Goal: Task Accomplishment & Management: Complete application form

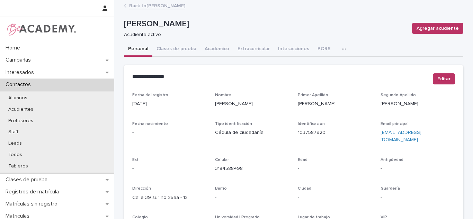
scroll to position [125, 0]
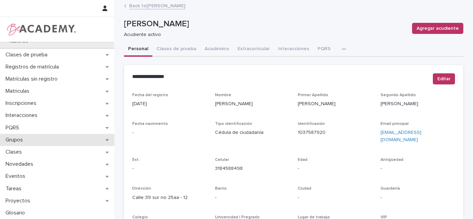
click at [29, 140] on div "Grupos" at bounding box center [57, 140] width 114 height 12
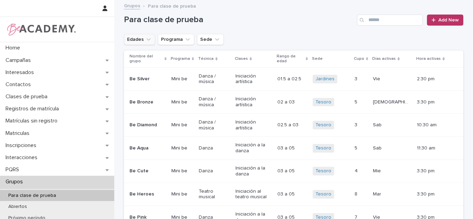
click at [139, 38] on button "Edades" at bounding box center [139, 39] width 31 height 11
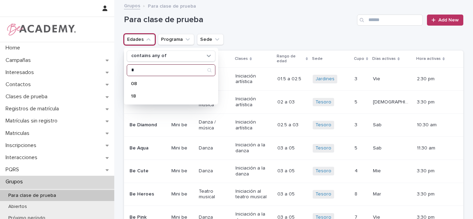
type input "*"
click at [158, 79] on div "08" at bounding box center [171, 83] width 89 height 11
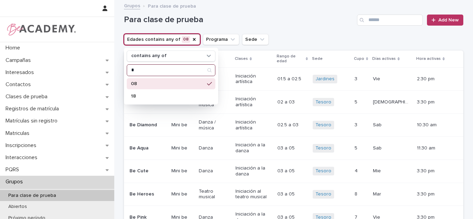
click at [155, 69] on input "*" at bounding box center [171, 70] width 88 height 11
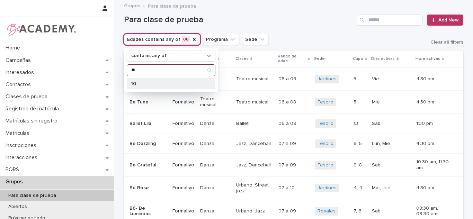
type input "**"
drag, startPoint x: 155, startPoint y: 80, endPoint x: 176, endPoint y: 78, distance: 20.9
click at [155, 81] on div "10" at bounding box center [171, 83] width 89 height 11
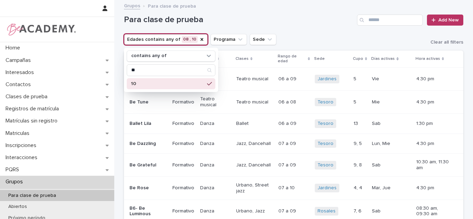
drag, startPoint x: 245, startPoint y: 39, endPoint x: 251, endPoint y: 60, distance: 21.3
click at [250, 39] on button "Sede" at bounding box center [263, 39] width 27 height 11
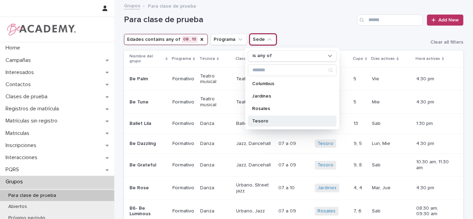
click at [260, 122] on p "Tesoro" at bounding box center [288, 121] width 73 height 5
click at [317, 32] on div "Para clase de prueba Add New" at bounding box center [293, 17] width 339 height 33
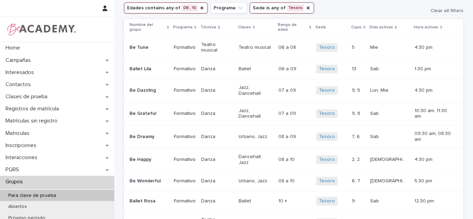
scroll to position [33, 0]
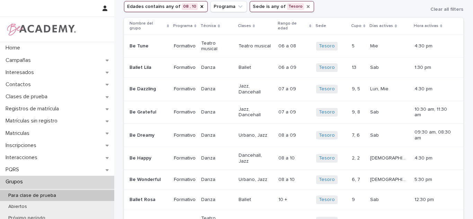
click at [305, 8] on icon "Sede" at bounding box center [308, 7] width 6 height 6
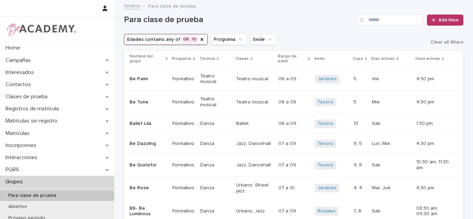
click at [255, 37] on button "Sede" at bounding box center [263, 39] width 27 height 11
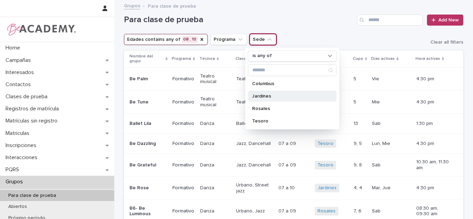
click at [259, 99] on div "Jardines" at bounding box center [292, 96] width 89 height 11
click at [301, 17] on h1 "Para clase de prueba" at bounding box center [239, 20] width 230 height 10
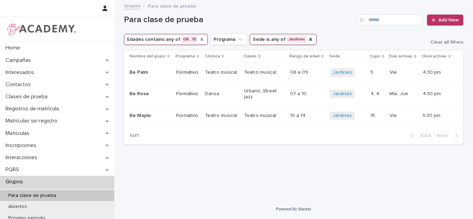
click at [199, 40] on icon "Edades" at bounding box center [202, 40] width 6 height 6
click at [255, 38] on icon "Sede" at bounding box center [258, 40] width 6 height 6
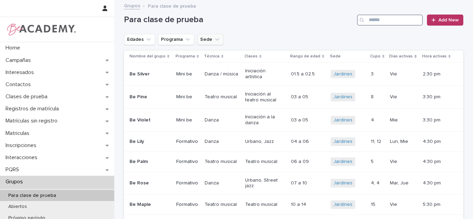
click at [397, 20] on input "Search" at bounding box center [390, 20] width 66 height 11
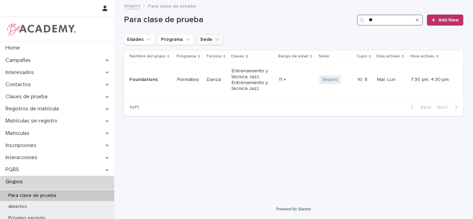
type input "*"
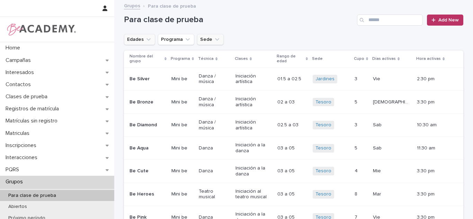
click at [137, 42] on button "Edades" at bounding box center [139, 39] width 31 height 11
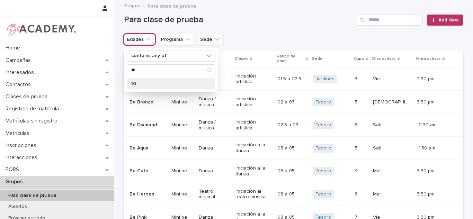
type input "**"
click at [173, 86] on p "10" at bounding box center [167, 83] width 73 height 5
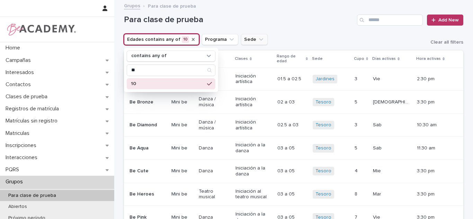
click at [241, 42] on button "Sede" at bounding box center [254, 39] width 27 height 11
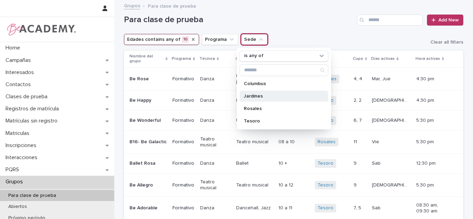
click at [261, 99] on div "Jardines" at bounding box center [284, 96] width 89 height 11
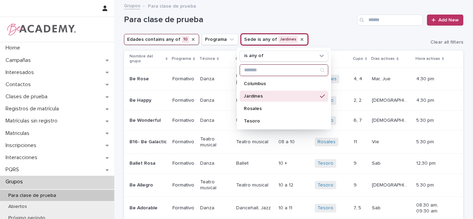
click at [288, 75] on input "Search" at bounding box center [284, 70] width 88 height 11
click at [313, 18] on h1 "Para clase de prueba" at bounding box center [239, 20] width 230 height 10
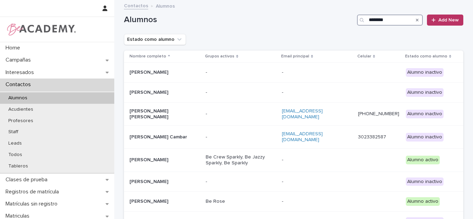
type input "*********"
drag, startPoint x: 0, startPoint y: 0, endPoint x: 373, endPoint y: 22, distance: 374.0
click at [373, 22] on input "*********" at bounding box center [390, 20] width 66 height 11
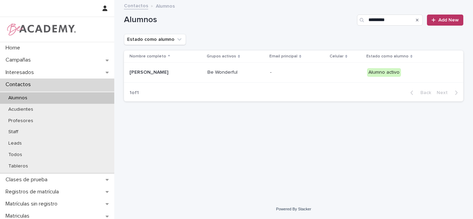
click at [166, 68] on div "[PERSON_NAME]" at bounding box center [164, 71] width 69 height 7
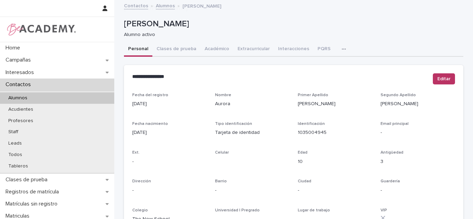
scroll to position [292, 0]
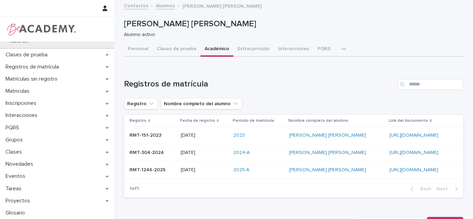
click at [238, 189] on div "1 of 1 Back Next" at bounding box center [293, 188] width 339 height 17
drag, startPoint x: 320, startPoint y: 50, endPoint x: 367, endPoint y: 50, distance: 47.1
click at [320, 50] on button "PQRS" at bounding box center [323, 49] width 21 height 15
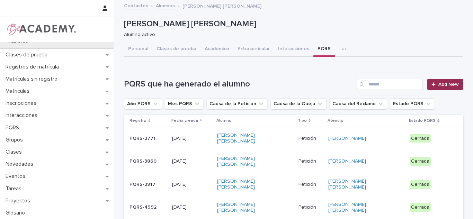
click at [440, 83] on span "Add New" at bounding box center [448, 84] width 20 height 5
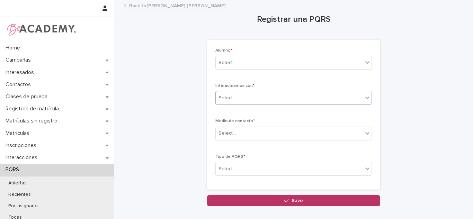
drag, startPoint x: 226, startPoint y: 99, endPoint x: 226, endPoint y: 104, distance: 4.2
click at [226, 99] on div "Select..." at bounding box center [227, 98] width 17 height 7
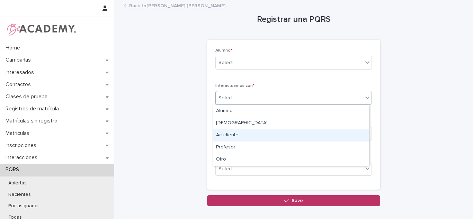
drag, startPoint x: 232, startPoint y: 128, endPoint x: 381, endPoint y: 2, distance: 195.4
click at [232, 133] on div "Acudiente" at bounding box center [291, 136] width 156 height 12
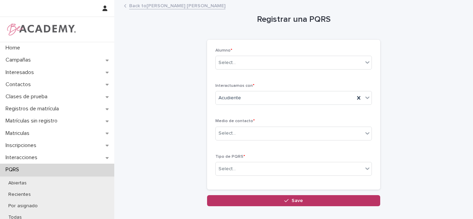
click at [240, 124] on div "Medio de contacto * Select..." at bounding box center [293, 132] width 157 height 27
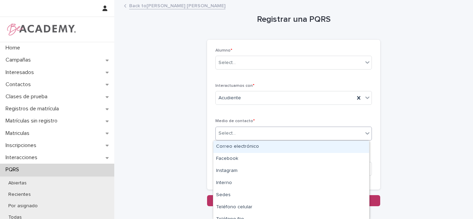
click at [242, 130] on div "Select..." at bounding box center [289, 133] width 147 height 11
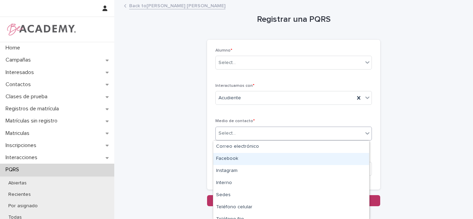
scroll to position [18, 0]
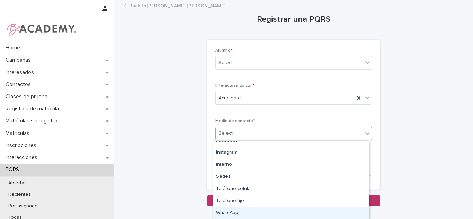
click at [223, 212] on div "WhatsApp" at bounding box center [291, 213] width 156 height 12
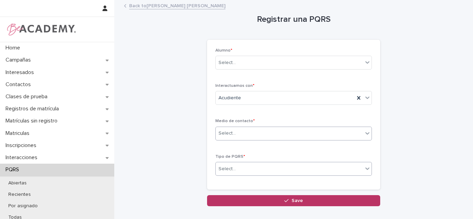
click at [230, 166] on div "Select..." at bounding box center [227, 169] width 17 height 7
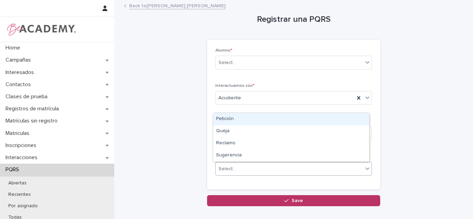
drag, startPoint x: 230, startPoint y: 166, endPoint x: 461, endPoint y: 68, distance: 250.2
click at [247, 121] on div "Petición" at bounding box center [291, 119] width 156 height 12
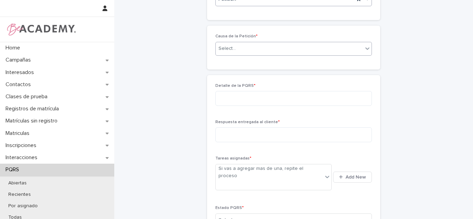
scroll to position [163, 0]
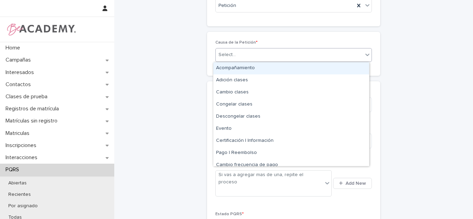
click at [240, 51] on div "Select..." at bounding box center [289, 54] width 147 height 11
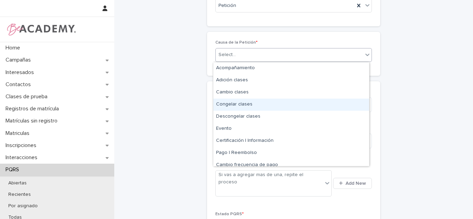
scroll to position [42, 0]
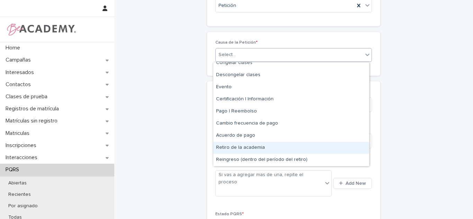
click at [239, 149] on div "Retiro de la academia" at bounding box center [291, 148] width 156 height 12
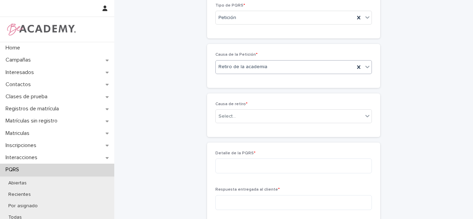
scroll to position [189, 0]
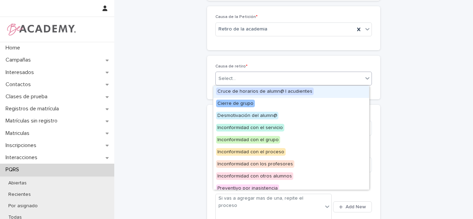
click at [248, 78] on div "Select..." at bounding box center [289, 78] width 147 height 11
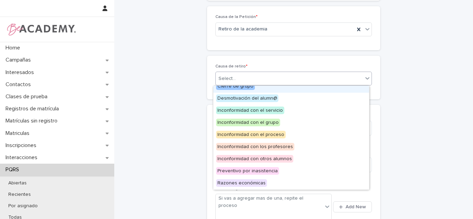
scroll to position [29, 0]
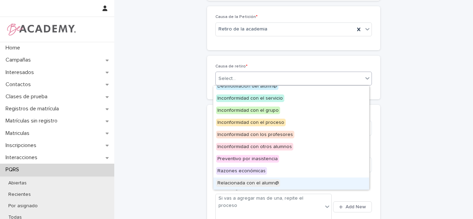
click at [258, 183] on span "Relacionada con el alumn@" at bounding box center [248, 183] width 64 height 8
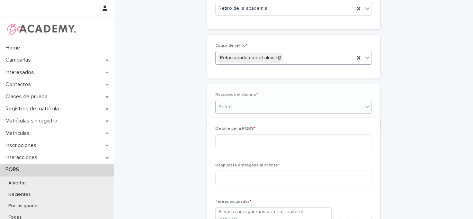
scroll to position [214, 0]
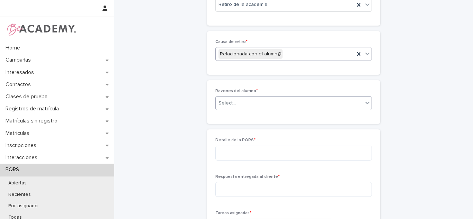
click at [262, 103] on div "Select..." at bounding box center [289, 103] width 147 height 11
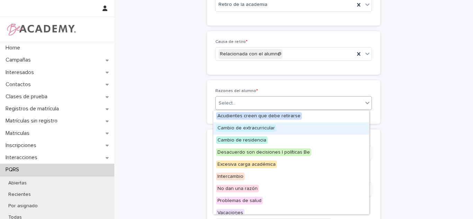
scroll to position [17, 0]
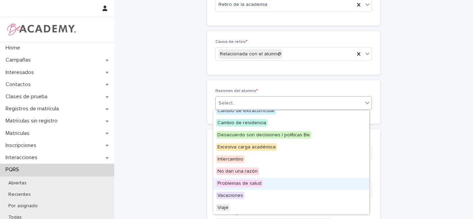
click at [255, 185] on span "Problemas de salud" at bounding box center [239, 184] width 47 height 8
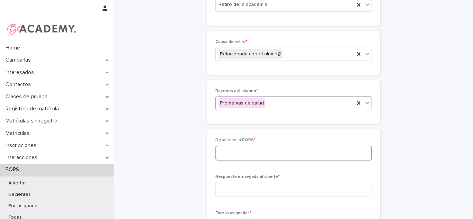
click at [224, 153] on textarea at bounding box center [293, 153] width 157 height 15
type textarea "*"
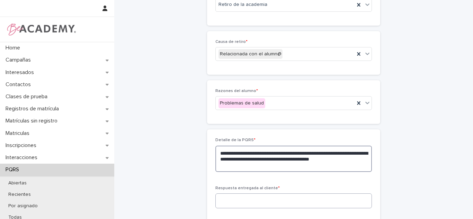
paste textarea "**********"
drag, startPoint x: 353, startPoint y: 167, endPoint x: 286, endPoint y: 167, distance: 66.5
click at [286, 167] on textarea "**********" at bounding box center [293, 159] width 157 height 26
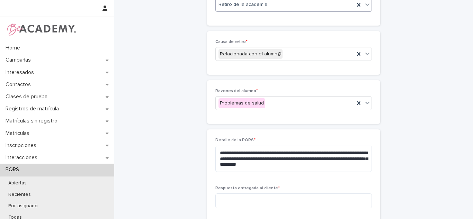
drag, startPoint x: 240, startPoint y: 157, endPoint x: 267, endPoint y: 3, distance: 156.4
click at [267, 3] on div "Retiro de la academia" at bounding box center [285, 4] width 139 height 11
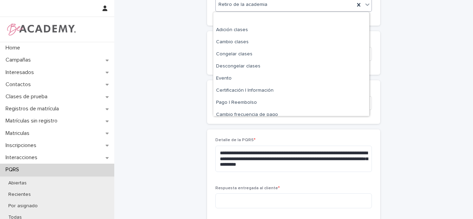
scroll to position [42, 0]
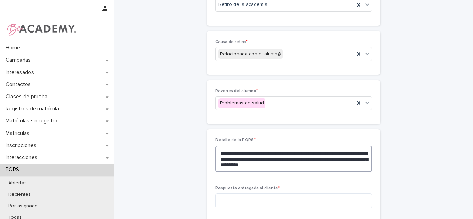
click at [336, 164] on textarea "**********" at bounding box center [293, 159] width 157 height 26
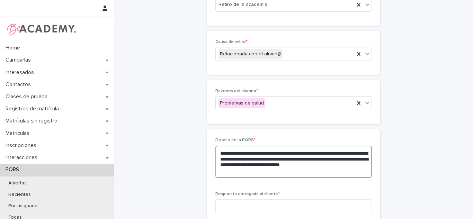
click at [290, 174] on textarea "**********" at bounding box center [293, 162] width 157 height 32
type textarea "**********"
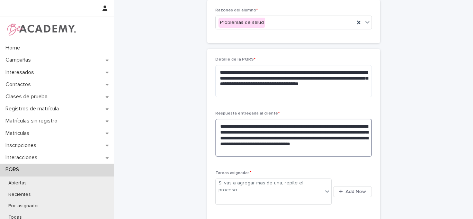
scroll to position [323, 0]
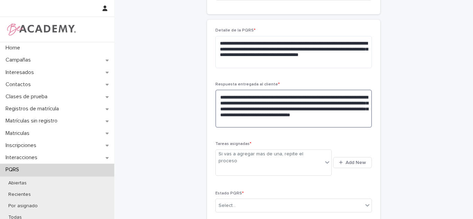
click at [238, 122] on textarea "**********" at bounding box center [293, 109] width 157 height 38
click at [300, 124] on textarea "**********" at bounding box center [293, 109] width 157 height 38
type textarea "**********"
click at [351, 160] on span "Add New" at bounding box center [356, 162] width 20 height 5
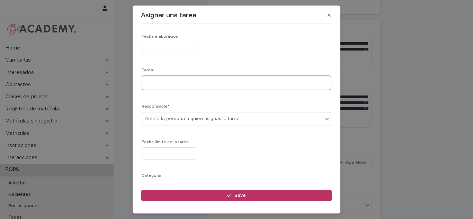
click at [198, 81] on textarea at bounding box center [237, 82] width 190 height 15
type textarea "**********"
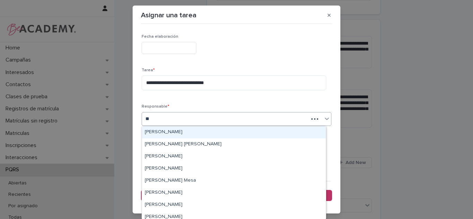
type input "***"
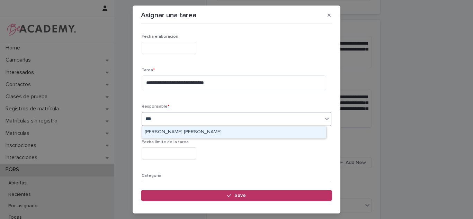
drag, startPoint x: 177, startPoint y: 136, endPoint x: 176, endPoint y: 154, distance: 17.7
click at [177, 137] on div "Leidy Mesa Alvarez" at bounding box center [234, 132] width 184 height 12
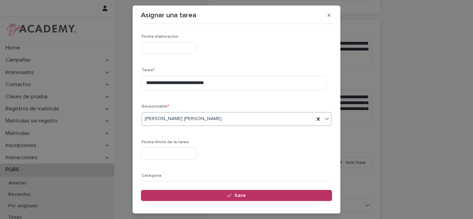
drag, startPoint x: 174, startPoint y: 157, endPoint x: 166, endPoint y: 156, distance: 7.7
click at [174, 156] on input "text" at bounding box center [169, 154] width 55 height 12
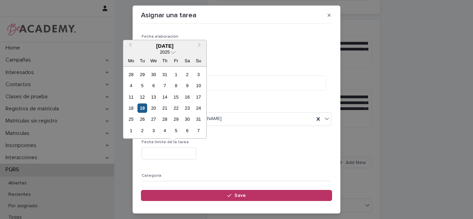
click at [141, 108] on div "19" at bounding box center [141, 108] width 9 height 9
type input "**********"
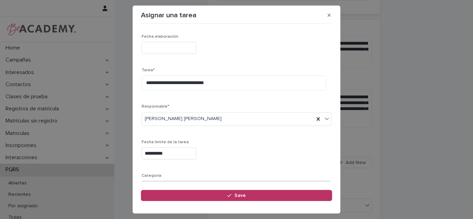
scroll to position [57, 0]
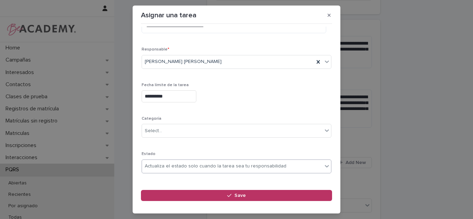
click at [190, 173] on div "Actualiza el estado solo cuando la tarea sea tu responsabilidad" at bounding box center [237, 167] width 190 height 14
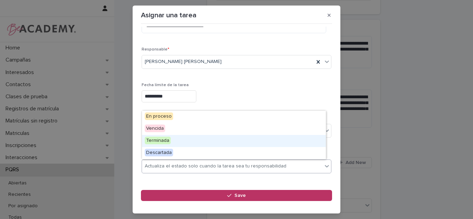
click at [173, 143] on div "Terminada" at bounding box center [234, 141] width 184 height 12
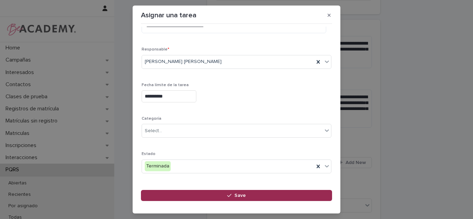
click at [185, 194] on button "Save" at bounding box center [236, 195] width 191 height 11
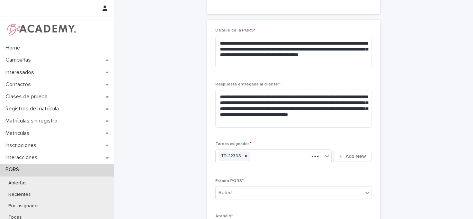
click at [349, 157] on span "Add New" at bounding box center [356, 156] width 20 height 5
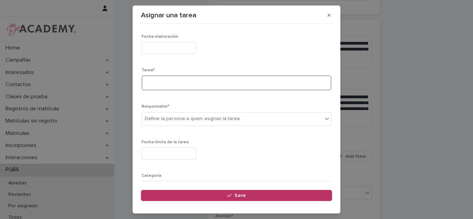
click at [175, 84] on textarea at bounding box center [237, 82] width 190 height 15
type textarea "**********"
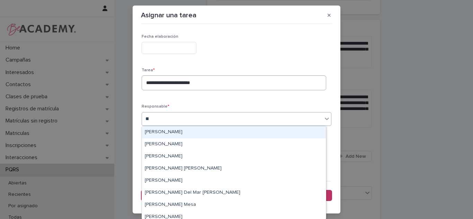
type input "***"
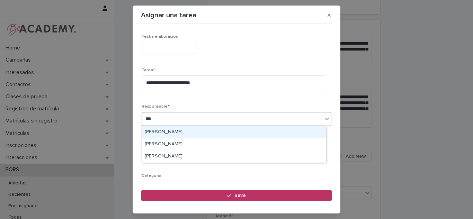
click at [168, 133] on div "Carolina Castillo Cuadrado" at bounding box center [234, 132] width 184 height 12
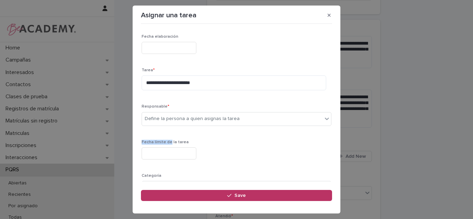
drag, startPoint x: 166, startPoint y: 145, endPoint x: 176, endPoint y: 171, distance: 27.6
click at [169, 158] on div "**********" at bounding box center [237, 135] width 190 height 202
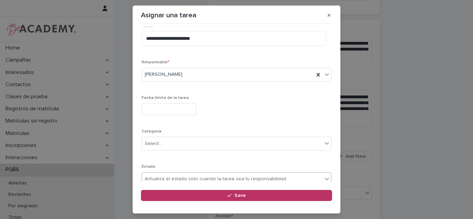
click at [167, 174] on div "Actualiza el estado solo cuando la tarea sea tu responsabilidad" at bounding box center [232, 179] width 180 height 11
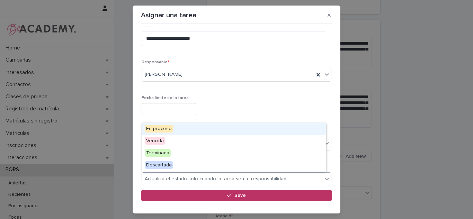
scroll to position [45, 0]
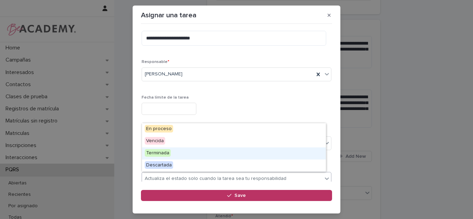
click at [168, 152] on span "Terminada" at bounding box center [158, 153] width 26 height 8
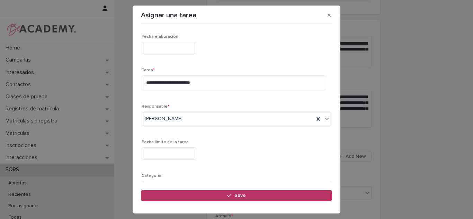
scroll to position [70, 0]
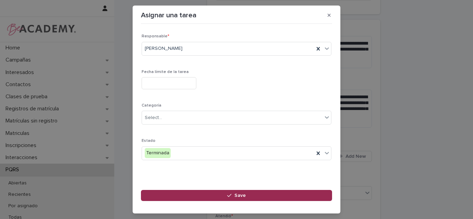
click at [168, 195] on button "Save" at bounding box center [236, 195] width 191 height 11
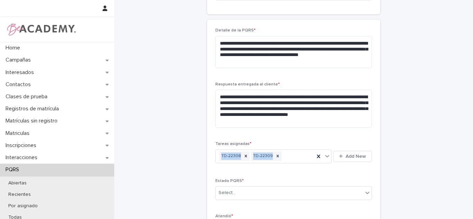
drag, startPoint x: 469, startPoint y: 159, endPoint x: 469, endPoint y: 163, distance: 3.8
click at [469, 163] on div "Home Campañas Interesados Contactos Clases de prueba Registros de matrícula Mat…" at bounding box center [236, 109] width 473 height 219
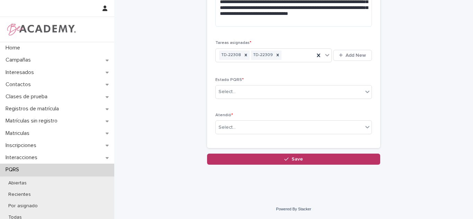
click at [221, 83] on div "Estado PQRS * Select..." at bounding box center [293, 91] width 157 height 27
click at [222, 90] on div "Select..." at bounding box center [227, 91] width 17 height 7
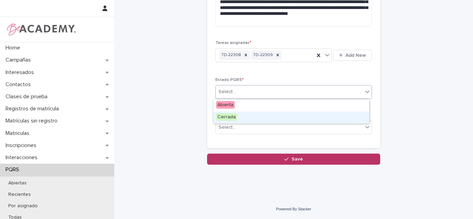
click at [230, 114] on span "Cerrada" at bounding box center [226, 117] width 21 height 8
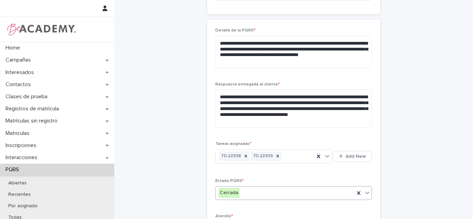
scroll to position [355, 0]
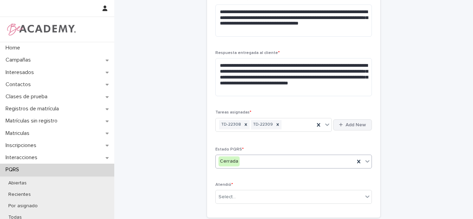
click at [342, 123] on div "button" at bounding box center [342, 125] width 7 height 5
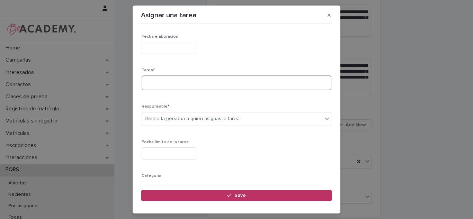
drag, startPoint x: 189, startPoint y: 84, endPoint x: 212, endPoint y: 84, distance: 22.5
click at [189, 85] on textarea at bounding box center [237, 82] width 190 height 15
type textarea "*****"
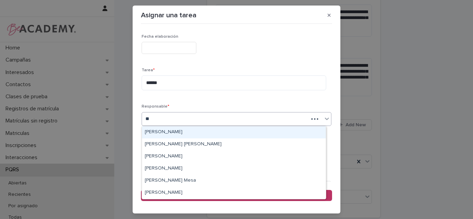
type input "*"
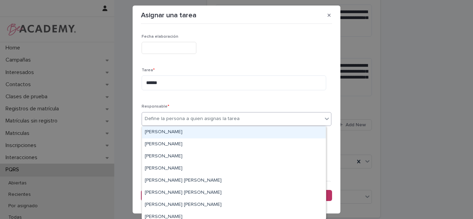
click at [214, 95] on div "Tarea * *****" at bounding box center [237, 82] width 190 height 28
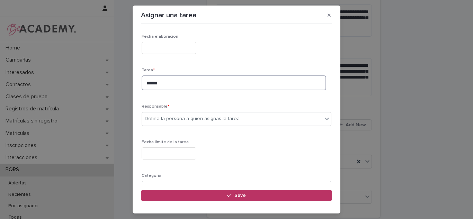
click at [203, 87] on textarea "*****" at bounding box center [234, 82] width 185 height 15
type textarea "**********"
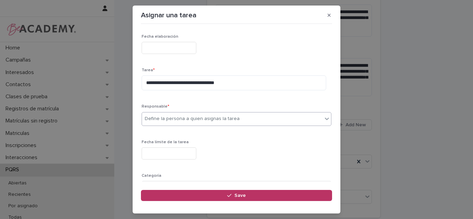
type input "*"
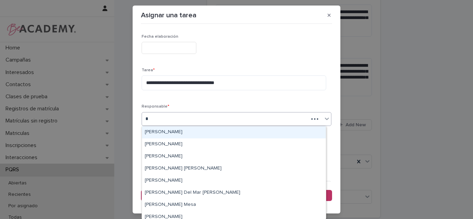
click at [169, 130] on div "Carolina Castillo Cuadrado" at bounding box center [234, 132] width 184 height 12
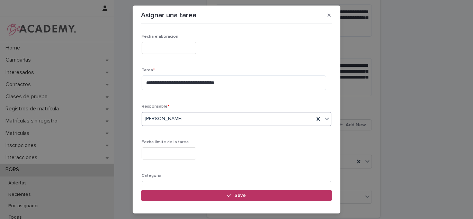
click at [169, 155] on input "text" at bounding box center [169, 154] width 55 height 12
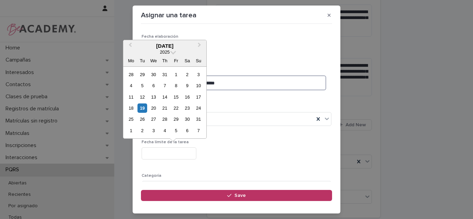
drag, startPoint x: 320, startPoint y: 75, endPoint x: 319, endPoint y: 82, distance: 7.1
click at [320, 75] on div "**********" at bounding box center [237, 82] width 190 height 28
click at [172, 155] on input "text" at bounding box center [169, 154] width 55 height 12
click at [199, 43] on button "Next Month" at bounding box center [200, 46] width 11 height 11
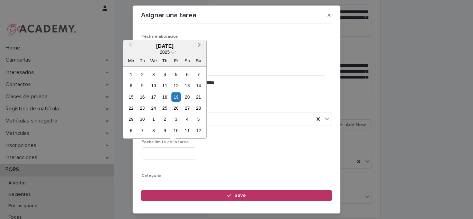
click at [199, 43] on span "Next Month" at bounding box center [199, 45] width 0 height 9
drag, startPoint x: 196, startPoint y: 43, endPoint x: 194, endPoint y: 47, distance: 4.6
click at [194, 47] on div "Previous Month Next Month October 2025 2025 Mo Tu We Th Fr Sa Su 29 30 1 2 3 4 …" at bounding box center [165, 89] width 84 height 99
click at [233, 112] on div "Carolina Castillo Cuadrado" at bounding box center [237, 119] width 190 height 14
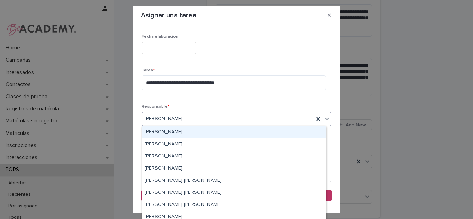
click at [209, 99] on div "**********" at bounding box center [237, 135] width 190 height 202
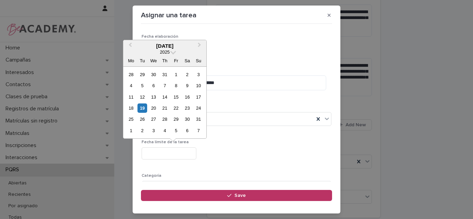
click at [170, 152] on input "text" at bounding box center [169, 154] width 55 height 12
click at [198, 48] on button "Next Month" at bounding box center [200, 46] width 11 height 11
click at [172, 90] on div "7" at bounding box center [175, 85] width 9 height 9
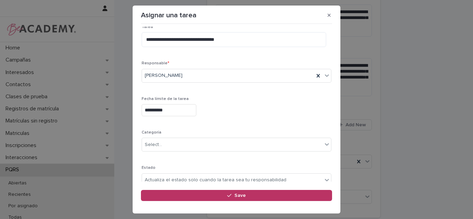
scroll to position [50, 0]
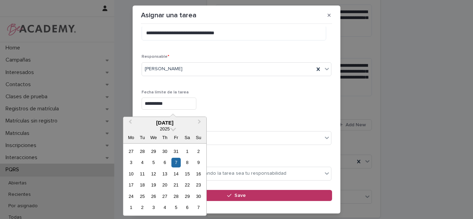
click at [153, 107] on input "**********" at bounding box center [169, 104] width 55 height 12
click at [141, 164] on div "4" at bounding box center [141, 162] width 9 height 9
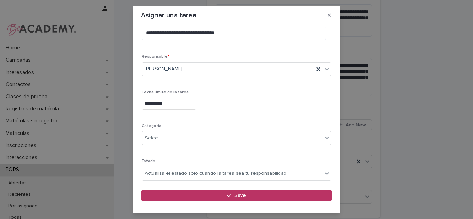
click at [163, 105] on input "**********" at bounding box center [169, 104] width 55 height 12
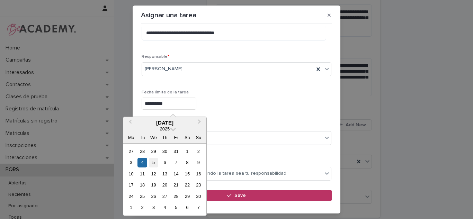
click at [150, 162] on div "5" at bounding box center [153, 162] width 9 height 9
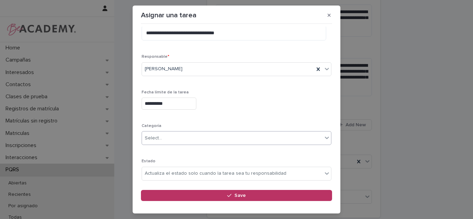
type input "**********"
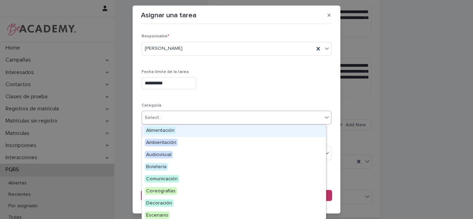
drag, startPoint x: 186, startPoint y: 116, endPoint x: 179, endPoint y: 133, distance: 18.8
click at [185, 116] on div "Select..." at bounding box center [232, 117] width 180 height 11
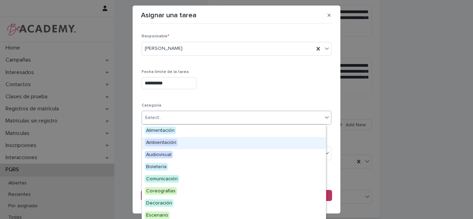
click at [180, 102] on div "**********" at bounding box center [237, 65] width 190 height 202
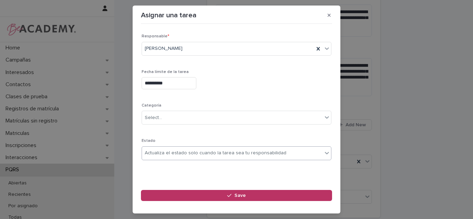
click at [169, 152] on div "Actualiza el estado solo cuando la tarea sea tu responsabilidad" at bounding box center [216, 153] width 142 height 7
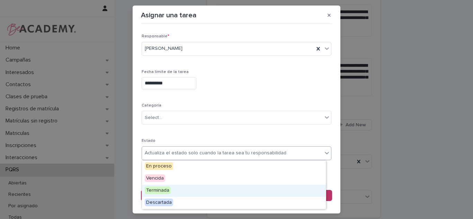
click at [165, 188] on span "Terminada" at bounding box center [158, 191] width 26 height 8
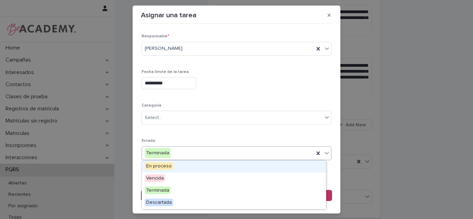
click at [173, 152] on div "Terminada" at bounding box center [228, 153] width 172 height 11
click at [315, 155] on icon at bounding box center [318, 153] width 7 height 7
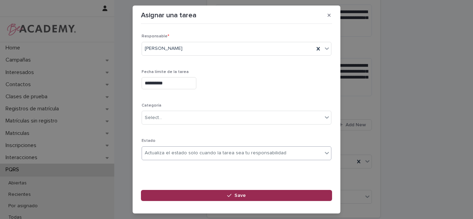
click at [245, 195] on span "Save" at bounding box center [239, 195] width 11 height 5
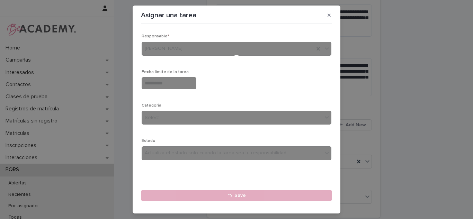
type input "**********"
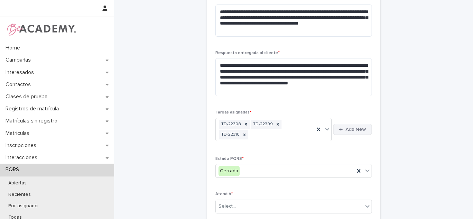
click at [348, 127] on span "Add New" at bounding box center [356, 129] width 20 height 5
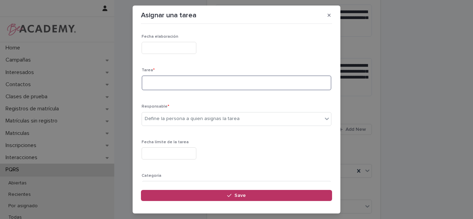
click at [196, 90] on textarea at bounding box center [237, 82] width 190 height 15
type textarea "**********"
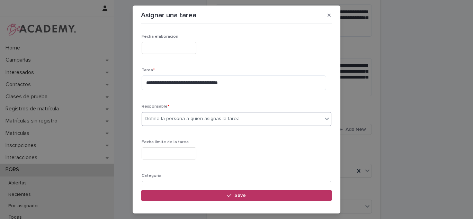
click at [174, 120] on div "Define la persona a quien asignas la tarea" at bounding box center [192, 118] width 95 height 7
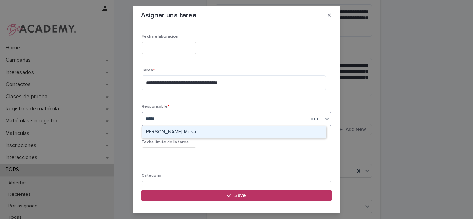
type input "******"
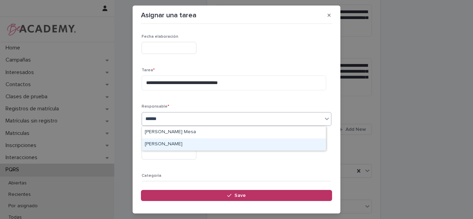
drag, startPoint x: 175, startPoint y: 134, endPoint x: 170, endPoint y: 148, distance: 14.6
click at [170, 148] on div "Sara Velez Henao" at bounding box center [234, 145] width 184 height 12
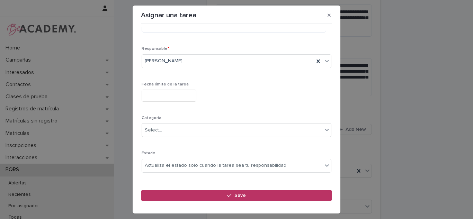
scroll to position [66, 0]
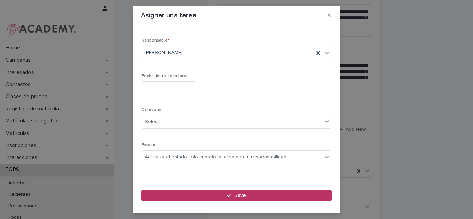
click at [161, 85] on input "text" at bounding box center [169, 87] width 55 height 12
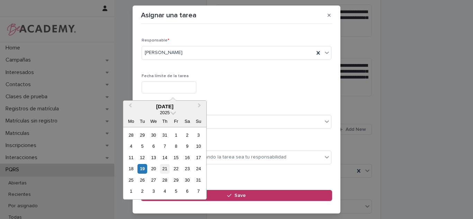
click at [163, 172] on div "21" at bounding box center [164, 168] width 9 height 9
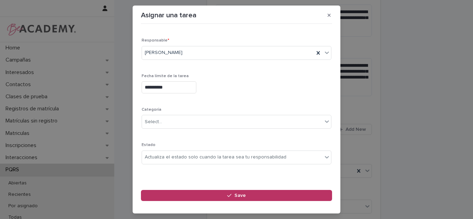
click at [154, 87] on input "**********" at bounding box center [169, 87] width 55 height 12
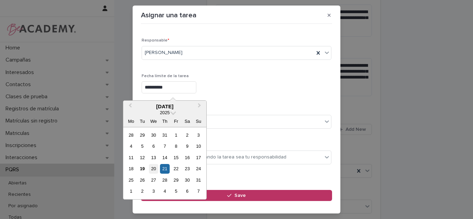
click at [154, 170] on div "20" at bounding box center [153, 168] width 9 height 9
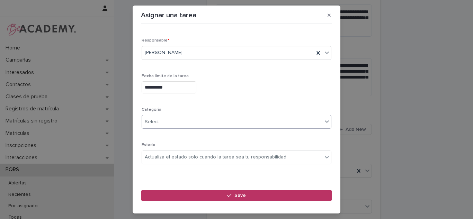
type input "**********"
click at [301, 106] on div "**********" at bounding box center [237, 69] width 190 height 202
click at [326, 113] on div "**********" at bounding box center [236, 104] width 191 height 155
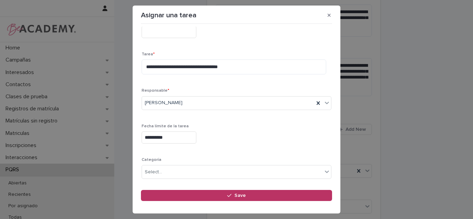
scroll to position [15, 0]
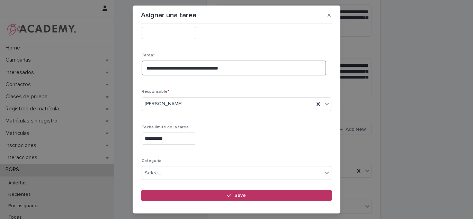
click at [245, 71] on textarea "**********" at bounding box center [234, 68] width 185 height 15
type textarea "**********"
click at [239, 91] on p "Responsable *" at bounding box center [237, 91] width 190 height 5
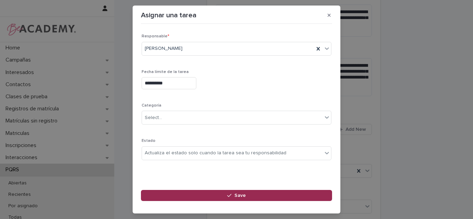
click at [214, 194] on button "Save" at bounding box center [236, 195] width 191 height 11
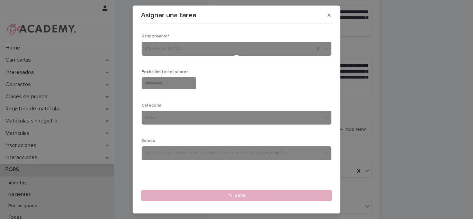
type input "**********"
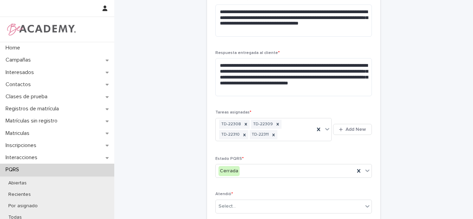
scroll to position [434, 0]
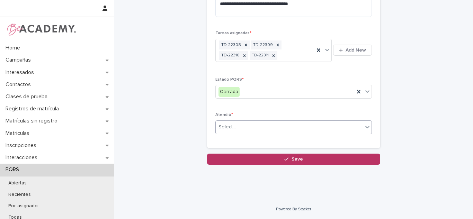
click at [265, 127] on div "Select..." at bounding box center [289, 127] width 147 height 11
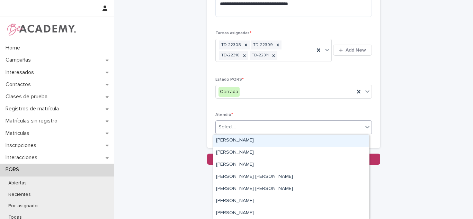
click at [251, 141] on div "Carolina Castillo Cuadrado" at bounding box center [291, 141] width 156 height 12
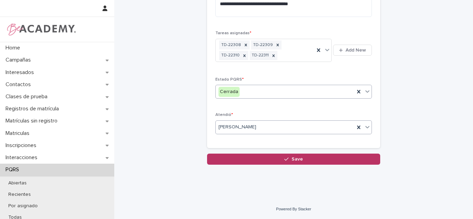
click at [240, 94] on input "text" at bounding box center [240, 92] width 1 height 6
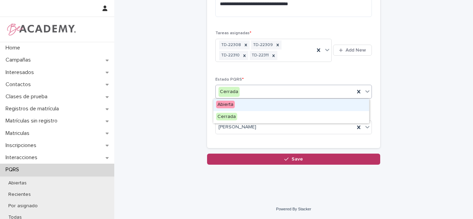
click at [228, 106] on span "Abierta" at bounding box center [225, 105] width 19 height 8
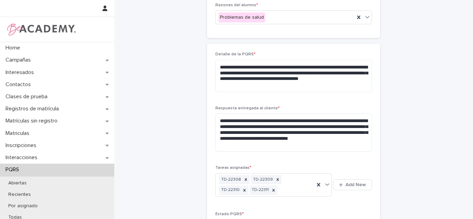
scroll to position [316, 0]
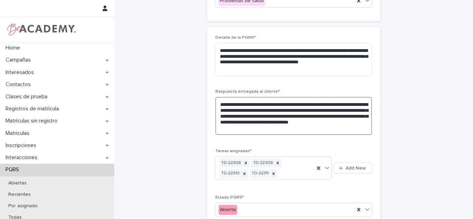
click at [293, 128] on textarea "**********" at bounding box center [293, 116] width 157 height 38
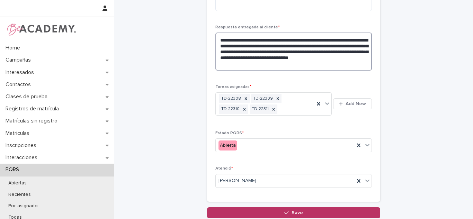
scroll to position [434, 0]
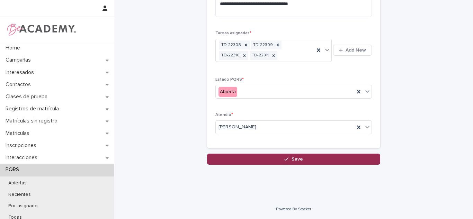
click at [340, 163] on button "Save" at bounding box center [293, 159] width 173 height 11
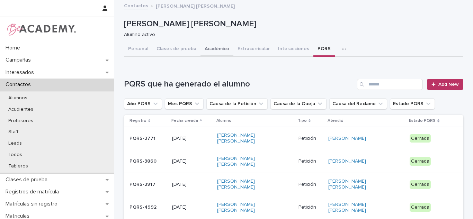
drag, startPoint x: 209, startPoint y: 44, endPoint x: 302, endPoint y: 51, distance: 93.1
click at [209, 44] on button "Académico" at bounding box center [217, 49] width 33 height 15
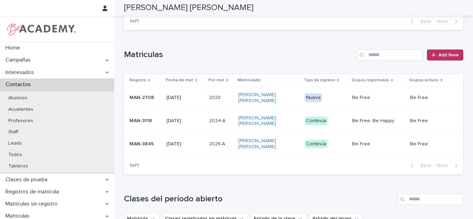
scroll to position [168, 0]
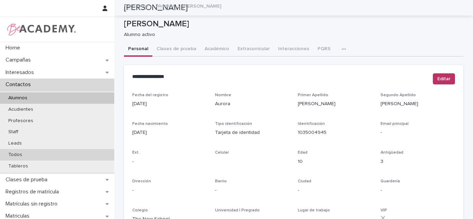
scroll to position [292, 0]
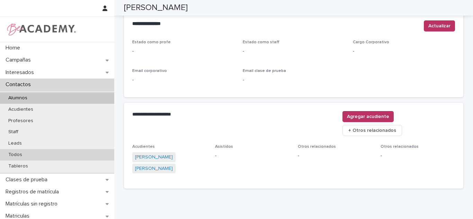
click at [32, 153] on div "Todos" at bounding box center [57, 154] width 114 height 11
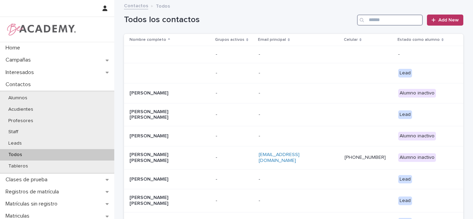
click at [366, 20] on input "Search" at bounding box center [390, 20] width 66 height 11
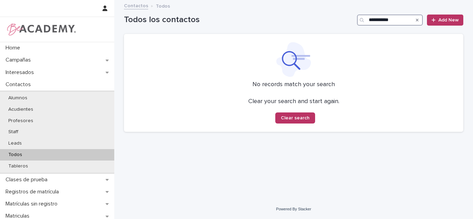
type input "**********"
click at [437, 20] on div at bounding box center [435, 20] width 7 height 5
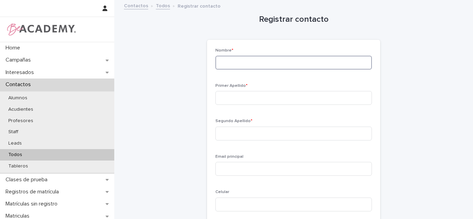
click at [226, 61] on input at bounding box center [293, 63] width 157 height 14
type input "*****"
type input "**********"
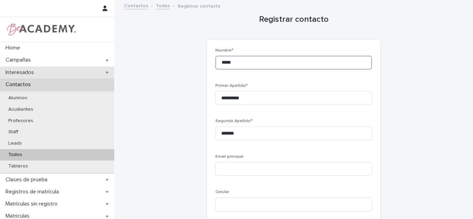
drag, startPoint x: 221, startPoint y: 65, endPoint x: 51, endPoint y: 71, distance: 170.5
click at [114, 71] on div "**********" at bounding box center [293, 166] width 359 height 332
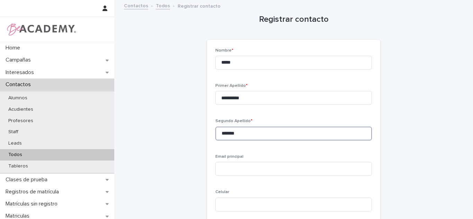
click at [241, 135] on input "*******" at bounding box center [293, 134] width 157 height 14
type input "*******"
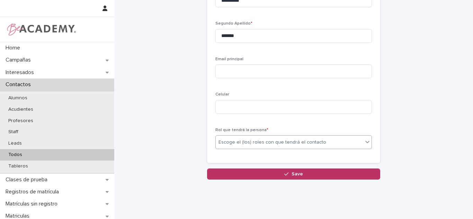
click at [229, 144] on div "Escoge el (los) roles con que tendrá el contacto" at bounding box center [273, 142] width 108 height 7
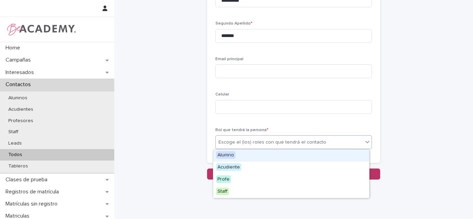
drag, startPoint x: 229, startPoint y: 146, endPoint x: 228, endPoint y: 156, distance: 10.1
click at [228, 155] on span "Alumno" at bounding box center [225, 155] width 19 height 8
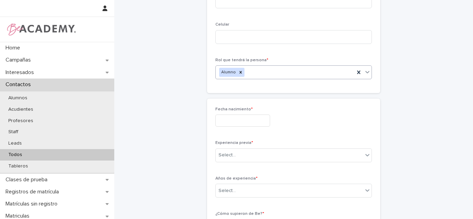
scroll to position [175, 0]
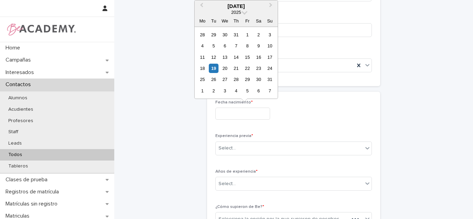
click at [229, 118] on input "text" at bounding box center [242, 114] width 55 height 12
type input "**********"
click at [231, 139] on div "Experiencia previa * Select..." at bounding box center [293, 147] width 157 height 27
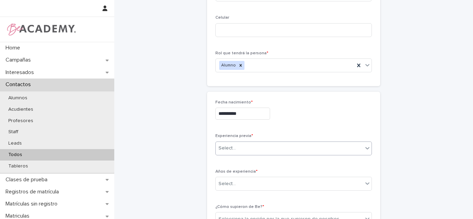
drag, startPoint x: 234, startPoint y: 141, endPoint x: 236, endPoint y: 151, distance: 10.5
click at [234, 142] on div "Experiencia previa * Select..." at bounding box center [293, 147] width 157 height 27
click at [236, 151] on div "Select..." at bounding box center [289, 148] width 147 height 11
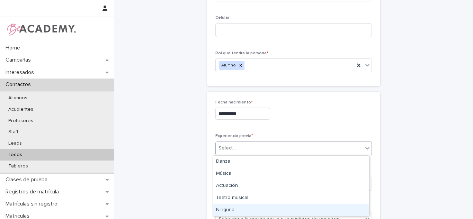
click at [233, 209] on div "Ninguna" at bounding box center [291, 210] width 156 height 12
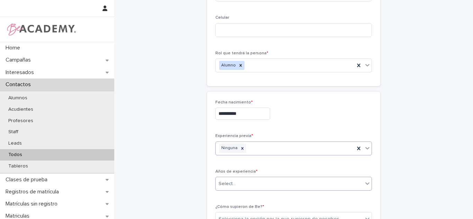
click at [237, 183] on input "text" at bounding box center [237, 184] width 1 height 6
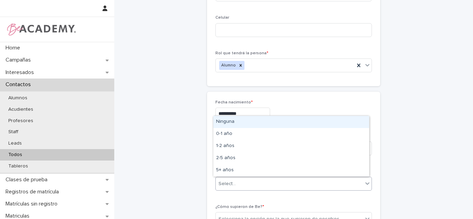
drag, startPoint x: 228, startPoint y: 122, endPoint x: 420, endPoint y: 99, distance: 193.6
click at [228, 122] on div "Ninguna" at bounding box center [291, 122] width 156 height 12
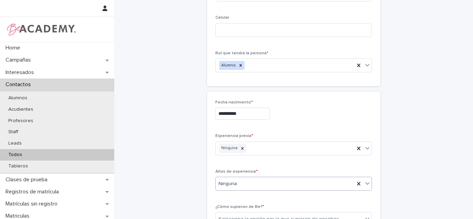
scroll to position [266, 0]
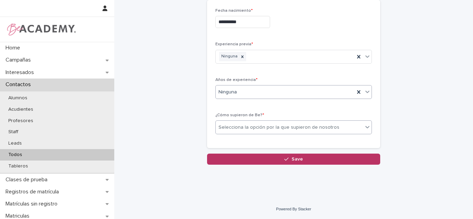
click at [227, 126] on div "Selecciona la opción por la que supieron de nosotros" at bounding box center [279, 127] width 121 height 7
click at [265, 127] on div "Selecciona la opción por la que supieron de nosotros" at bounding box center [279, 127] width 121 height 7
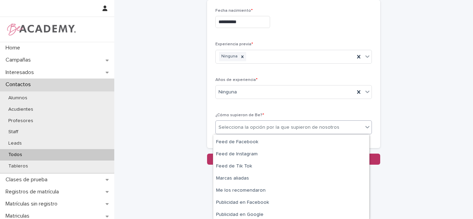
scroll to position [113, 0]
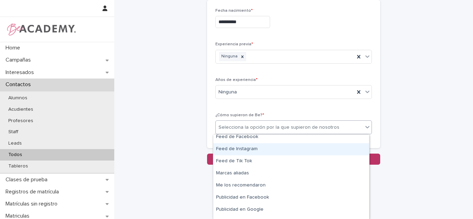
click at [280, 152] on div "Feed de Instagram" at bounding box center [291, 149] width 156 height 12
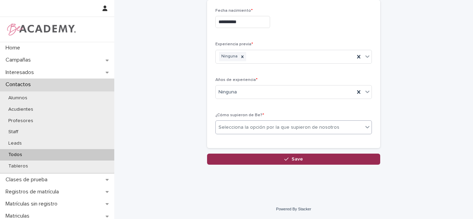
click at [275, 154] on button "Save" at bounding box center [293, 159] width 173 height 11
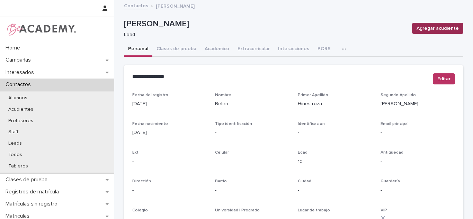
click at [431, 24] on button "Agregar acudiente" at bounding box center [437, 28] width 51 height 11
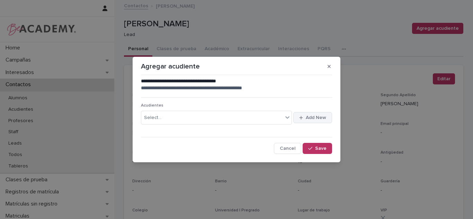
click at [307, 113] on button "Add New" at bounding box center [312, 117] width 39 height 11
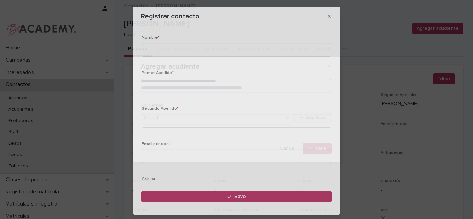
click at [305, 118] on input at bounding box center [237, 121] width 190 height 14
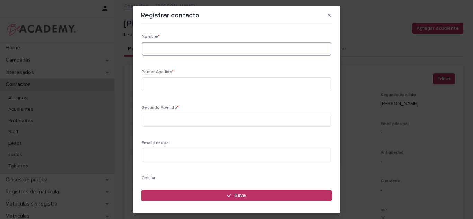
click at [171, 54] on input at bounding box center [237, 49] width 190 height 14
type input "******"
type input "*******"
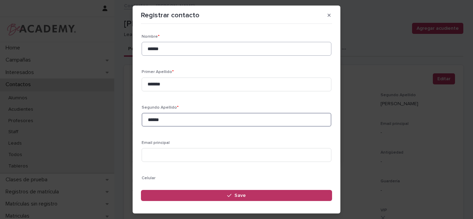
type input "******"
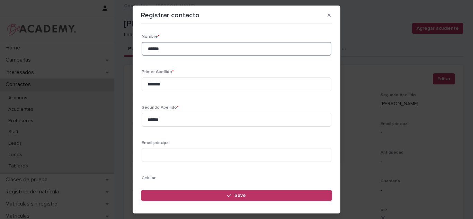
drag, startPoint x: 178, startPoint y: 50, endPoint x: 0, endPoint y: 54, distance: 178.4
click at [0, 53] on div "Registrar contacto Loading... Saving… Loading... Saving… Loading... Saving… Nom…" at bounding box center [236, 109] width 473 height 219
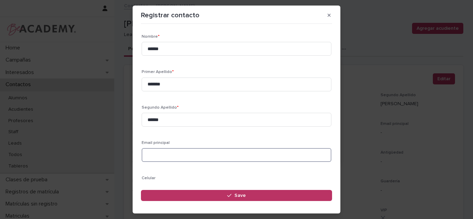
paste input "**********"
click at [147, 157] on input "**********" at bounding box center [237, 155] width 190 height 14
type input "**********"
click at [239, 163] on div "**********" at bounding box center [237, 154] width 190 height 27
click at [227, 165] on div "**********" at bounding box center [237, 154] width 190 height 27
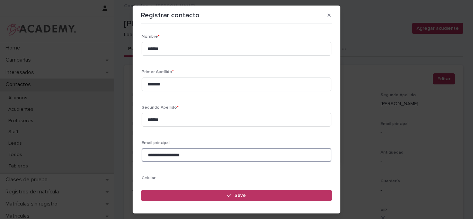
click at [197, 152] on input "**********" at bounding box center [237, 155] width 190 height 14
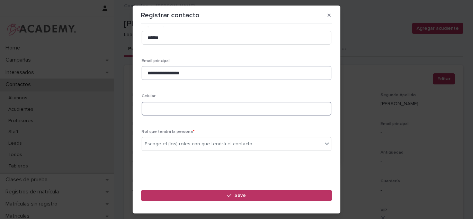
paste input "**********"
type input "**********"
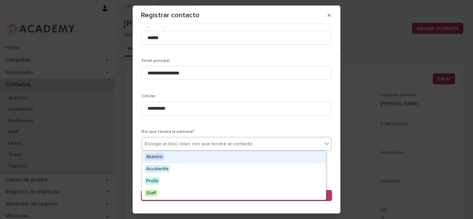
click at [153, 142] on div "Escoge el (los) roles con que tendrá el contacto" at bounding box center [199, 144] width 108 height 7
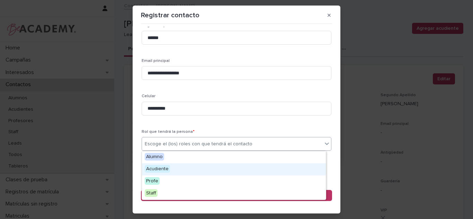
click at [176, 169] on div "Acudiente" at bounding box center [234, 169] width 184 height 12
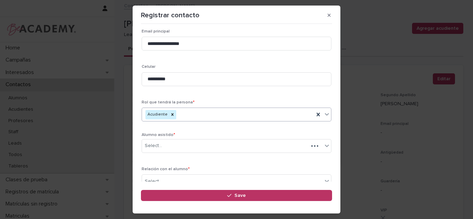
scroll to position [115, 0]
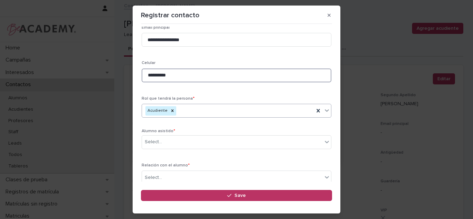
drag, startPoint x: 185, startPoint y: 76, endPoint x: 80, endPoint y: 88, distance: 106.3
click at [80, 88] on div "**********" at bounding box center [236, 109] width 473 height 219
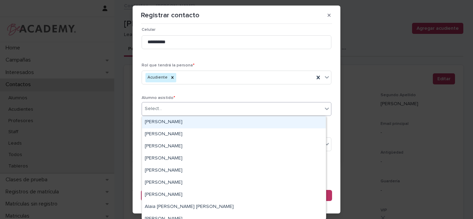
click at [156, 111] on div "Select..." at bounding box center [153, 108] width 17 height 7
type input "*"
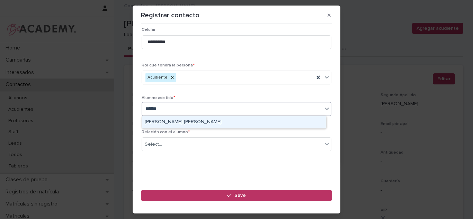
type input "*******"
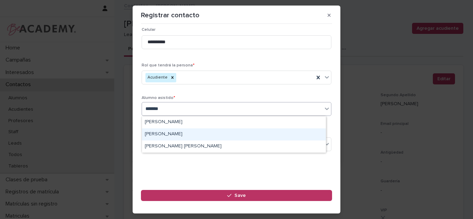
click at [184, 133] on div "Belen Hinestroza Jimenez" at bounding box center [234, 134] width 184 height 12
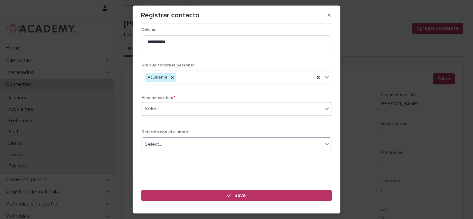
click at [175, 143] on div "Select..." at bounding box center [232, 144] width 180 height 11
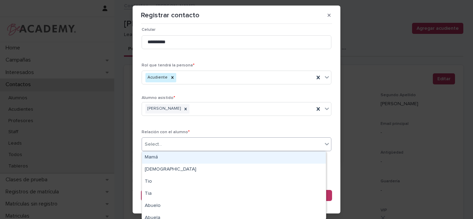
click at [157, 158] on div "Mamá" at bounding box center [234, 158] width 184 height 12
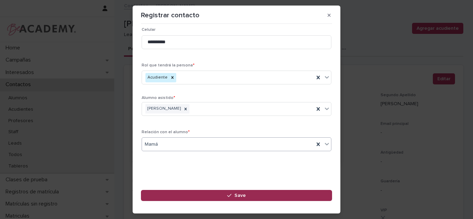
click at [297, 201] on button "Save" at bounding box center [236, 195] width 191 height 11
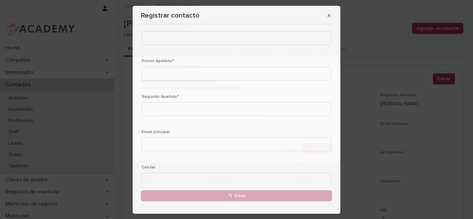
scroll to position [0, 0]
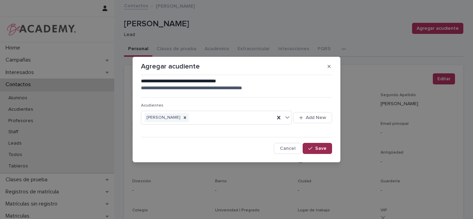
click at [321, 148] on span "Save" at bounding box center [320, 148] width 11 height 5
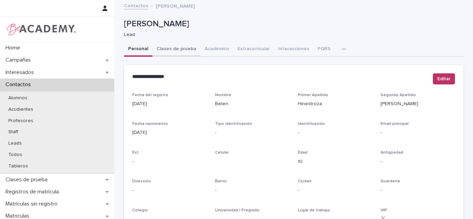
click at [168, 50] on button "Clases de prueba" at bounding box center [176, 49] width 48 height 15
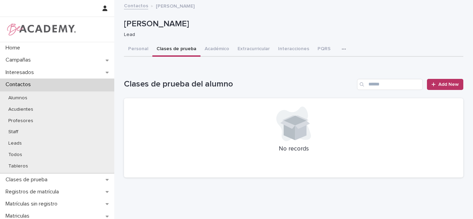
click at [130, 51] on button "Personal" at bounding box center [138, 49] width 28 height 15
click at [168, 45] on button "Clases de prueba" at bounding box center [176, 49] width 48 height 15
click at [142, 59] on div "Loading... Saving… Loading... Saving… Clases de prueba del alumno Add New No re…" at bounding box center [293, 120] width 339 height 125
click at [140, 53] on button "Personal" at bounding box center [138, 49] width 28 height 15
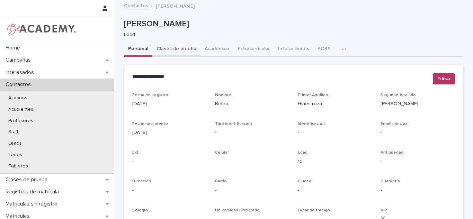
click at [177, 52] on button "Clases de prueba" at bounding box center [176, 49] width 48 height 15
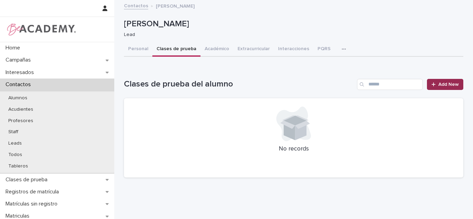
click at [453, 84] on span "Add New" at bounding box center [448, 84] width 20 height 5
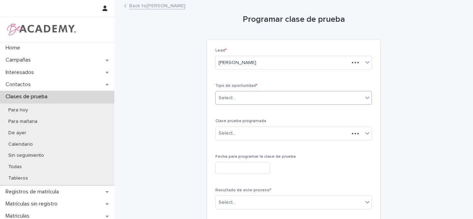
click at [258, 104] on div "Select..." at bounding box center [289, 97] width 147 height 11
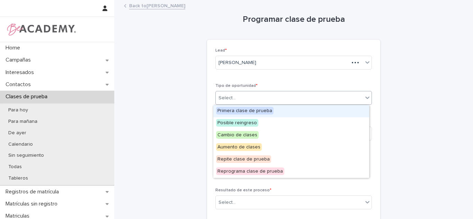
click at [245, 112] on span "Primera clase de prueba" at bounding box center [244, 111] width 57 height 8
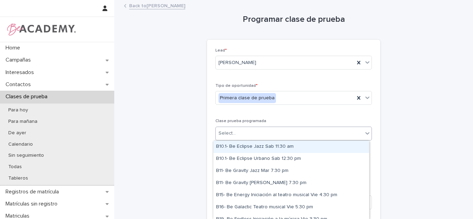
click at [241, 129] on div "Select..." at bounding box center [289, 133] width 147 height 11
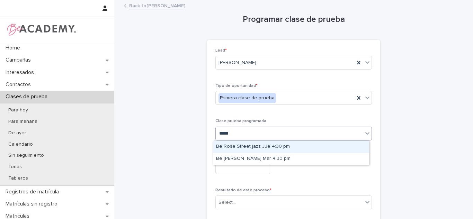
type input "******"
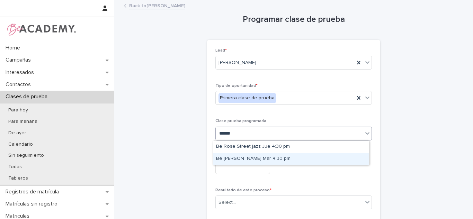
click at [264, 159] on div "Be Rose Urbano Mar 4:30 pm" at bounding box center [291, 159] width 156 height 12
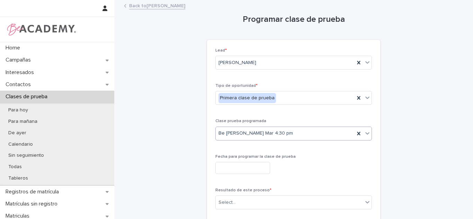
scroll to position [63, 0]
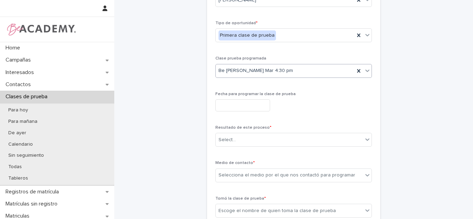
click at [257, 107] on input "text" at bounding box center [242, 105] width 55 height 12
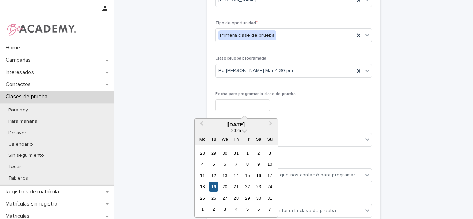
click at [215, 187] on div "19" at bounding box center [213, 186] width 9 height 9
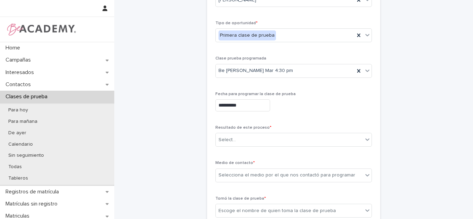
type input "**********"
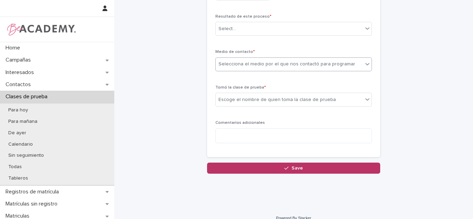
click at [226, 57] on div "Selecciona el medio por el que nos contactó para programar" at bounding box center [293, 64] width 157 height 14
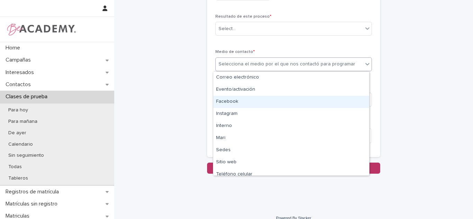
scroll to position [28, 0]
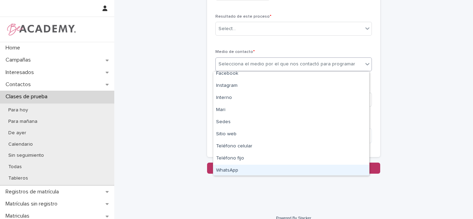
click at [240, 168] on div "WhatsApp" at bounding box center [291, 171] width 156 height 12
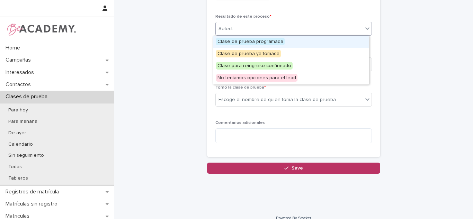
click at [241, 29] on div "Select..." at bounding box center [289, 28] width 147 height 11
click at [256, 39] on span "Clase de prueba programada" at bounding box center [250, 42] width 69 height 8
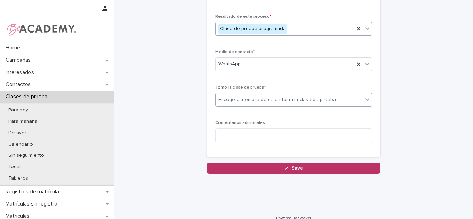
click at [236, 106] on div "Escoge el nombre de quien toma la clase de prueba" at bounding box center [293, 100] width 157 height 14
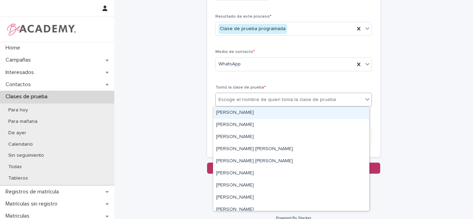
drag, startPoint x: 233, startPoint y: 119, endPoint x: 331, endPoint y: 106, distance: 98.6
click at [235, 114] on div "Carolina Castillo Cuadrado" at bounding box center [291, 113] width 156 height 12
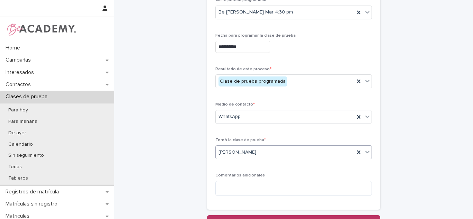
scroll to position [157, 0]
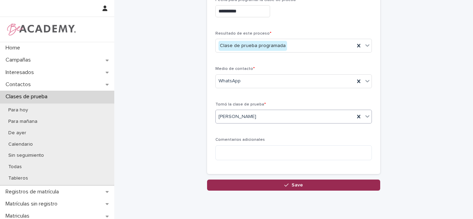
click at [323, 188] on button "Save" at bounding box center [293, 185] width 173 height 11
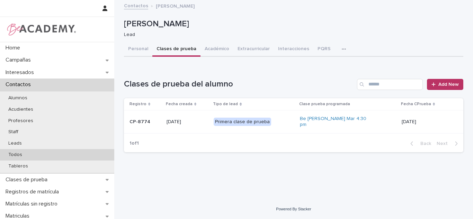
click at [50, 157] on div "Todos" at bounding box center [57, 154] width 114 height 11
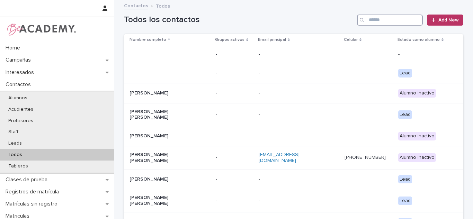
click at [407, 16] on input "Search" at bounding box center [390, 20] width 66 height 11
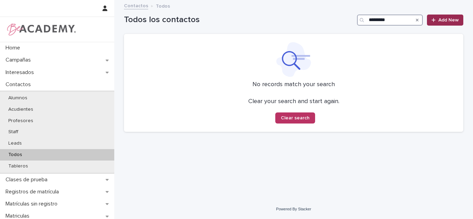
type input "*********"
click at [451, 23] on link "Add New" at bounding box center [445, 20] width 36 height 11
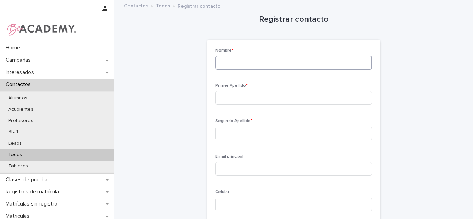
click at [245, 70] on div "Nombre *" at bounding box center [293, 61] width 157 height 27
type input "*****"
type input "**********"
type input "*******"
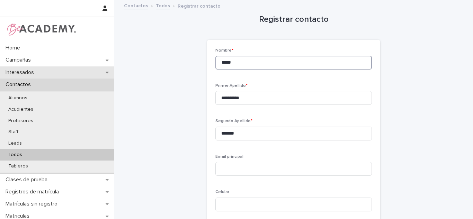
drag, startPoint x: 247, startPoint y: 66, endPoint x: 49, endPoint y: 69, distance: 197.4
click at [114, 69] on div "**********" at bounding box center [293, 166] width 359 height 332
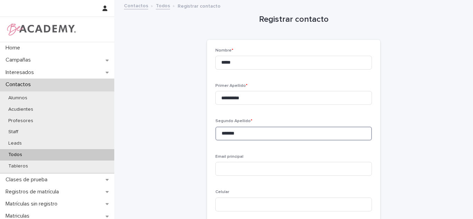
scroll to position [89, 0]
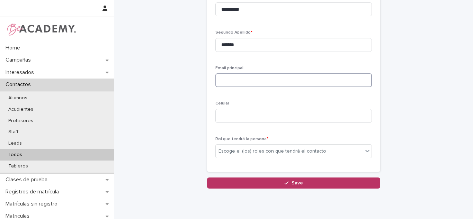
click at [266, 83] on input at bounding box center [293, 80] width 157 height 14
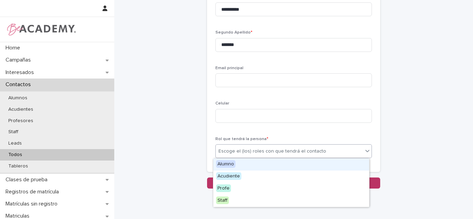
click at [247, 157] on div "Escoge el (los) roles con que tendrá el contacto" at bounding box center [293, 151] width 157 height 14
click at [241, 165] on div "Alumno" at bounding box center [291, 165] width 156 height 12
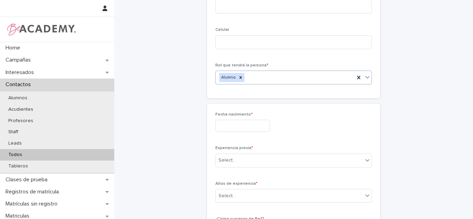
scroll to position [166, 0]
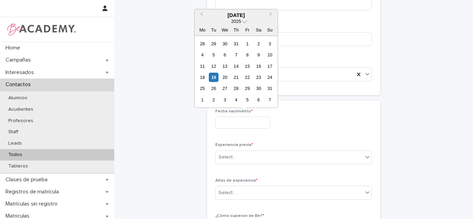
click at [231, 122] on input "text" at bounding box center [242, 123] width 55 height 12
type input "**********"
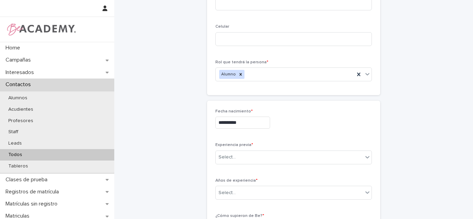
click at [221, 134] on div "**********" at bounding box center [293, 121] width 157 height 25
click at [261, 156] on div "Select..." at bounding box center [289, 157] width 147 height 11
click at [283, 217] on div "Ninguna" at bounding box center [291, 219] width 156 height 12
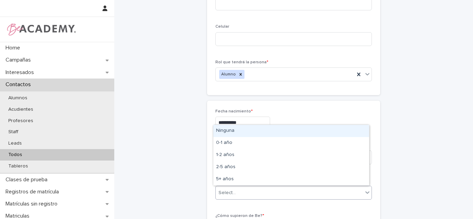
click at [252, 191] on div "Select..." at bounding box center [289, 192] width 147 height 11
click at [238, 132] on div "Ninguna" at bounding box center [291, 131] width 156 height 12
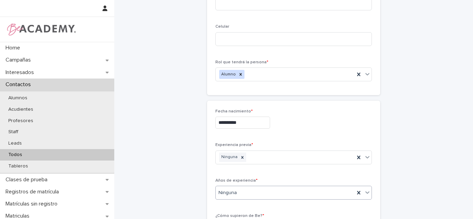
scroll to position [257, 0]
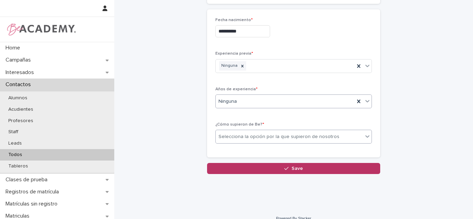
click at [264, 135] on div "Selecciona la opción por la que supieron de nosotros" at bounding box center [279, 136] width 121 height 7
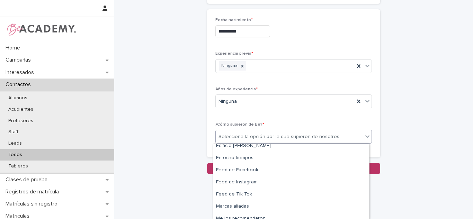
scroll to position [90, 0]
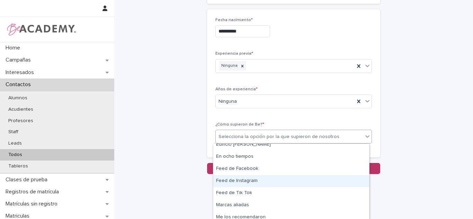
click at [282, 184] on div "Feed de Instagram" at bounding box center [291, 181] width 156 height 12
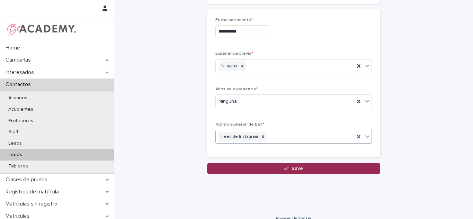
click at [256, 172] on button "Save" at bounding box center [293, 168] width 173 height 11
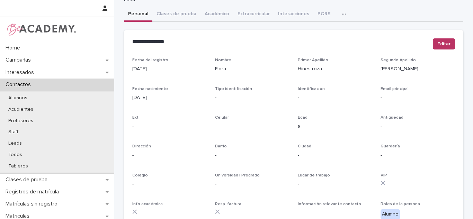
scroll to position [217, 0]
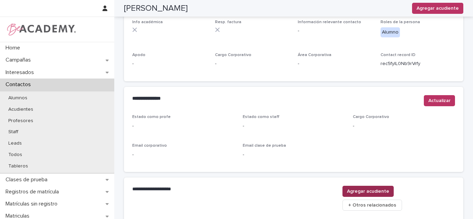
click at [394, 186] on button "Agregar acudiente" at bounding box center [368, 191] width 51 height 11
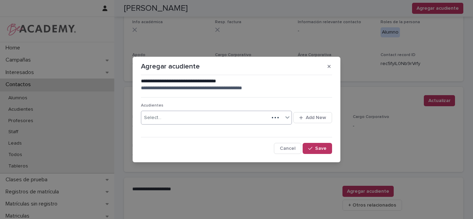
click at [210, 117] on div "Select..." at bounding box center [205, 117] width 128 height 11
type input "**********"
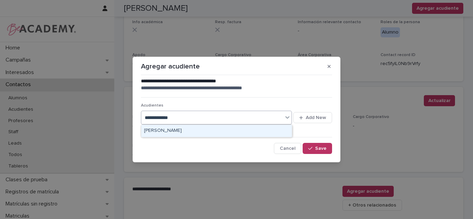
click at [250, 126] on div "Isabel Jimenez Zarate" at bounding box center [216, 131] width 151 height 12
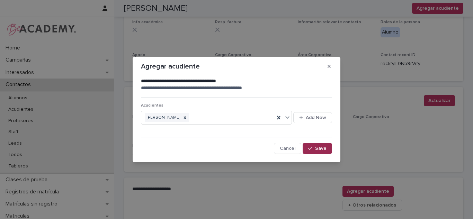
click at [314, 150] on div "button" at bounding box center [311, 148] width 7 height 5
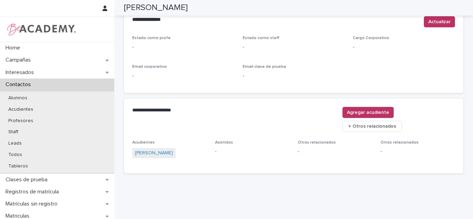
scroll to position [0, 0]
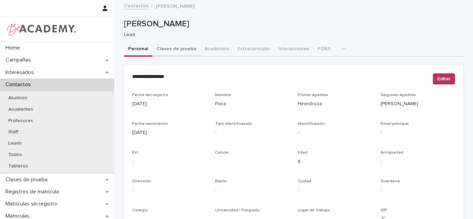
click at [181, 51] on button "Clases de prueba" at bounding box center [176, 49] width 48 height 15
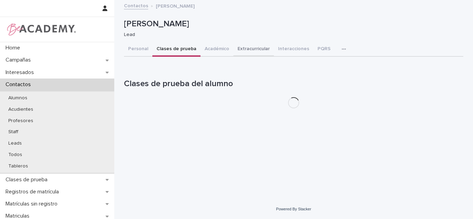
drag, startPoint x: 128, startPoint y: 52, endPoint x: 239, endPoint y: 53, distance: 111.2
click at [128, 51] on button "Personal" at bounding box center [138, 49] width 28 height 15
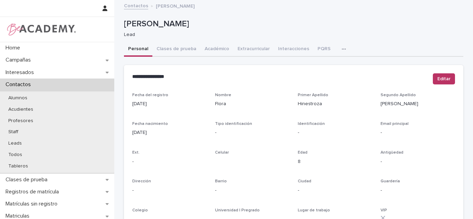
scroll to position [253, 0]
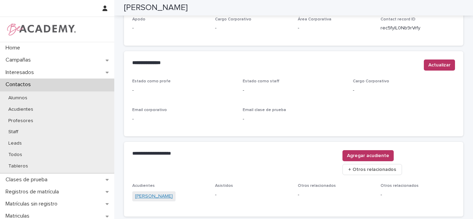
click at [155, 193] on link "Isabel Jimenez Zarate" at bounding box center [154, 196] width 38 height 7
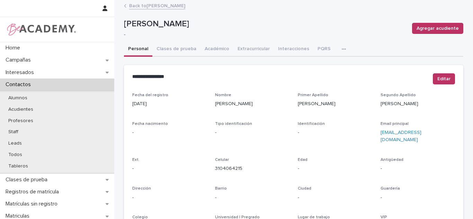
click at [168, 7] on link "Back to Flora Hinestroza Jimenez" at bounding box center [157, 5] width 56 height 8
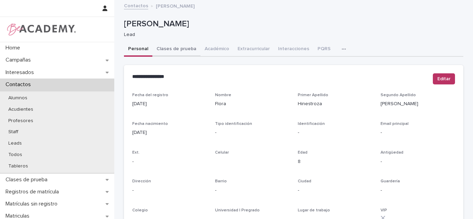
click at [161, 48] on button "Clases de prueba" at bounding box center [176, 49] width 48 height 15
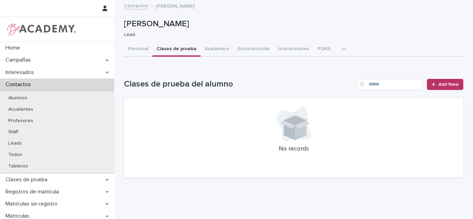
click at [133, 50] on button "Personal" at bounding box center [138, 49] width 28 height 15
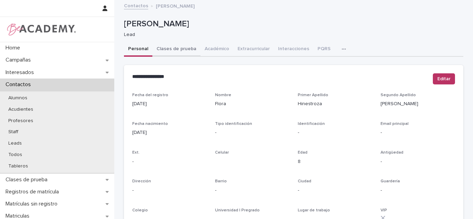
click at [167, 50] on button "Clases de prueba" at bounding box center [176, 49] width 48 height 15
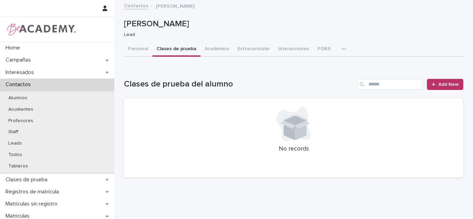
click at [436, 76] on div "Loading... Saving… Clases de prueba del alumno Add New No records" at bounding box center [293, 124] width 339 height 118
click at [435, 82] on div at bounding box center [435, 84] width 7 height 5
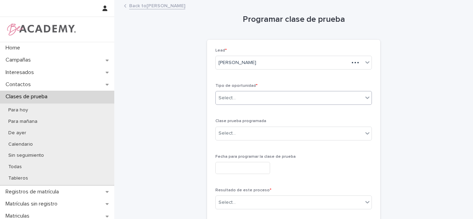
click at [257, 99] on div "Select..." at bounding box center [289, 97] width 147 height 11
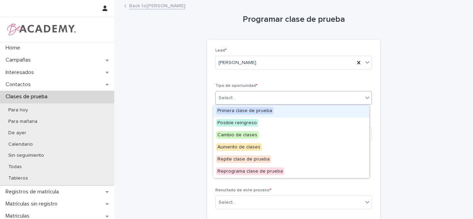
click at [246, 111] on span "Primera clase de prueba" at bounding box center [244, 111] width 57 height 8
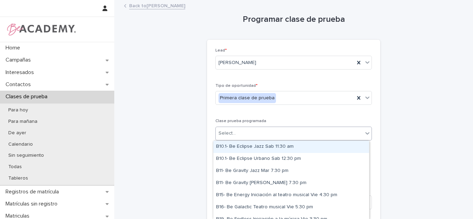
click at [237, 133] on div "Select..." at bounding box center [289, 133] width 147 height 11
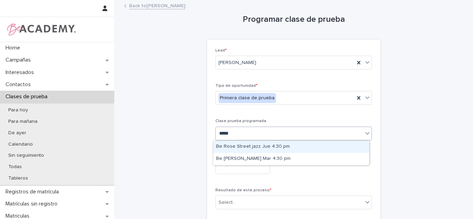
type input "******"
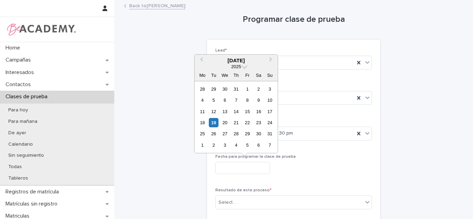
click at [246, 169] on input "text" at bounding box center [242, 168] width 55 height 12
click at [216, 123] on div "19" at bounding box center [213, 122] width 9 height 9
type input "**********"
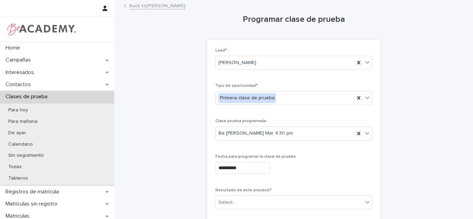
scroll to position [84, 0]
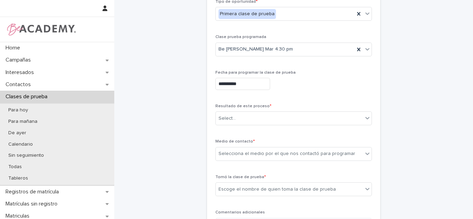
click at [274, 126] on div "Resultado de este proceso * Select..." at bounding box center [293, 117] width 157 height 27
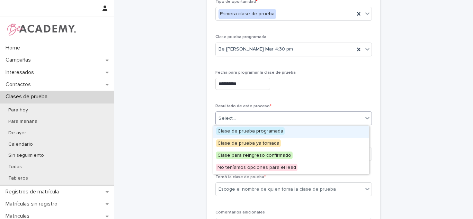
click at [253, 121] on div "Select..." at bounding box center [289, 118] width 147 height 11
click at [240, 134] on span "Clase de prueba programada" at bounding box center [250, 131] width 69 height 8
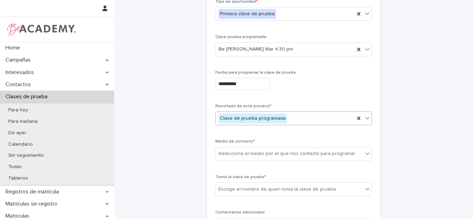
scroll to position [183, 0]
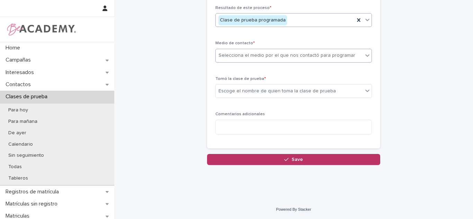
click at [281, 58] on div "Selecciona el medio por el que nos contactó para programar" at bounding box center [287, 55] width 137 height 7
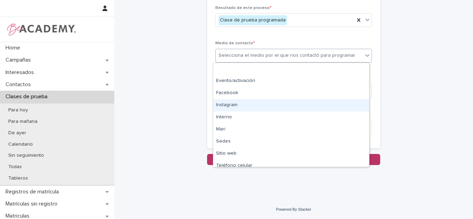
scroll to position [29, 0]
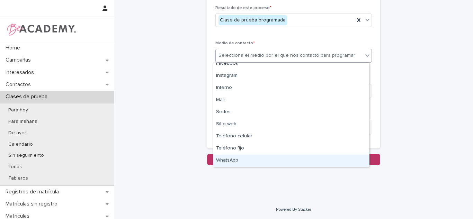
click at [245, 163] on div "WhatsApp" at bounding box center [291, 161] width 156 height 12
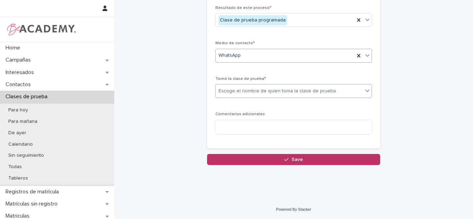
click at [245, 92] on div "Escoge el nombre de quien toma la clase de prueba" at bounding box center [277, 91] width 117 height 7
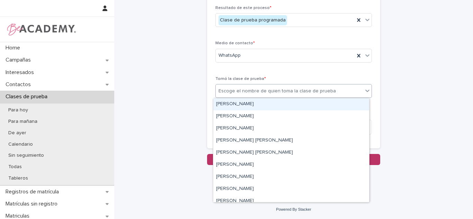
click at [244, 106] on div "Carolina Castillo Cuadrado" at bounding box center [291, 104] width 156 height 12
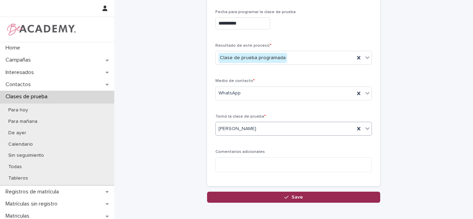
scroll to position [145, 0]
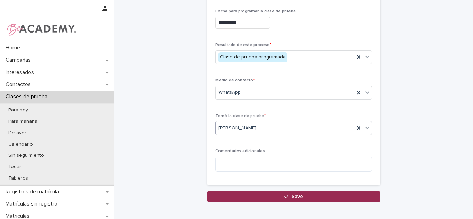
click at [300, 197] on button "Save" at bounding box center [293, 196] width 173 height 11
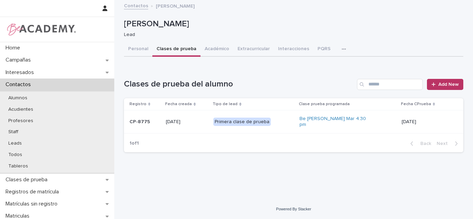
drag, startPoint x: 134, startPoint y: 51, endPoint x: 71, endPoint y: 9, distance: 75.7
click at [134, 51] on button "Personal" at bounding box center [138, 49] width 28 height 15
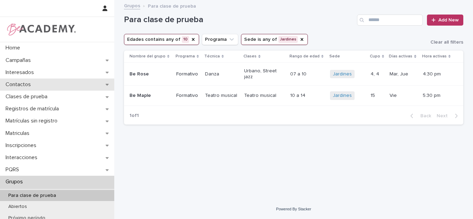
click at [71, 86] on div "Contactos" at bounding box center [57, 85] width 114 height 12
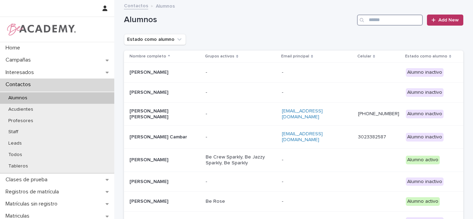
click at [369, 23] on input "Search" at bounding box center [390, 20] width 66 height 11
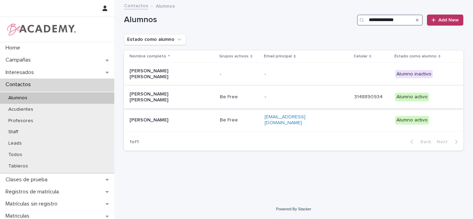
type input "**********"
click at [190, 101] on td "[PERSON_NAME] [PERSON_NAME]" at bounding box center [170, 97] width 93 height 23
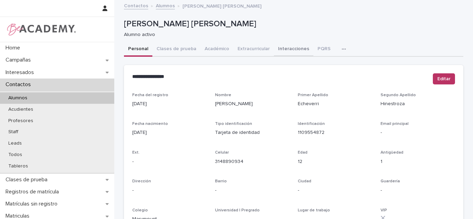
click at [203, 53] on button "Académico" at bounding box center [217, 49] width 33 height 15
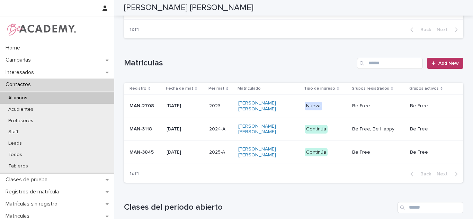
scroll to position [252, 0]
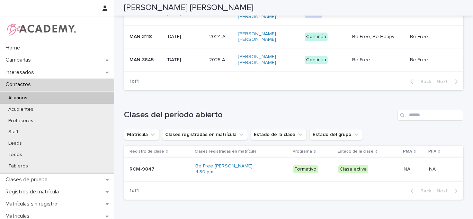
click at [212, 168] on link "Be Free [PERSON_NAME] 4:30 pm" at bounding box center [224, 169] width 58 height 12
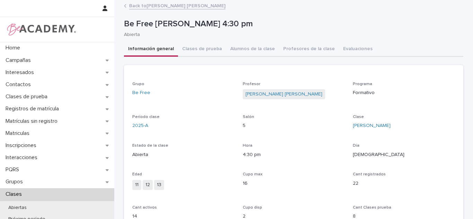
scroll to position [80, 0]
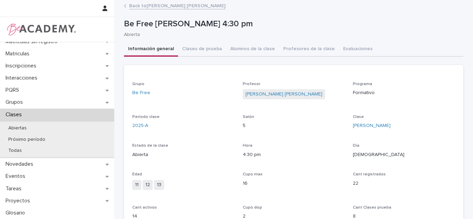
click at [159, 8] on link "Back to [PERSON_NAME] [PERSON_NAME]" at bounding box center [177, 5] width 96 height 8
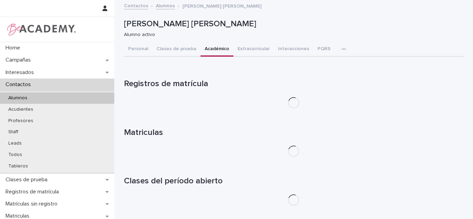
click at [210, 51] on button "Académico" at bounding box center [217, 49] width 33 height 15
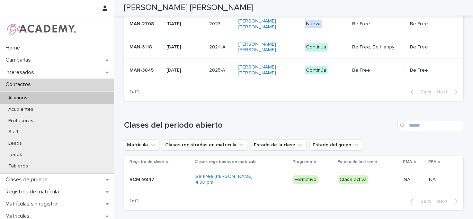
scroll to position [241, 0]
click at [307, 182] on div "Formativo" at bounding box center [305, 180] width 25 height 9
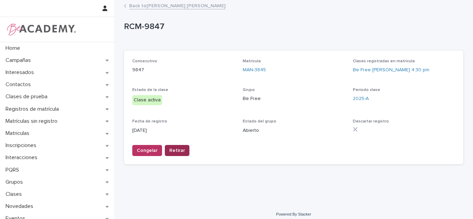
click at [175, 151] on span "Retirar" at bounding box center [177, 150] width 16 height 7
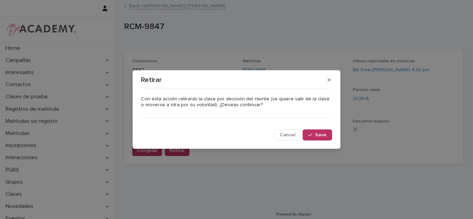
click at [326, 132] on button "Save" at bounding box center [317, 135] width 29 height 11
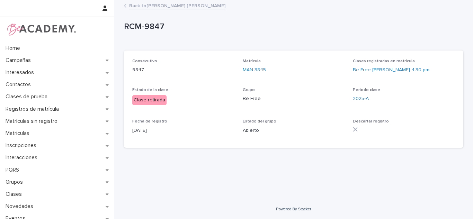
click at [148, 2] on link "Back to Martina Echeverri Hinestroza" at bounding box center [177, 5] width 96 height 8
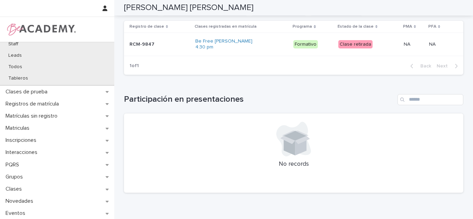
scroll to position [112, 0]
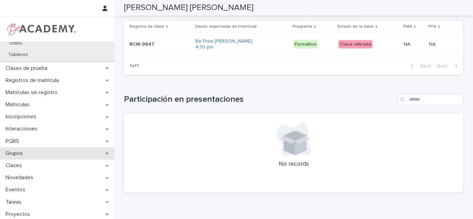
click at [23, 158] on div "Grupos" at bounding box center [57, 154] width 114 height 12
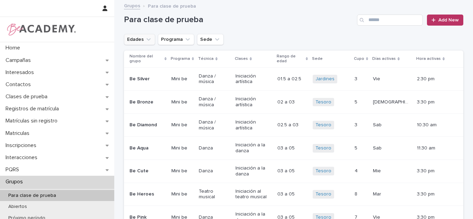
click at [135, 38] on button "Edades" at bounding box center [139, 39] width 31 height 11
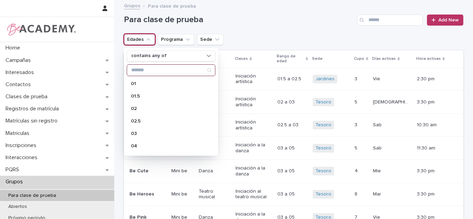
click at [141, 71] on input "Search" at bounding box center [171, 70] width 88 height 11
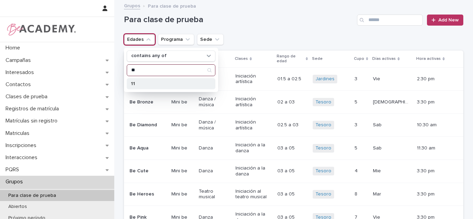
type input "**"
click at [137, 82] on p "11" at bounding box center [167, 83] width 73 height 5
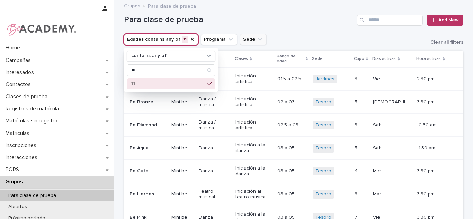
click at [243, 44] on button "Sede" at bounding box center [253, 39] width 27 height 11
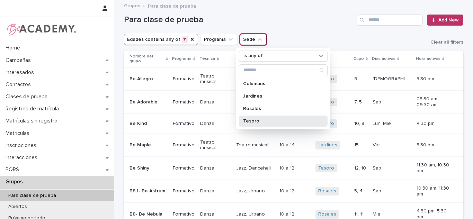
click at [251, 123] on p "Tesoro" at bounding box center [279, 121] width 73 height 5
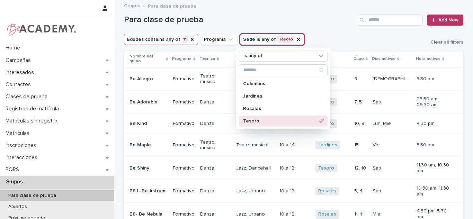
click at [319, 23] on h1 "Para clase de prueba" at bounding box center [239, 20] width 230 height 10
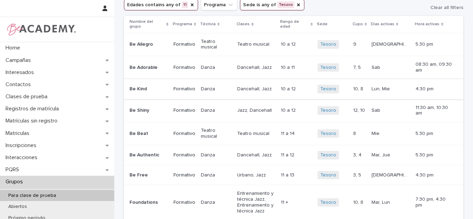
scroll to position [24, 0]
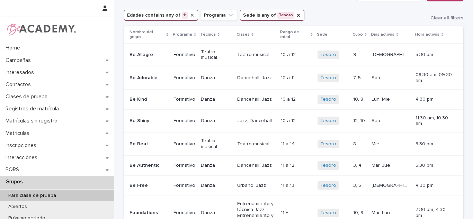
click at [189, 14] on icon "Edades" at bounding box center [192, 15] width 6 height 6
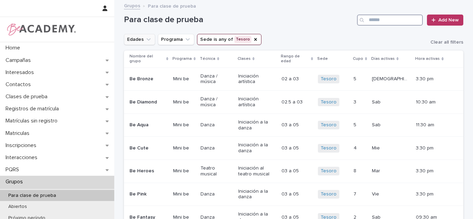
click at [398, 24] on input "Search" at bounding box center [390, 20] width 66 height 11
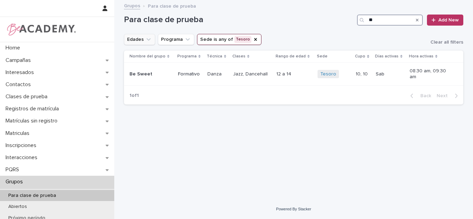
type input "*"
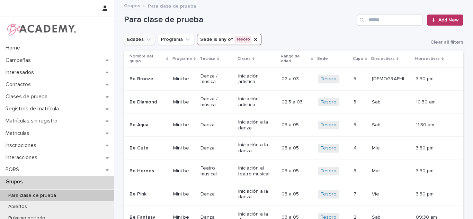
click at [134, 39] on button "Edades" at bounding box center [139, 39] width 31 height 11
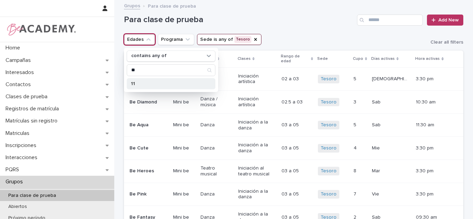
type input "**"
click at [167, 80] on div "11" at bounding box center [171, 83] width 89 height 11
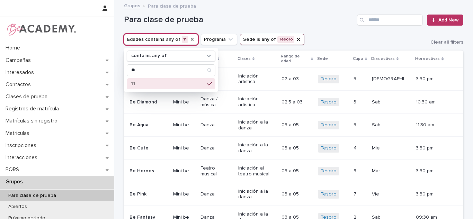
click at [321, 22] on h1 "Para clase de prueba" at bounding box center [239, 20] width 230 height 10
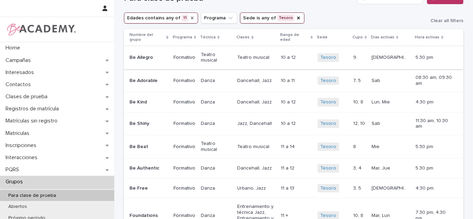
scroll to position [20, 0]
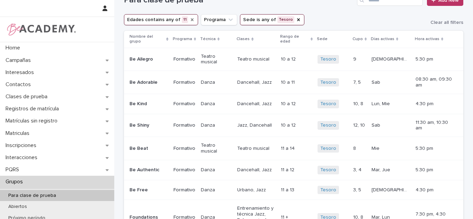
click at [315, 122] on td "10 a 12 10 a 12" at bounding box center [296, 125] width 37 height 23
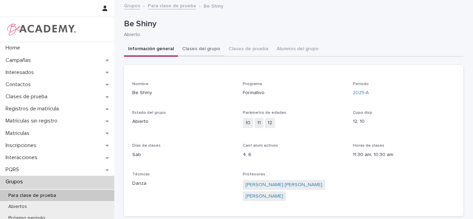
click at [211, 48] on button "Clases del grupo" at bounding box center [201, 49] width 46 height 15
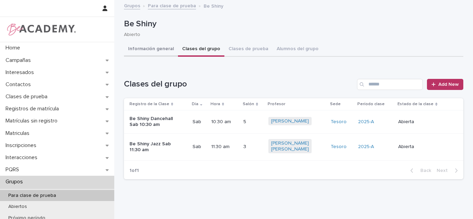
click at [165, 48] on button "Información general" at bounding box center [151, 49] width 54 height 15
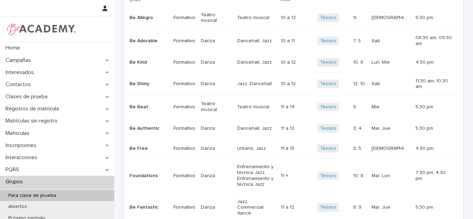
scroll to position [69, 0]
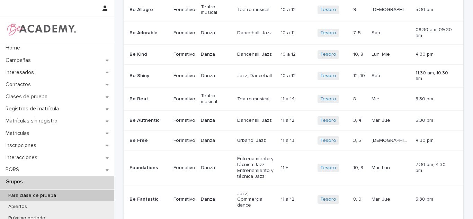
click at [369, 112] on td "3, 4 3, 4" at bounding box center [359, 120] width 18 height 20
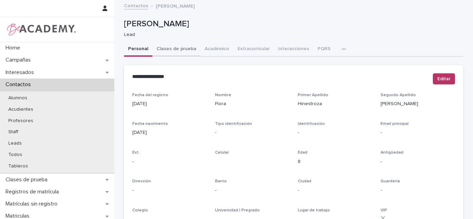
click at [173, 48] on button "Clases de prueba" at bounding box center [176, 49] width 48 height 15
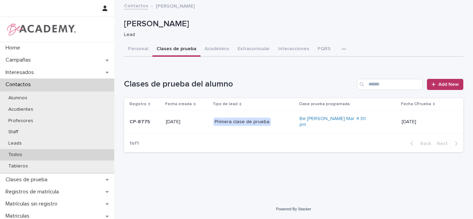
click at [18, 154] on p "Todos" at bounding box center [15, 155] width 25 height 6
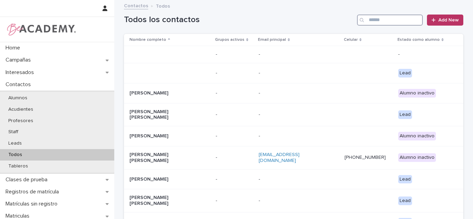
click at [393, 22] on input "Search" at bounding box center [390, 20] width 66 height 11
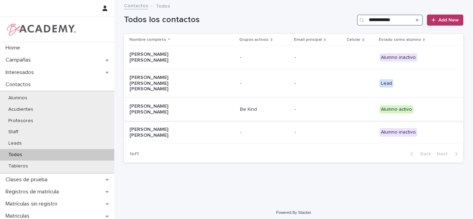
type input "**********"
click at [220, 101] on div "Maria Jose Alzate Morales" at bounding box center [182, 109] width 105 height 17
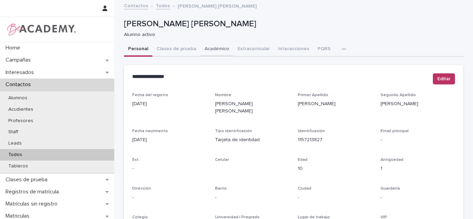
click at [210, 52] on button "Académico" at bounding box center [217, 49] width 33 height 15
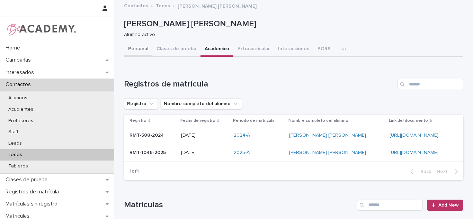
click at [144, 51] on button "Personal" at bounding box center [138, 49] width 28 height 15
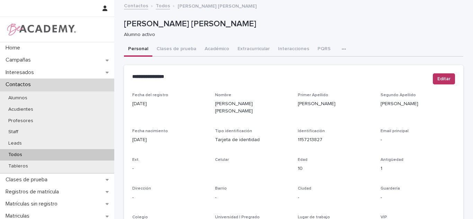
click at [207, 50] on button "Académico" at bounding box center [217, 49] width 33 height 15
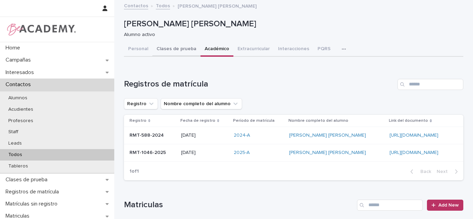
click at [188, 50] on button "Clases de prueba" at bounding box center [176, 49] width 48 height 15
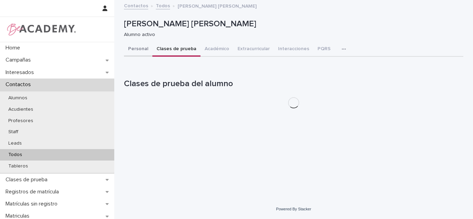
click at [147, 69] on div "Personal Clases de prueba Académico Extracurricular Interacciones PQRS Tareas C…" at bounding box center [293, 78] width 339 height 72
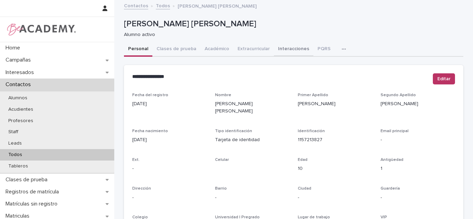
click at [215, 53] on button "Académico" at bounding box center [217, 49] width 33 height 15
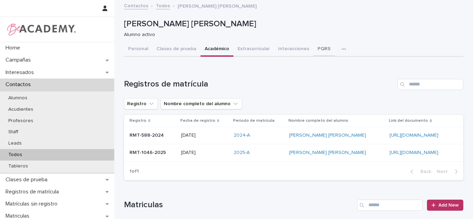
click at [315, 45] on button "PQRS" at bounding box center [323, 49] width 21 height 15
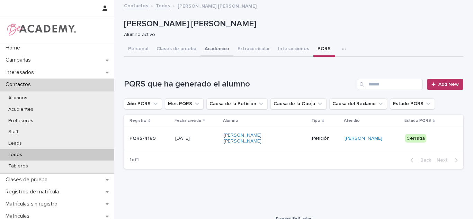
click at [224, 53] on button "Académico" at bounding box center [217, 49] width 33 height 15
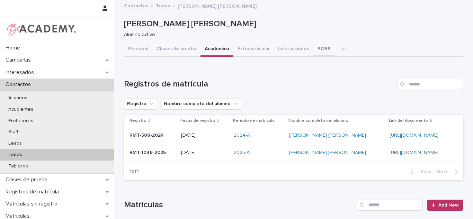
click at [313, 48] on button "PQRS" at bounding box center [323, 49] width 21 height 15
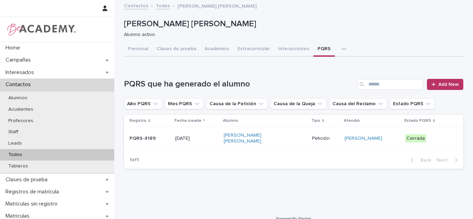
click at [204, 45] on button "Académico" at bounding box center [217, 49] width 33 height 15
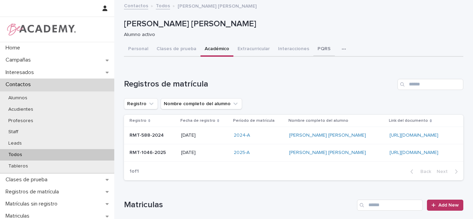
click at [318, 43] on button "PQRS" at bounding box center [323, 49] width 21 height 15
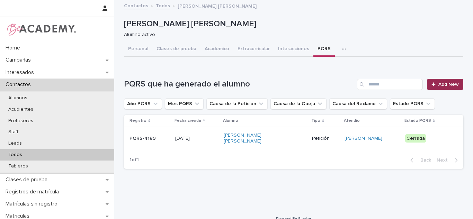
click at [435, 90] on link "Add New" at bounding box center [445, 84] width 36 height 11
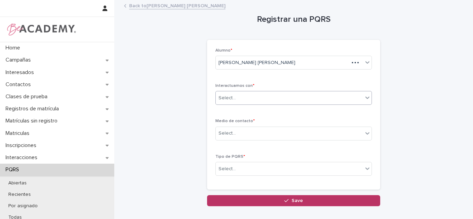
click at [243, 91] on div "Select..." at bounding box center [293, 98] width 157 height 14
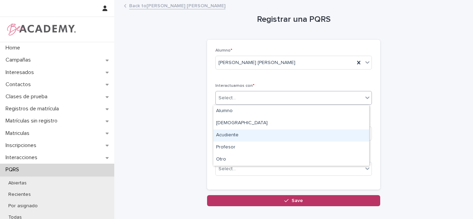
click at [231, 133] on div "Acudiente" at bounding box center [291, 136] width 156 height 12
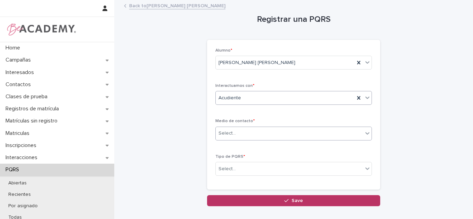
click at [254, 133] on div "Select..." at bounding box center [289, 133] width 147 height 11
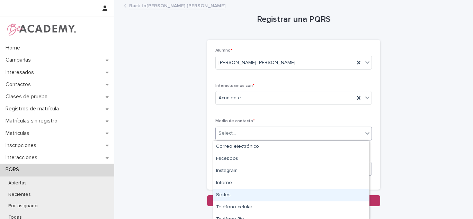
click at [235, 191] on div "Sedes" at bounding box center [291, 195] width 156 height 12
click at [237, 164] on div "Select..." at bounding box center [289, 168] width 147 height 11
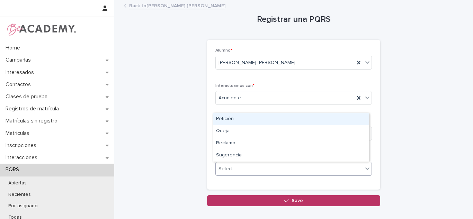
click at [232, 118] on div "Petición" at bounding box center [291, 119] width 156 height 12
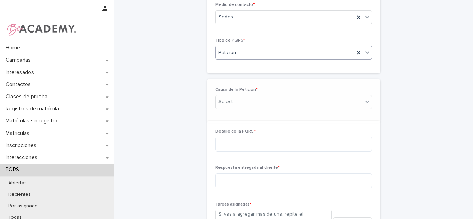
scroll to position [163, 0]
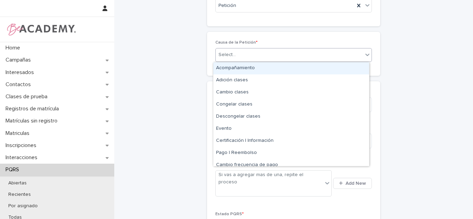
click at [253, 56] on div "Select..." at bounding box center [289, 54] width 147 height 11
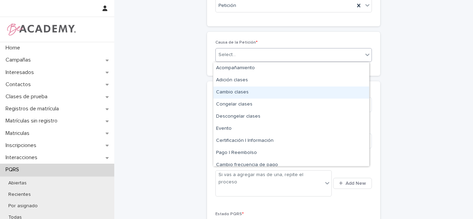
click at [273, 92] on div "Cambio clases" at bounding box center [291, 93] width 156 height 12
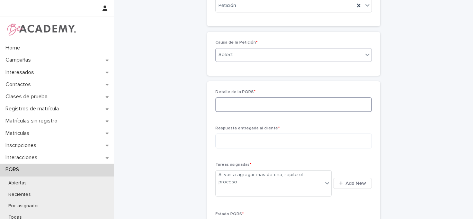
click at [230, 105] on textarea at bounding box center [293, 104] width 157 height 15
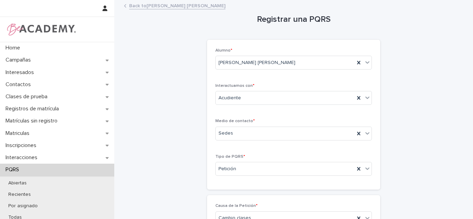
click at [193, 7] on link "Back to Maria Jose Alzate Morales" at bounding box center [177, 5] width 96 height 8
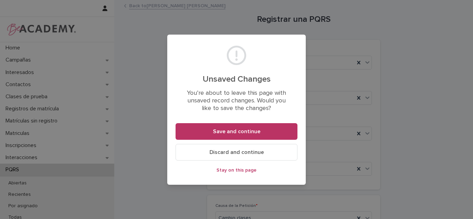
click at [190, 155] on button "Discard and continue" at bounding box center [237, 152] width 122 height 17
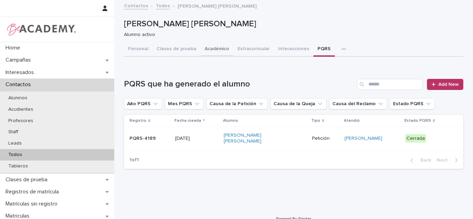
click at [214, 52] on button "Académico" at bounding box center [217, 49] width 33 height 15
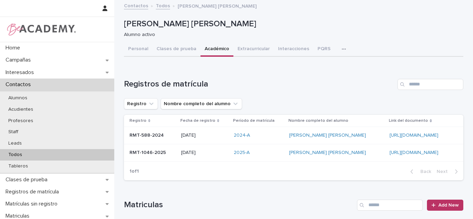
scroll to position [49, 0]
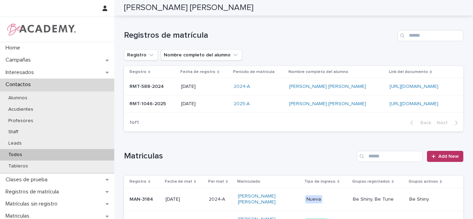
click at [239, 109] on div "2025-A" at bounding box center [259, 103] width 50 height 11
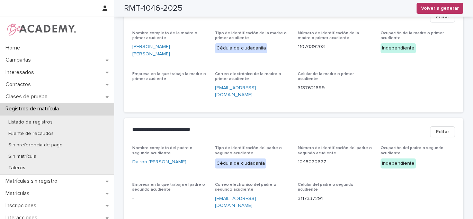
scroll to position [335, 0]
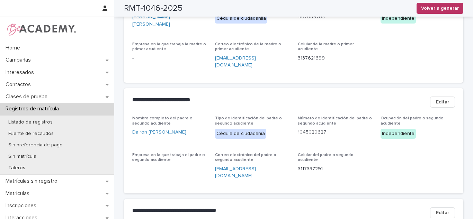
click at [444, 99] on span "Editar" at bounding box center [442, 102] width 13 height 7
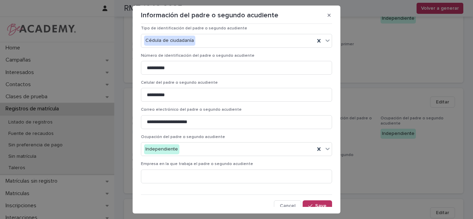
scroll to position [39, 0]
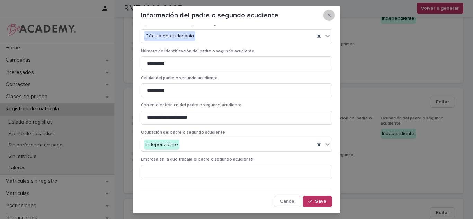
click at [323, 17] on button "button" at bounding box center [328, 15] width 11 height 11
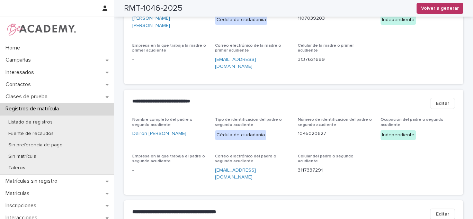
scroll to position [0, 0]
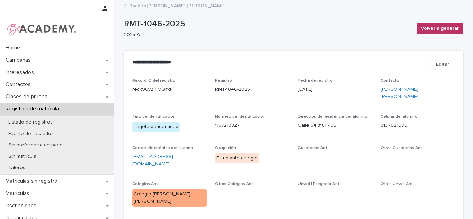
click at [149, 3] on link "Back to Maria Jose Alzate Morales" at bounding box center [177, 5] width 96 height 8
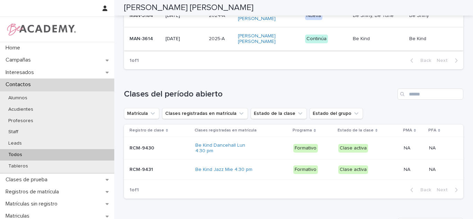
scroll to position [197, 0]
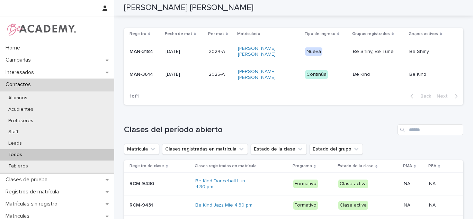
click at [195, 77] on p "18/01/2025" at bounding box center [185, 75] width 38 height 6
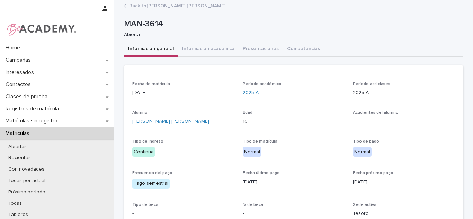
scroll to position [128, 0]
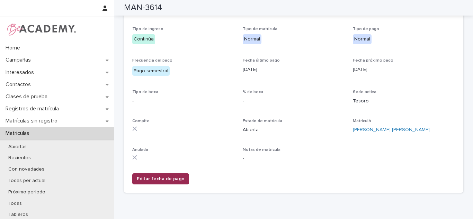
click at [153, 176] on span "Editar fecha de pago" at bounding box center [161, 179] width 48 height 7
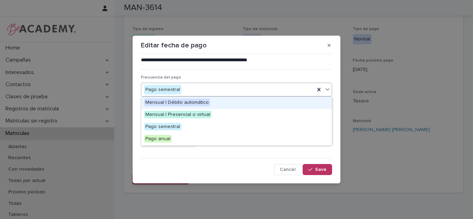
click at [176, 101] on span "Mensual | Débito automático" at bounding box center [177, 103] width 66 height 8
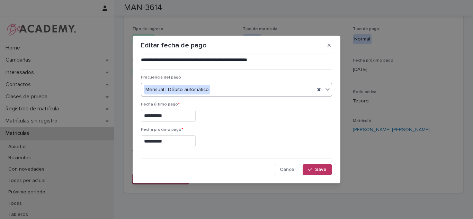
click at [174, 114] on input "**********" at bounding box center [168, 116] width 55 height 12
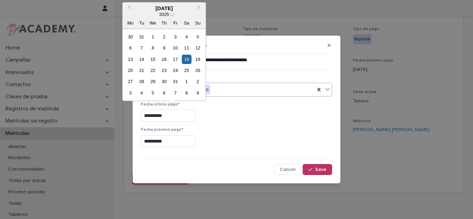
drag, startPoint x: 187, startPoint y: 59, endPoint x: 186, endPoint y: 71, distance: 12.1
click at [187, 58] on div "18" at bounding box center [186, 59] width 9 height 9
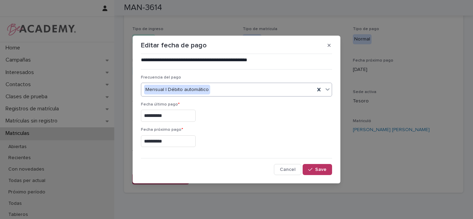
click at [178, 142] on input "**********" at bounding box center [168, 141] width 55 height 12
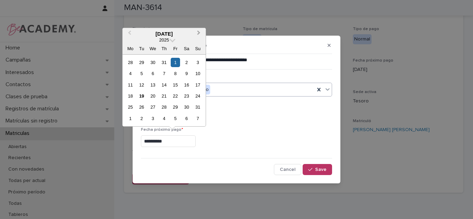
click at [196, 34] on button "Next Month" at bounding box center [199, 34] width 11 height 11
click at [132, 64] on div "1" at bounding box center [130, 62] width 9 height 9
type input "**********"
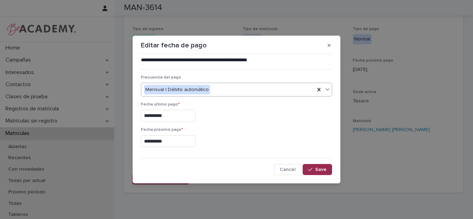
click at [323, 169] on span "Save" at bounding box center [320, 169] width 11 height 5
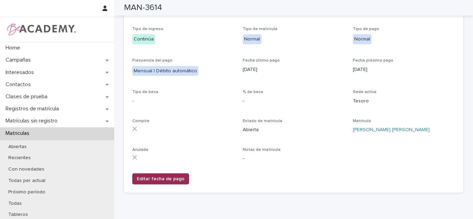
click at [140, 183] on button "Editar fecha de pago" at bounding box center [160, 179] width 57 height 11
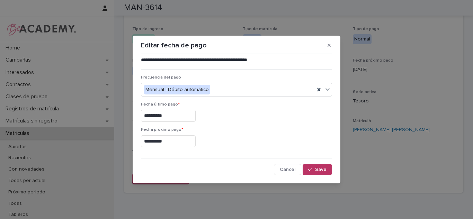
click at [162, 118] on input "**********" at bounding box center [168, 116] width 55 height 12
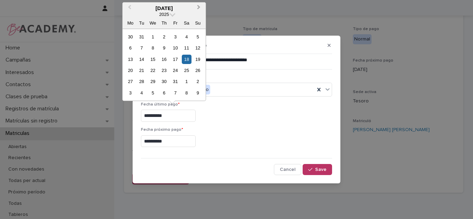
click at [199, 7] on span "Next Month" at bounding box center [199, 7] width 0 height 9
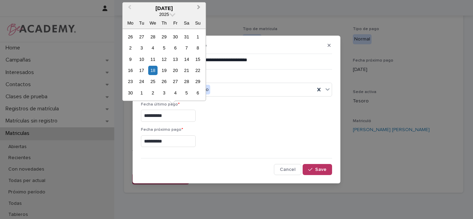
click at [199, 7] on span "Next Month" at bounding box center [199, 7] width 0 height 9
drag, startPoint x: 139, startPoint y: 71, endPoint x: 134, endPoint y: 109, distance: 38.4
click at [139, 71] on div "19" at bounding box center [141, 70] width 9 height 9
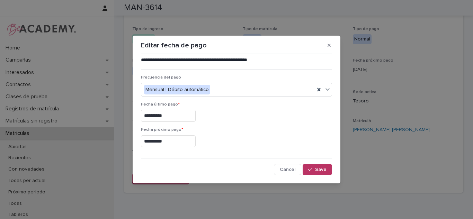
type input "**********"
click at [318, 165] on button "Save" at bounding box center [317, 169] width 29 height 11
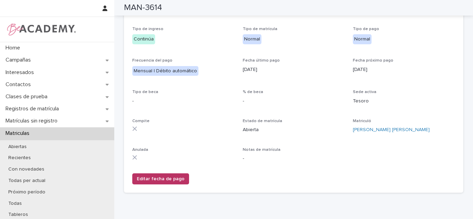
scroll to position [0, 0]
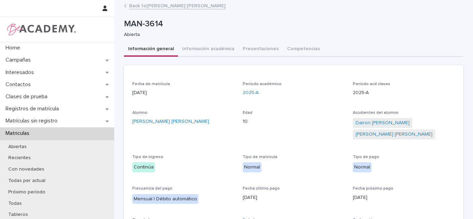
click at [162, 5] on link "Back to Maria Jose Alzate Morales" at bounding box center [177, 5] width 96 height 8
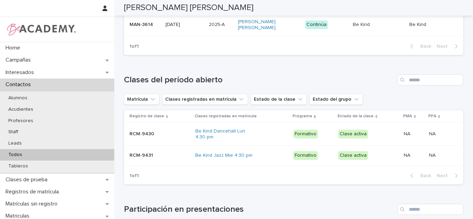
scroll to position [177, 0]
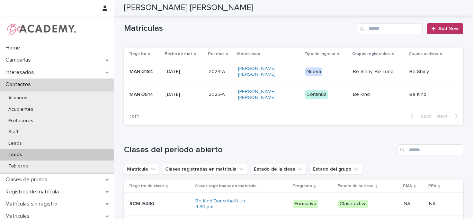
click at [199, 92] on p "18/01/2025" at bounding box center [185, 95] width 38 height 6
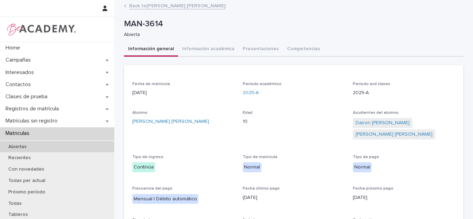
click at [204, 48] on button "Información académica" at bounding box center [208, 49] width 61 height 15
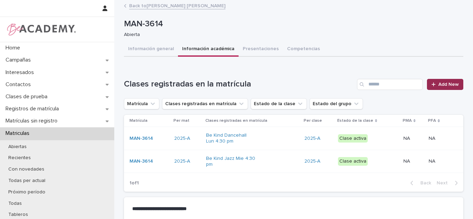
click at [442, 84] on span "Add New" at bounding box center [448, 84] width 20 height 5
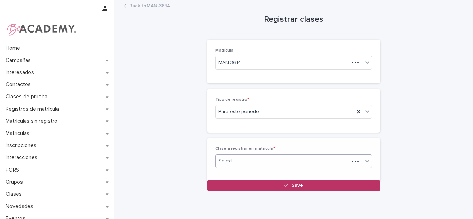
click at [235, 158] on div "Select..." at bounding box center [282, 160] width 133 height 11
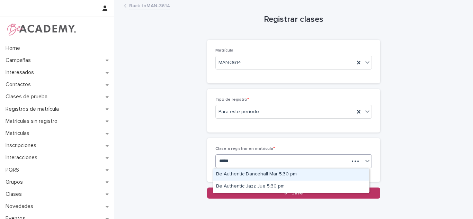
type input "******"
click at [275, 176] on div "Be Authentic Dancehall Mar 5:30 pm" at bounding box center [291, 175] width 156 height 12
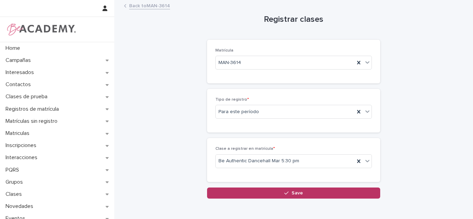
drag, startPoint x: 264, startPoint y: 198, endPoint x: 248, endPoint y: 219, distance: 26.4
click at [264, 198] on button "Save" at bounding box center [293, 193] width 173 height 11
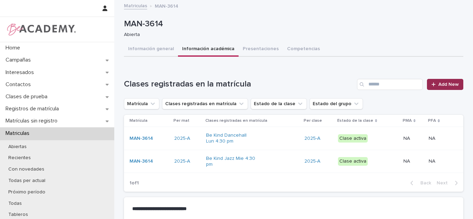
click at [432, 84] on icon at bounding box center [434, 84] width 4 height 5
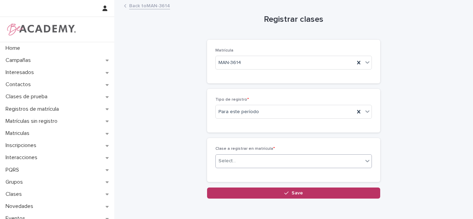
click at [235, 160] on div "Select..." at bounding box center [289, 160] width 147 height 11
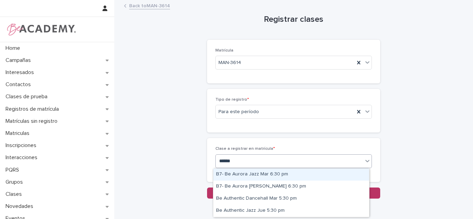
type input "*******"
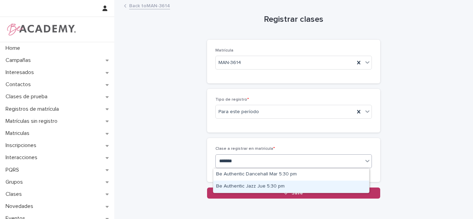
click at [233, 189] on div "Be Authentic Jazz Jue 5:30 pm" at bounding box center [291, 187] width 156 height 12
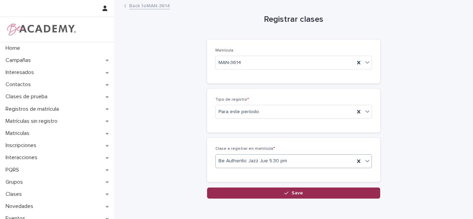
click at [240, 190] on button "Save" at bounding box center [293, 193] width 173 height 11
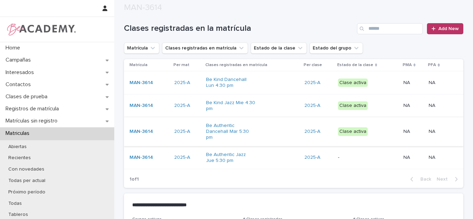
scroll to position [67, 0]
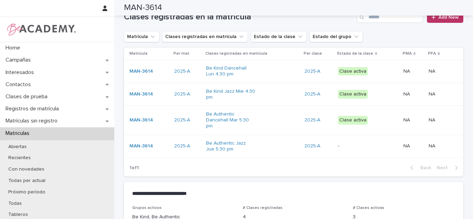
click at [284, 75] on div "Be Kind Dancehall Lun 4:30 pm" at bounding box center [252, 71] width 93 height 17
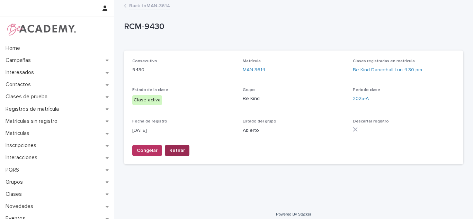
click at [175, 152] on span "Retirar" at bounding box center [177, 150] width 16 height 7
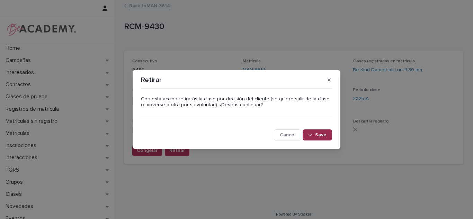
click at [310, 132] on button "Save" at bounding box center [317, 135] width 29 height 11
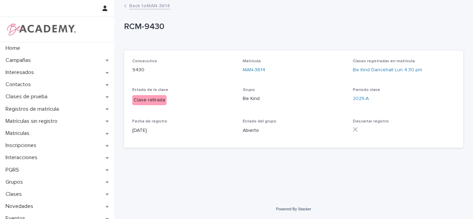
click at [139, 7] on link "Back to MAN-3614" at bounding box center [149, 5] width 41 height 8
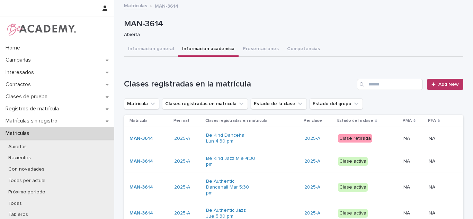
click at [278, 163] on div "Be Kind Jazz Mie 4:30 pm" at bounding box center [252, 161] width 93 height 17
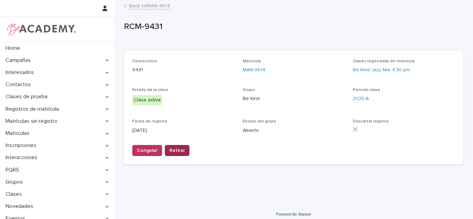
click at [179, 149] on span "Retirar" at bounding box center [177, 150] width 16 height 7
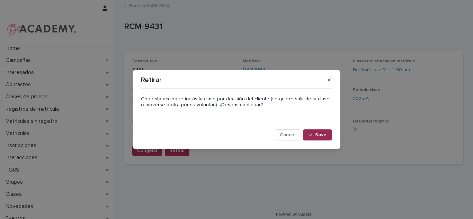
click at [321, 130] on button "Save" at bounding box center [317, 135] width 29 height 11
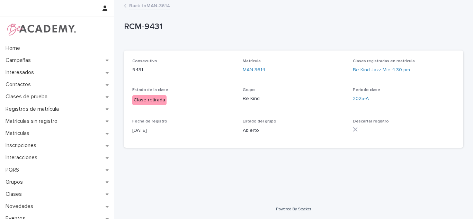
click at [144, 5] on link "Back to MAN-3614" at bounding box center [149, 5] width 41 height 8
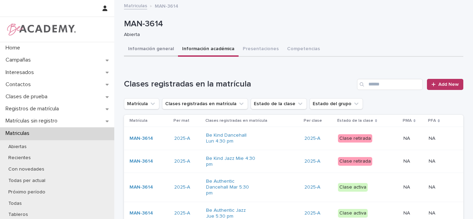
click at [150, 46] on button "Información general" at bounding box center [151, 49] width 54 height 15
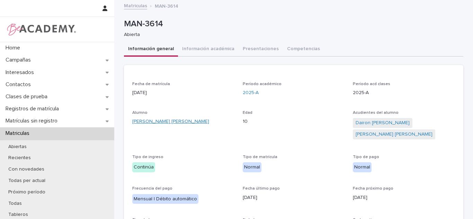
click at [169, 125] on link "Maria Jose Alzate Morales" at bounding box center [170, 121] width 77 height 7
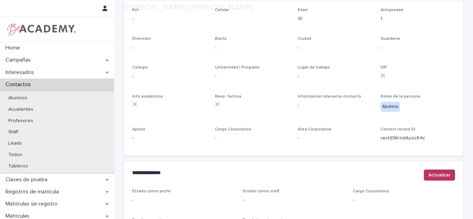
scroll to position [308, 0]
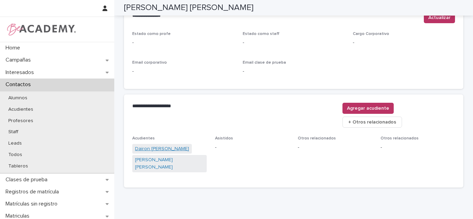
click at [154, 145] on link "Dairon Andres Alzate Morales" at bounding box center [162, 148] width 54 height 7
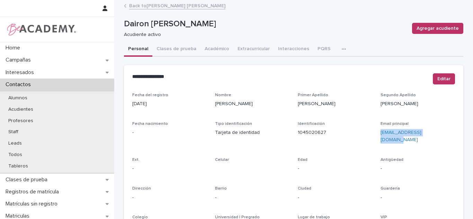
drag, startPoint x: 434, startPoint y: 133, endPoint x: 375, endPoint y: 142, distance: 59.9
click at [375, 142] on div "Fecha del registro 24/02/2024 Nombre Dairon Andres Primer Apellido Alzate Segun…" at bounding box center [293, 195] width 323 height 205
copy link "andresalzzate@gmail.com"
click at [162, 7] on link "Back to Maria Jose Alzate Morales" at bounding box center [177, 5] width 96 height 8
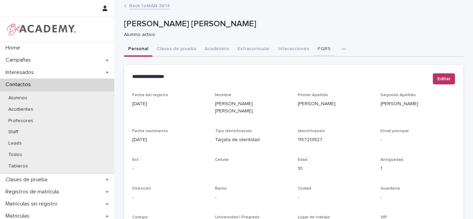
click at [319, 50] on button "PQRS" at bounding box center [323, 49] width 21 height 15
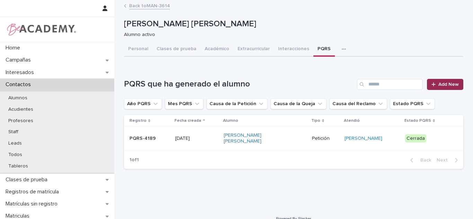
click at [442, 85] on span "Add New" at bounding box center [448, 84] width 20 height 5
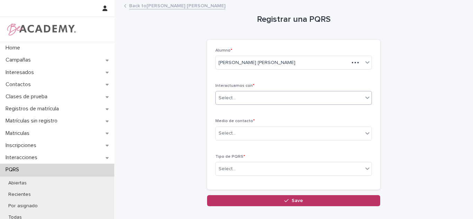
click at [238, 96] on div "Select..." at bounding box center [289, 97] width 147 height 11
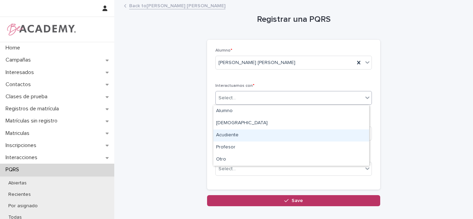
click at [243, 136] on div "Acudiente" at bounding box center [291, 136] width 156 height 12
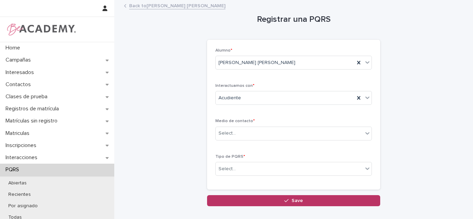
click at [243, 142] on div "Medio de contacto * Select..." at bounding box center [293, 132] width 157 height 27
click at [244, 139] on div "Select..." at bounding box center [289, 133] width 147 height 11
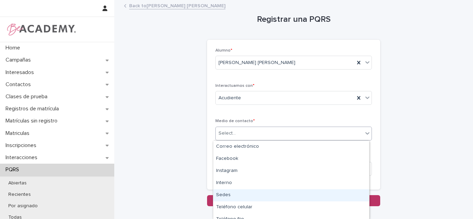
click at [224, 194] on div "Sedes" at bounding box center [291, 195] width 156 height 12
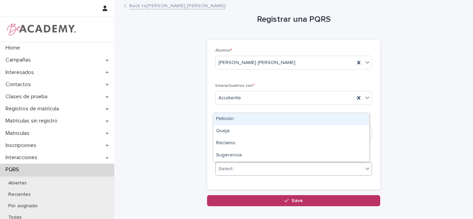
click at [236, 172] on div "Select..." at bounding box center [289, 168] width 147 height 11
click at [243, 122] on div "Petición" at bounding box center [291, 119] width 156 height 12
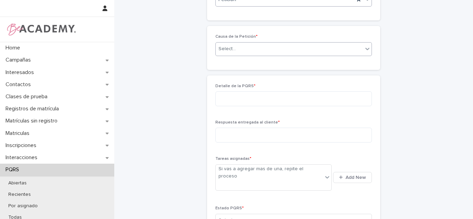
scroll to position [163, 0]
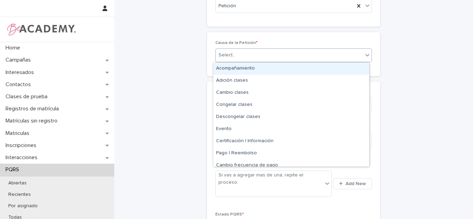
click at [236, 52] on div "Select..." at bounding box center [289, 55] width 147 height 11
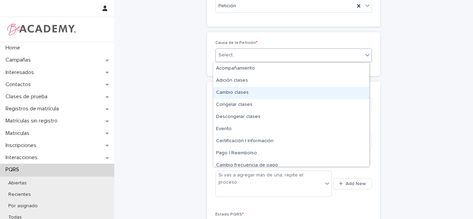
click at [246, 95] on div "Cambio clases" at bounding box center [291, 93] width 156 height 12
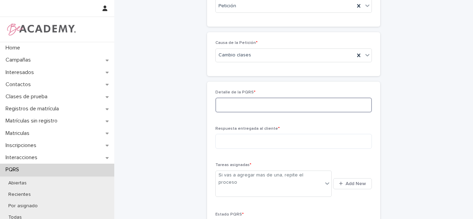
click at [241, 108] on textarea at bounding box center [293, 105] width 157 height 15
type textarea "*"
click at [265, 105] on textarea "**********" at bounding box center [293, 105] width 157 height 15
click at [297, 104] on textarea "**********" at bounding box center [293, 105] width 157 height 15
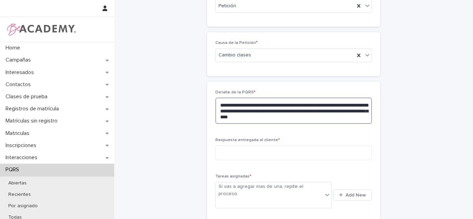
click at [317, 118] on textarea "**********" at bounding box center [293, 111] width 157 height 26
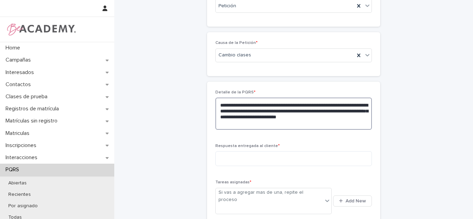
type textarea "**********"
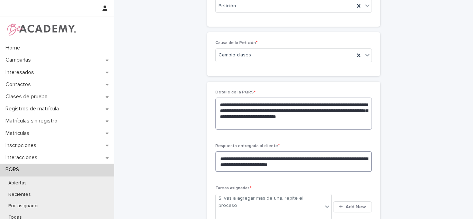
type textarea "**********"
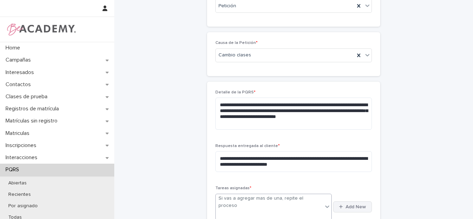
click at [346, 202] on button "Add New" at bounding box center [352, 207] width 39 height 11
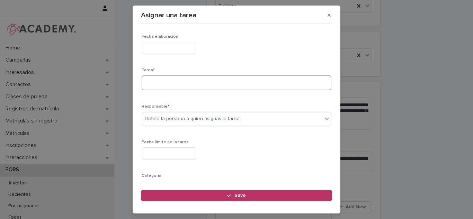
click at [182, 90] on textarea at bounding box center [237, 82] width 190 height 15
click at [180, 82] on textarea "**********" at bounding box center [234, 82] width 185 height 15
click at [232, 79] on textarea "**********" at bounding box center [234, 82] width 185 height 15
type textarea "**********"
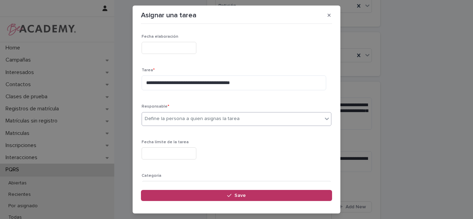
type input "*"
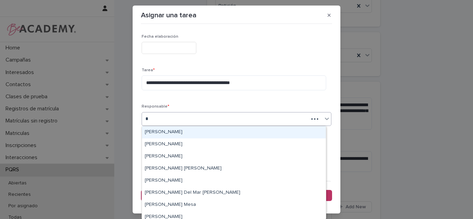
click at [185, 129] on div "Carolina Castillo Cuadrado" at bounding box center [234, 132] width 184 height 12
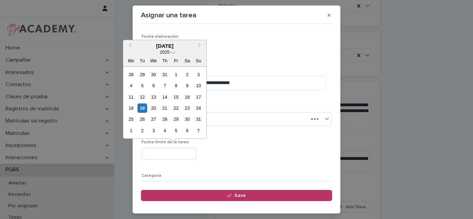
click at [177, 151] on input "text" at bounding box center [169, 154] width 55 height 12
click at [142, 109] on div "19" at bounding box center [141, 108] width 9 height 9
type input "**********"
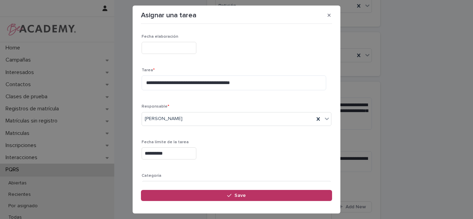
scroll to position [69, 0]
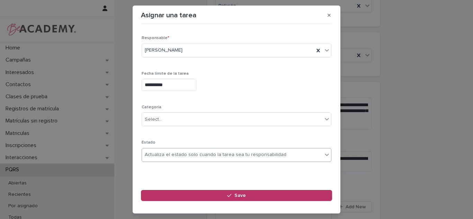
click at [176, 154] on div "Actualiza el estado solo cuando la tarea sea tu responsabilidad" at bounding box center [216, 154] width 142 height 7
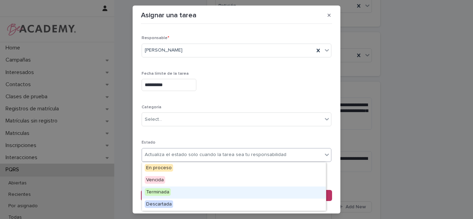
click at [151, 193] on span "Terminada" at bounding box center [158, 192] width 26 height 8
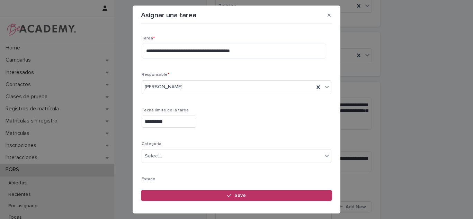
scroll to position [36, 0]
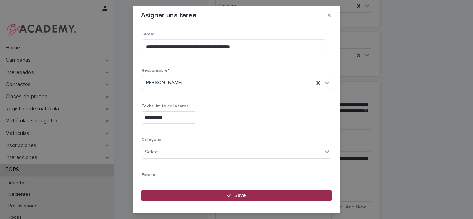
drag, startPoint x: 225, startPoint y: 193, endPoint x: 245, endPoint y: 200, distance: 21.5
click at [225, 194] on button "Save" at bounding box center [236, 195] width 191 height 11
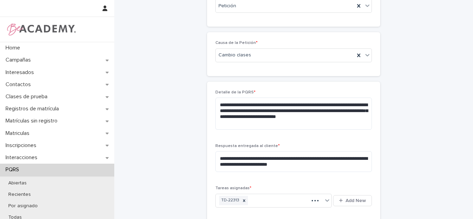
scroll to position [309, 0]
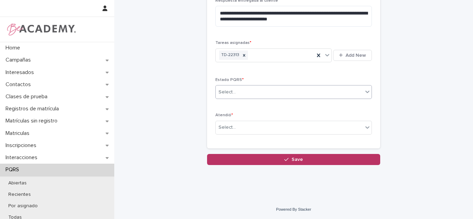
click at [236, 87] on div "Select..." at bounding box center [289, 92] width 147 height 11
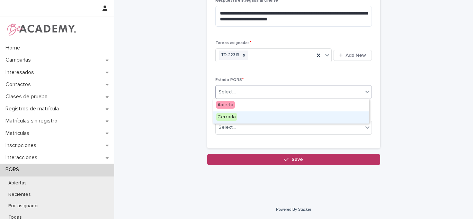
click at [230, 118] on span "Cerrada" at bounding box center [226, 117] width 21 height 8
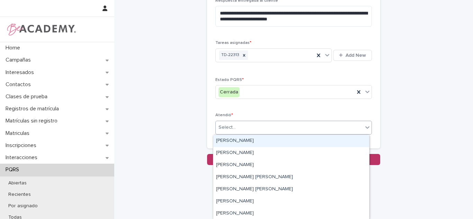
drag, startPoint x: 232, startPoint y: 128, endPoint x: 231, endPoint y: 137, distance: 9.0
click at [232, 129] on div "Select..." at bounding box center [227, 127] width 17 height 7
click at [231, 137] on div "Carolina Castillo Cuadrado" at bounding box center [291, 141] width 156 height 12
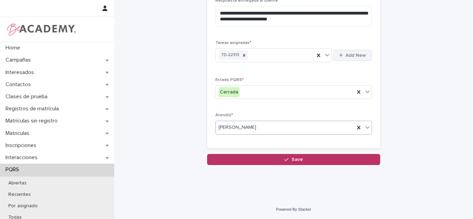
click at [347, 54] on span "Add New" at bounding box center [356, 55] width 20 height 5
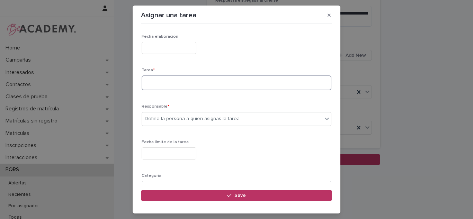
click at [247, 83] on textarea at bounding box center [237, 82] width 190 height 15
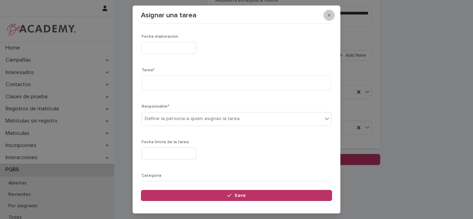
click at [332, 18] on button "button" at bounding box center [328, 15] width 11 height 11
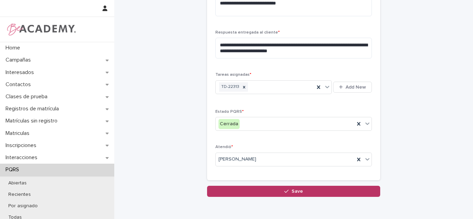
scroll to position [240, 0]
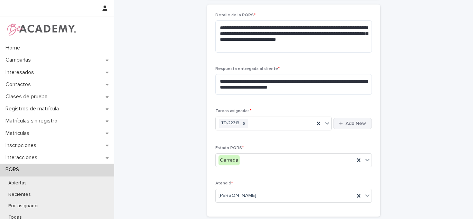
click at [340, 125] on icon "button" at bounding box center [341, 123] width 4 height 5
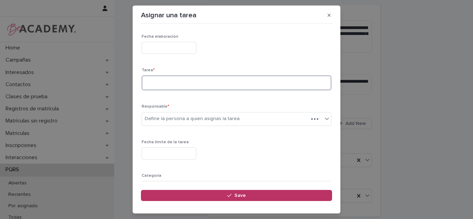
click at [169, 75] on textarea at bounding box center [237, 82] width 190 height 15
click at [171, 79] on textarea "*******" at bounding box center [234, 82] width 185 height 15
type textarea "**********"
type input "*"
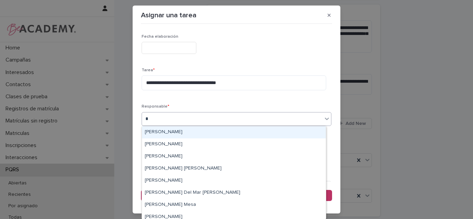
click at [170, 131] on div "Carolina Castillo Cuadrado" at bounding box center [234, 132] width 184 height 12
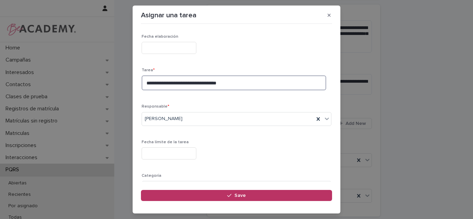
click at [148, 85] on textarea "**********" at bounding box center [234, 82] width 185 height 15
type textarea "**********"
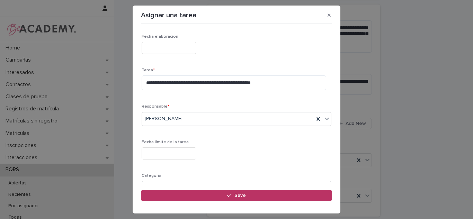
scroll to position [70, 0]
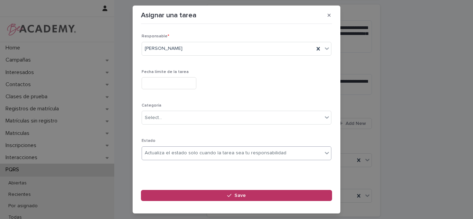
click at [184, 155] on div "Actualiza el estado solo cuando la tarea sea tu responsabilidad" at bounding box center [216, 153] width 142 height 7
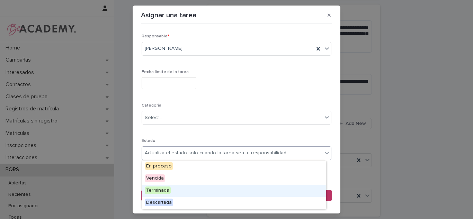
click at [169, 186] on div "Terminada" at bounding box center [234, 191] width 184 height 12
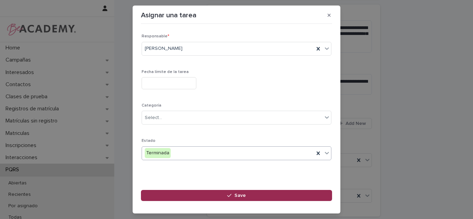
click at [167, 192] on button "Save" at bounding box center [236, 195] width 191 height 11
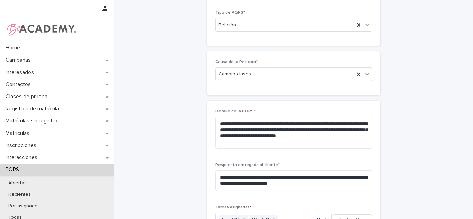
scroll to position [309, 0]
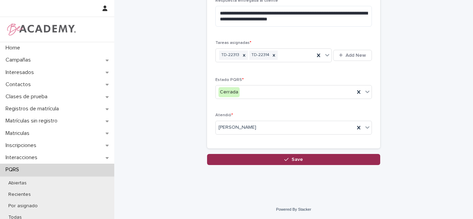
click at [299, 161] on span "Save" at bounding box center [297, 159] width 11 height 5
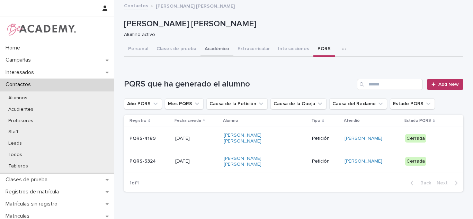
click at [209, 51] on button "Académico" at bounding box center [217, 49] width 33 height 15
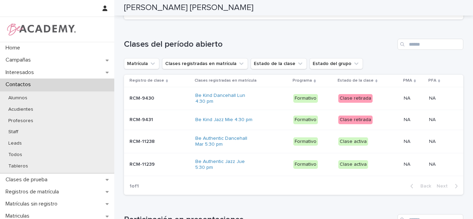
scroll to position [287, 0]
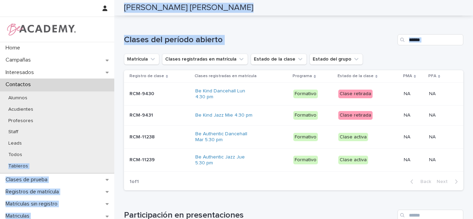
drag, startPoint x: 115, startPoint y: 134, endPoint x: 113, endPoint y: 151, distance: 16.7
click at [114, 151] on div "Home Campañas Interesados Contactos Alumnos Acudientes Profesores Staff Leads T…" at bounding box center [293, 33] width 359 height 641
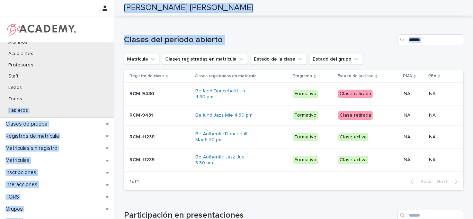
scroll to position [64, 0]
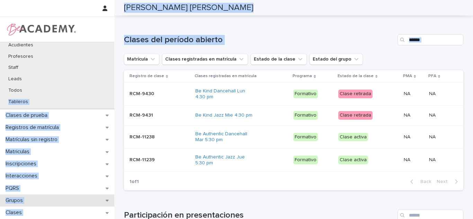
click at [55, 203] on div "Grupos" at bounding box center [57, 201] width 114 height 12
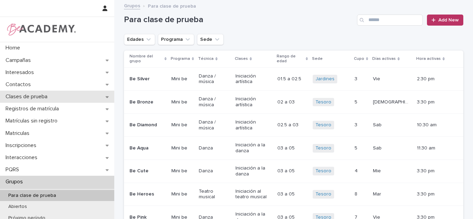
click at [26, 99] on p "Clases de prueba" at bounding box center [28, 97] width 50 height 7
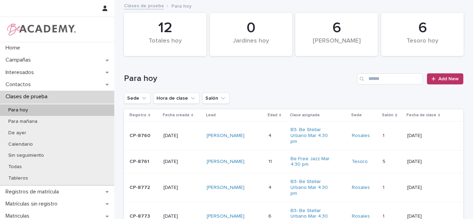
click at [136, 48] on div "Totales hoy" at bounding box center [165, 44] width 59 height 15
click at [141, 98] on icon "Sede" at bounding box center [144, 98] width 7 height 7
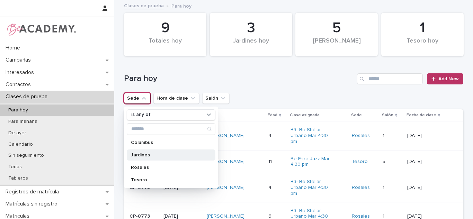
click at [145, 159] on div "Jardines" at bounding box center [171, 155] width 89 height 11
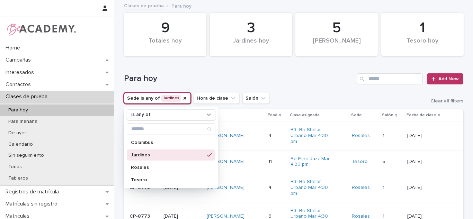
click at [275, 89] on div "Para hoy Add New" at bounding box center [293, 76] width 339 height 33
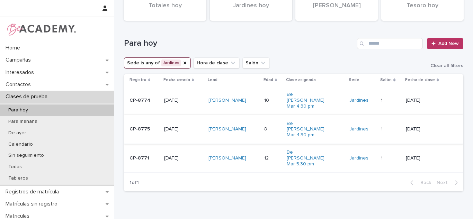
scroll to position [36, 0]
click at [274, 99] on p at bounding box center [272, 100] width 17 height 6
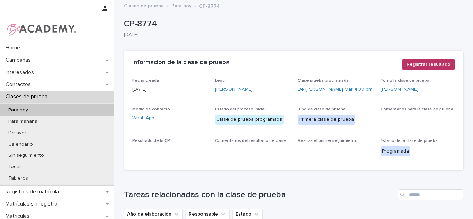
click at [397, 63] on div "Información de la clase de prueba ••• Registrar resultado" at bounding box center [293, 64] width 323 height 11
click at [413, 64] on span "Registrar resultado" at bounding box center [429, 64] width 44 height 7
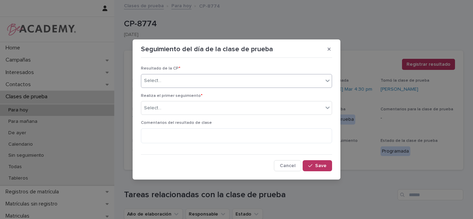
click at [214, 83] on div "Select..." at bounding box center [232, 80] width 182 height 11
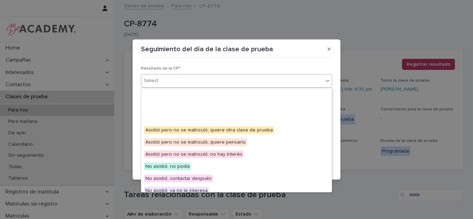
scroll to position [54, 0]
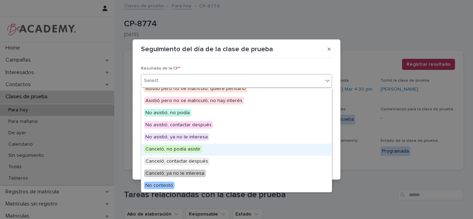
click at [182, 149] on span "Canceló, no podía asistir" at bounding box center [173, 149] width 58 height 8
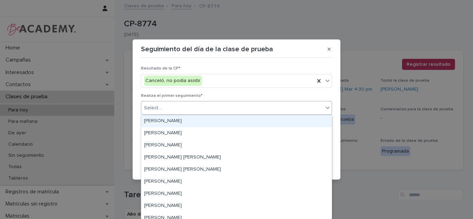
drag, startPoint x: 179, startPoint y: 110, endPoint x: 169, endPoint y: 126, distance: 18.6
click at [179, 110] on div "Select..." at bounding box center [232, 108] width 182 height 11
click at [170, 125] on div "Carolina Castillo Cuadrado" at bounding box center [236, 121] width 190 height 12
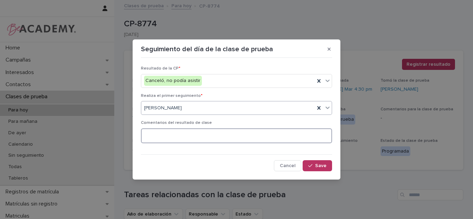
click at [170, 134] on textarea at bounding box center [236, 135] width 191 height 15
type textarea "**********"
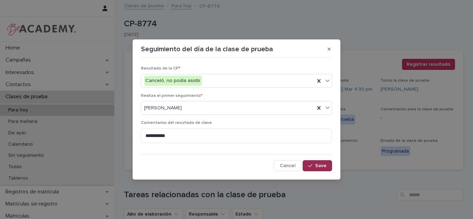
click at [318, 165] on span "Save" at bounding box center [320, 165] width 11 height 5
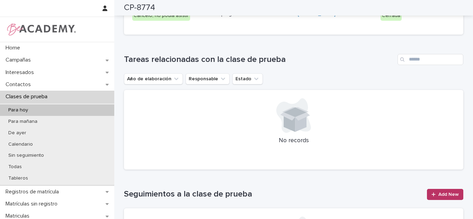
scroll to position [118, 0]
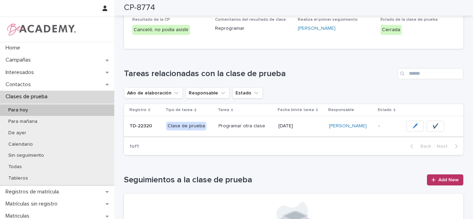
click at [434, 127] on span "✔️" at bounding box center [436, 126] width 6 height 7
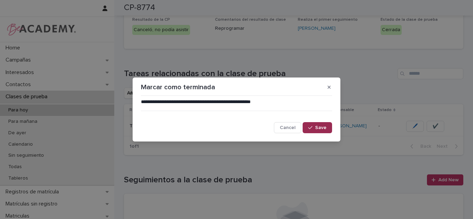
click at [321, 130] on span "Save" at bounding box center [320, 127] width 11 height 5
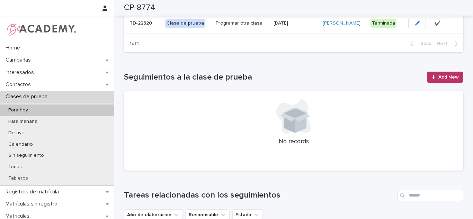
scroll to position [0, 0]
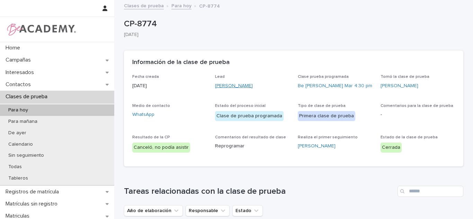
click at [253, 85] on link "Belen Hinestroza Jimenez" at bounding box center [234, 85] width 38 height 7
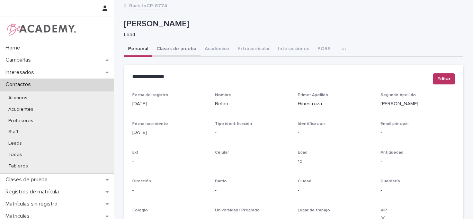
drag, startPoint x: 177, startPoint y: 48, endPoint x: 162, endPoint y: 50, distance: 15.0
click at [162, 50] on button "Clases de prueba" at bounding box center [176, 49] width 48 height 15
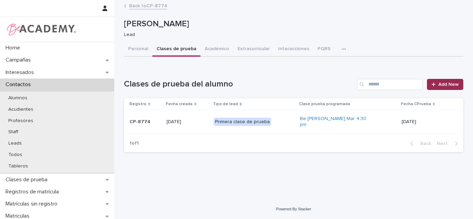
click at [438, 86] on div at bounding box center [435, 84] width 7 height 5
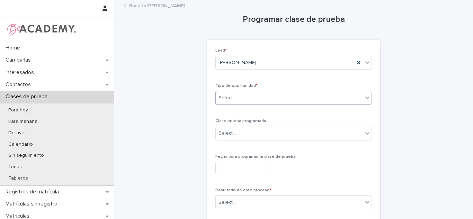
click at [265, 98] on div "Select..." at bounding box center [289, 97] width 147 height 11
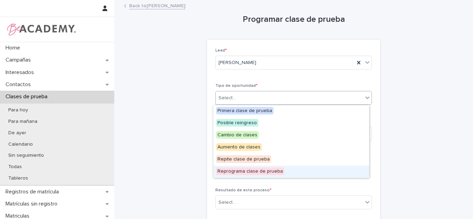
click at [240, 169] on span "Reprograma clase de prueba" at bounding box center [250, 172] width 68 height 8
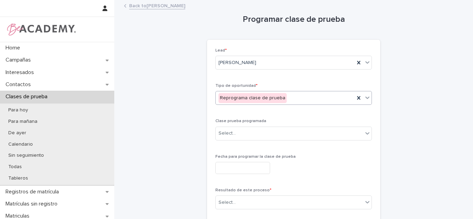
click at [242, 141] on div "Clase prueba programada Select..." at bounding box center [293, 132] width 157 height 27
click at [239, 136] on div "Select..." at bounding box center [289, 133] width 147 height 11
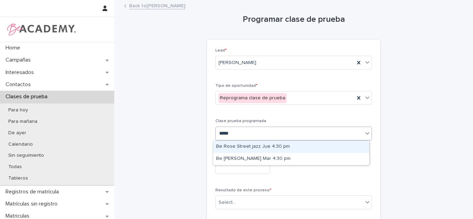
type input "******"
click at [256, 149] on div "Be Rose Street jazz Jue 4:30 pm" at bounding box center [291, 147] width 156 height 12
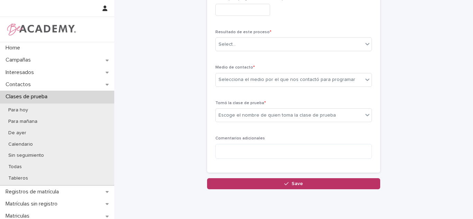
scroll to position [161, 0]
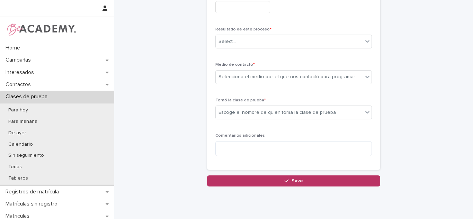
click at [231, 11] on input "text" at bounding box center [242, 7] width 55 height 12
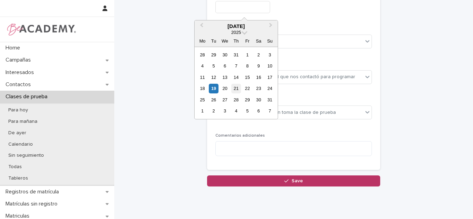
click at [233, 87] on div "21" at bounding box center [235, 88] width 9 height 9
type input "**********"
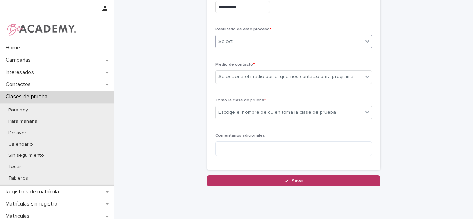
click at [237, 44] on input "text" at bounding box center [237, 42] width 1 height 6
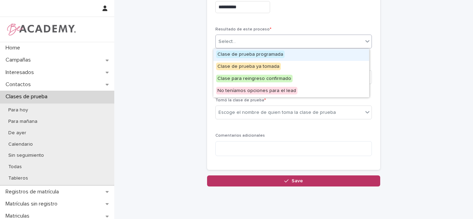
click at [234, 52] on span "Clase de prueba programada" at bounding box center [250, 55] width 69 height 8
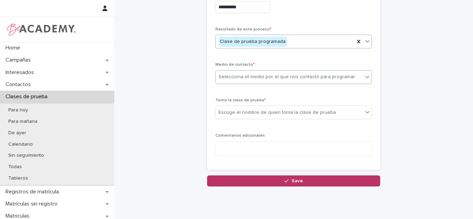
click at [236, 79] on div "Selecciona el medio por el que nos contactó para programar" at bounding box center [287, 76] width 137 height 7
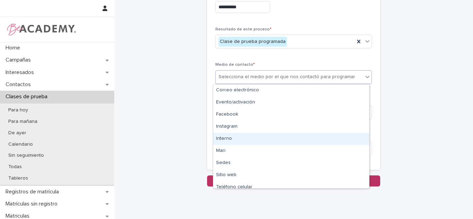
scroll to position [29, 0]
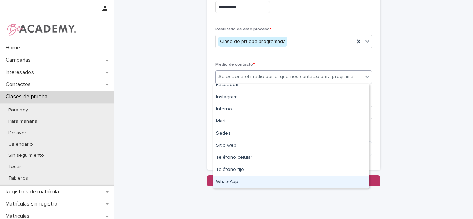
click at [307, 186] on div "WhatsApp" at bounding box center [291, 182] width 156 height 12
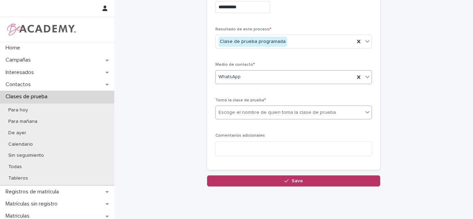
click at [240, 111] on div "Escoge el nombre de quien toma la clase de prueba" at bounding box center [277, 112] width 117 height 7
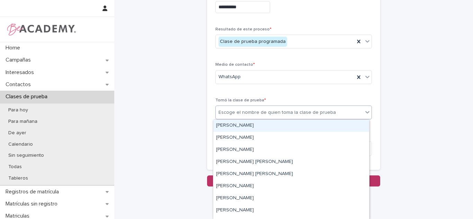
click at [240, 121] on div "Carolina Castillo Cuadrado" at bounding box center [291, 126] width 156 height 12
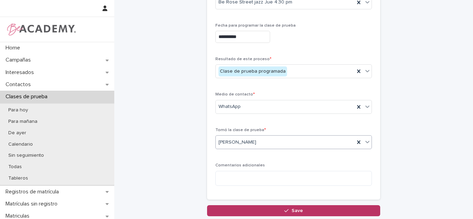
scroll to position [162, 0]
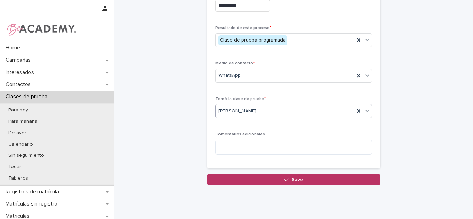
click at [273, 182] on button "Save" at bounding box center [293, 179] width 173 height 11
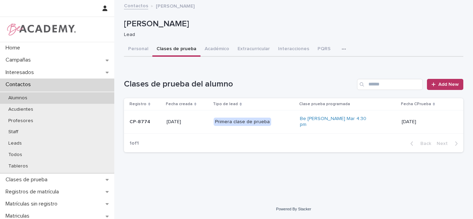
click at [51, 102] on div "Alumnos" at bounding box center [57, 97] width 114 height 11
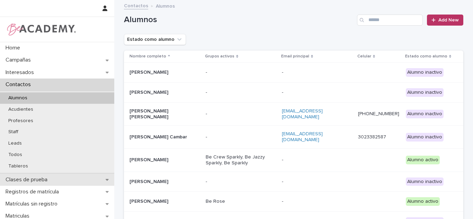
click at [21, 179] on p "Clases de prueba" at bounding box center [28, 180] width 50 height 7
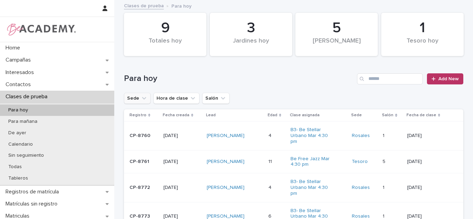
click at [141, 97] on icon "Sede" at bounding box center [144, 98] width 7 height 7
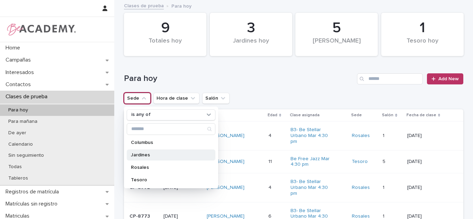
click at [136, 155] on p "Jardines" at bounding box center [167, 155] width 73 height 5
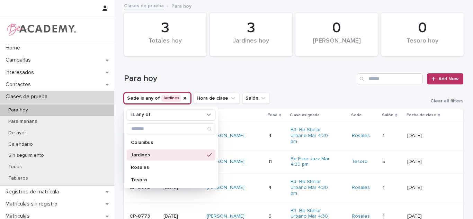
click at [341, 93] on div "Sede is any of Jardines is any of Columbus Jardines Rosales Tesoro Hora de clas…" at bounding box center [293, 98] width 339 height 11
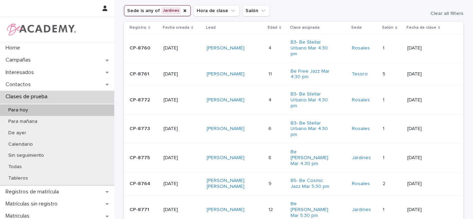
scroll to position [7, 0]
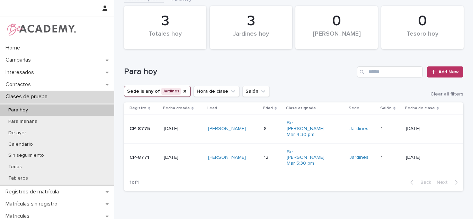
click at [266, 132] on div "8 8" at bounding box center [272, 128] width 17 height 11
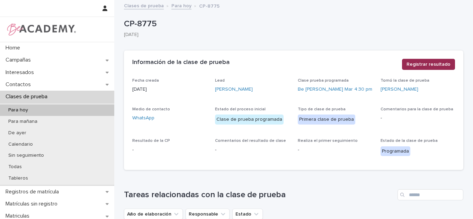
click at [410, 65] on span "Registrar resultado" at bounding box center [429, 64] width 44 height 7
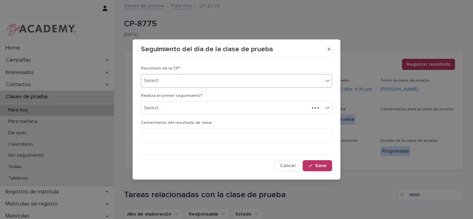
click at [222, 86] on div "Select..." at bounding box center [232, 80] width 182 height 11
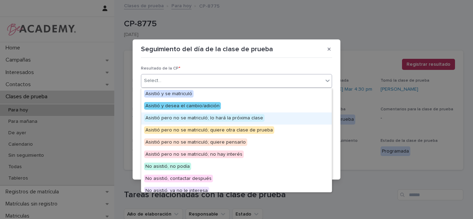
scroll to position [54, 0]
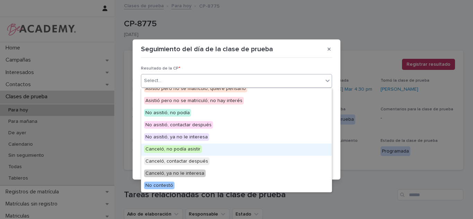
drag, startPoint x: 176, startPoint y: 157, endPoint x: 191, endPoint y: 126, distance: 34.1
click at [178, 148] on span "Canceló, no podía asistir" at bounding box center [173, 149] width 58 height 8
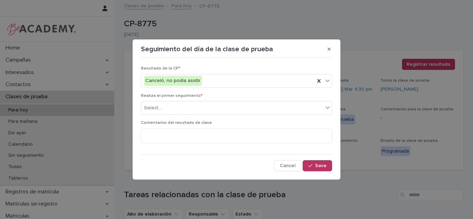
click at [189, 118] on div "Realiza el primer seguimiento * Select..." at bounding box center [236, 107] width 191 height 27
click at [186, 113] on div "Select..." at bounding box center [232, 108] width 182 height 11
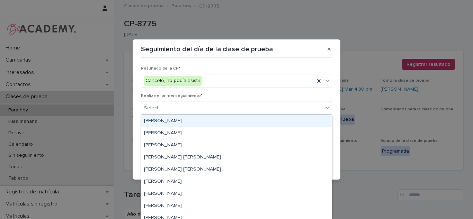
click at [170, 122] on div "Carolina Castillo Cuadrado" at bounding box center [236, 121] width 190 height 12
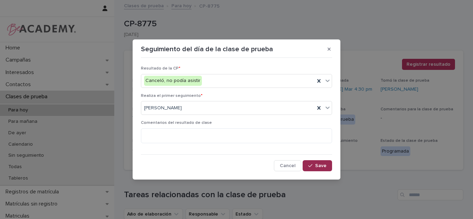
click at [320, 167] on span "Save" at bounding box center [320, 165] width 11 height 5
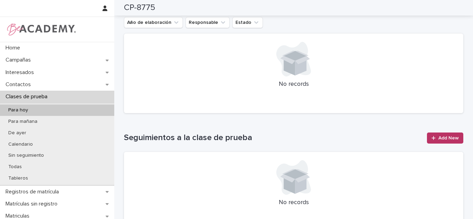
scroll to position [71, 0]
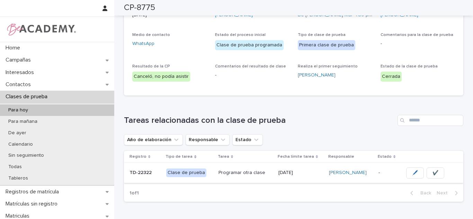
click at [436, 174] on span "✔️" at bounding box center [436, 173] width 6 height 7
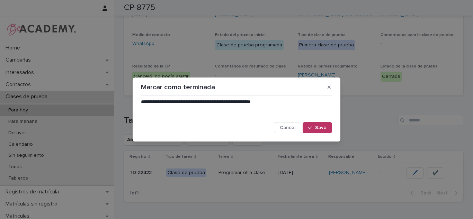
click at [320, 132] on button "Save" at bounding box center [317, 127] width 29 height 11
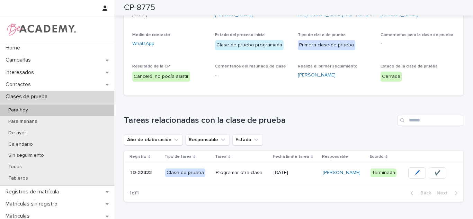
scroll to position [0, 0]
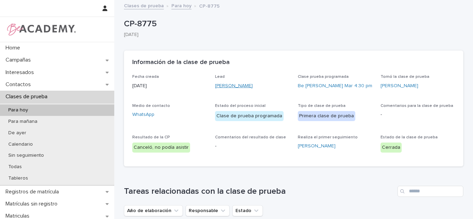
click at [242, 85] on link "Flora Hinestroza Jimenez" at bounding box center [234, 85] width 38 height 7
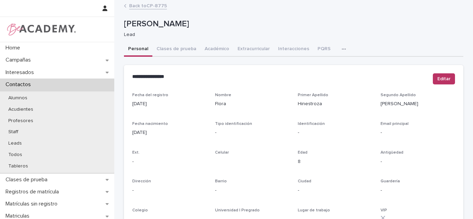
click at [167, 53] on button "Clases de prueba" at bounding box center [176, 49] width 48 height 15
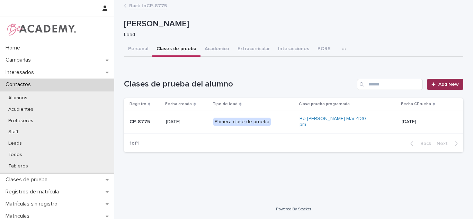
click at [441, 83] on span "Add New" at bounding box center [448, 84] width 20 height 5
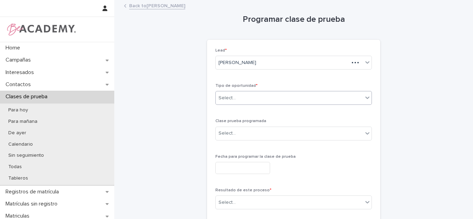
click at [247, 100] on div "Select..." at bounding box center [289, 97] width 147 height 11
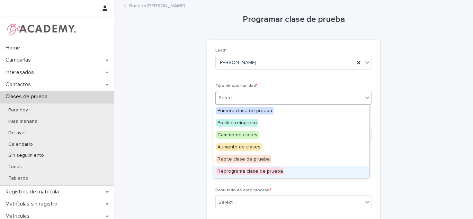
click at [254, 168] on span "Reprograma clase de prueba" at bounding box center [250, 172] width 68 height 8
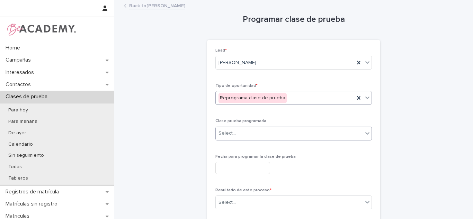
click at [251, 129] on div "Select..." at bounding box center [289, 133] width 147 height 11
type input "******"
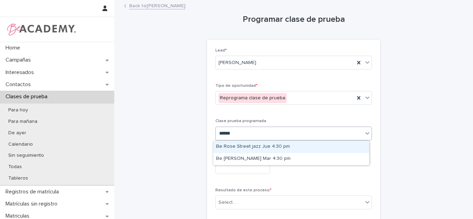
click at [247, 149] on div "Be Rose Street jazz Jue 4:30 pm" at bounding box center [291, 147] width 156 height 12
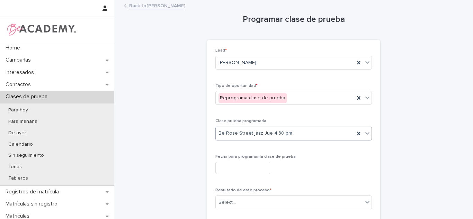
click at [245, 168] on input "text" at bounding box center [242, 168] width 55 height 12
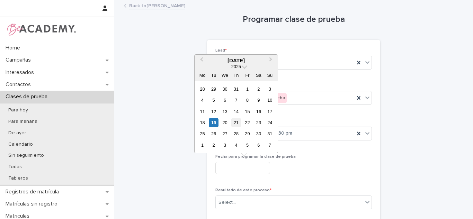
click at [234, 123] on div "21" at bounding box center [235, 122] width 9 height 9
type input "**********"
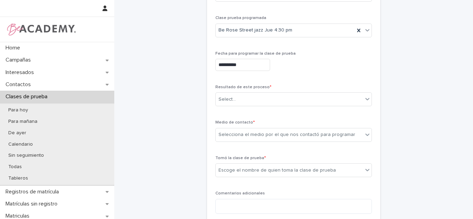
scroll to position [117, 0]
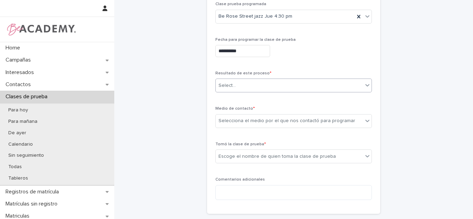
click at [260, 82] on div "Select..." at bounding box center [289, 85] width 147 height 11
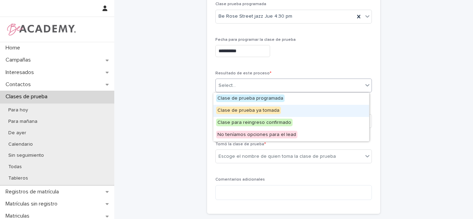
click at [249, 105] on div "Clase de prueba ya tomada" at bounding box center [291, 111] width 156 height 12
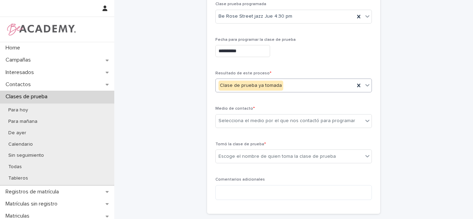
click at [241, 84] on div "Clase de prueba ya tomada" at bounding box center [251, 86] width 65 height 10
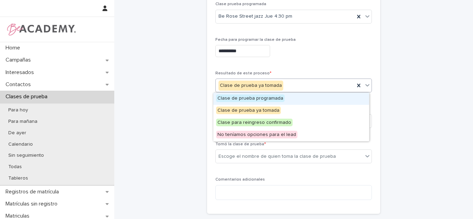
click at [237, 96] on span "Clase de prueba programada" at bounding box center [250, 99] width 69 height 8
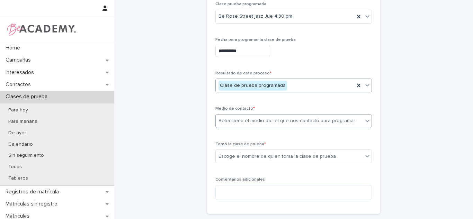
click at [240, 123] on div "Selecciona el medio por el que nos contactó para programar" at bounding box center [287, 120] width 137 height 7
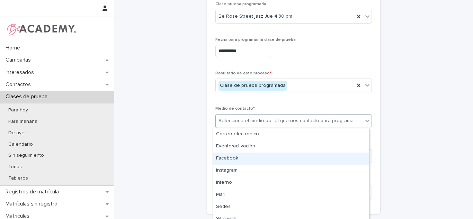
scroll to position [42, 0]
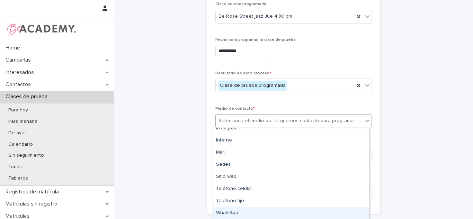
click at [232, 212] on div "WhatsApp" at bounding box center [291, 213] width 156 height 12
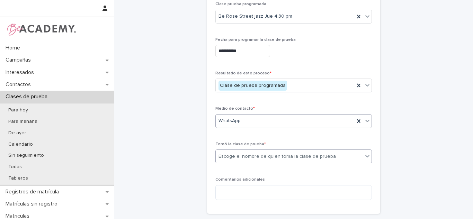
click at [231, 155] on div "Escoge el nombre de quien toma la clase de prueba" at bounding box center [277, 156] width 117 height 7
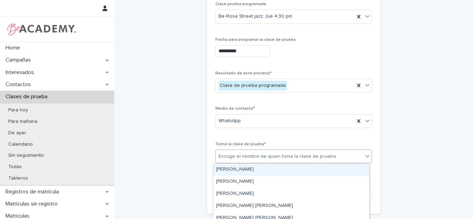
click at [229, 167] on div "Carolina Castillo Cuadrado" at bounding box center [291, 170] width 156 height 12
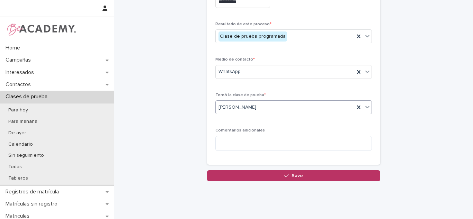
scroll to position [183, 0]
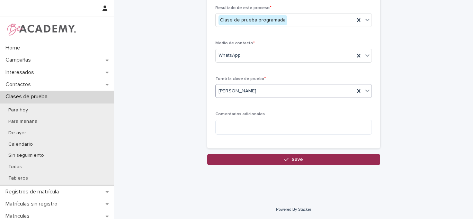
click at [310, 158] on button "Save" at bounding box center [293, 159] width 173 height 11
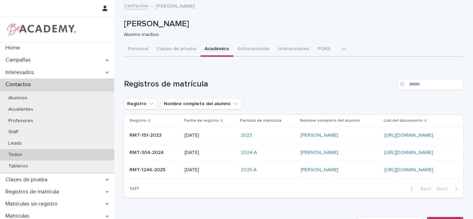
click at [15, 153] on p "Todos" at bounding box center [15, 155] width 25 height 6
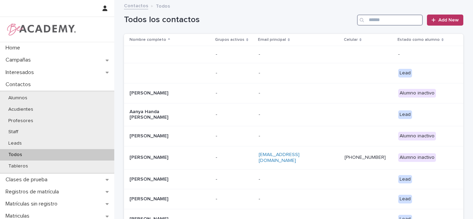
click at [393, 20] on input "Search" at bounding box center [390, 20] width 66 height 11
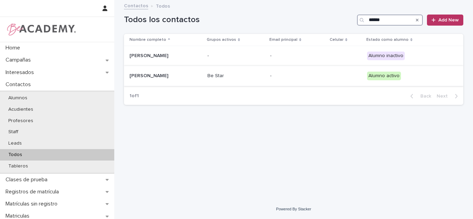
type input "******"
click at [193, 72] on div "Mila Ulloa Escobar" at bounding box center [164, 75] width 69 height 7
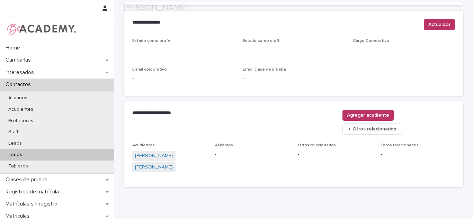
scroll to position [308, 0]
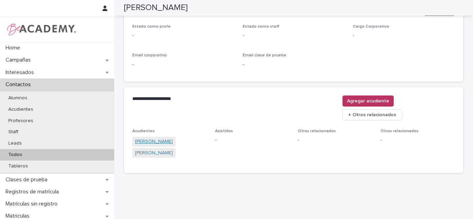
click at [158, 138] on link "Marcela Escobar Isaza" at bounding box center [154, 141] width 38 height 7
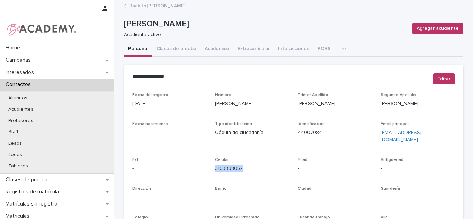
drag, startPoint x: 240, startPoint y: 164, endPoint x: 212, endPoint y: 166, distance: 28.1
click at [212, 166] on div "Fecha del registro 21/09/2022 Nombre Marcela Primer Apellido Escobar Segundo Ap…" at bounding box center [293, 195] width 323 height 205
copy link "3103898052"
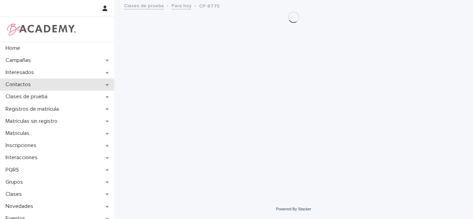
click at [23, 85] on p "Contactos" at bounding box center [20, 84] width 34 height 7
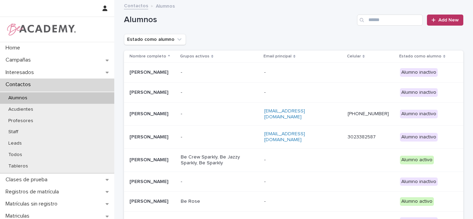
click at [382, 16] on input "Search" at bounding box center [390, 20] width 66 height 11
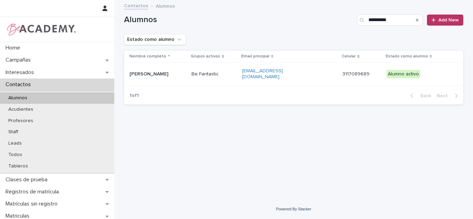
type input "**********"
click at [219, 75] on p "Be Fantastic" at bounding box center [214, 74] width 45 height 6
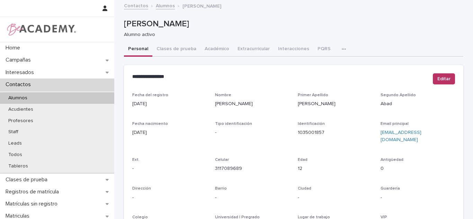
drag, startPoint x: 197, startPoint y: 28, endPoint x: 200, endPoint y: 26, distance: 3.6
click at [197, 28] on p "[PERSON_NAME]" at bounding box center [292, 24] width 337 height 10
click at [49, 149] on div "Leads" at bounding box center [57, 143] width 114 height 11
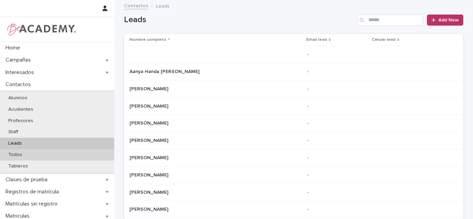
click at [96, 154] on div "Todos" at bounding box center [57, 154] width 114 height 11
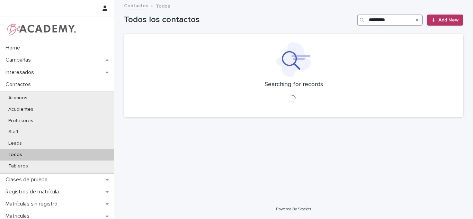
click at [397, 18] on input "*********" at bounding box center [390, 20] width 66 height 11
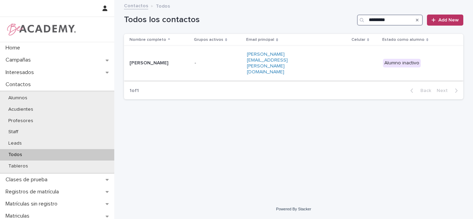
type input "*********"
click at [192, 63] on td "[PERSON_NAME]" at bounding box center [158, 63] width 68 height 35
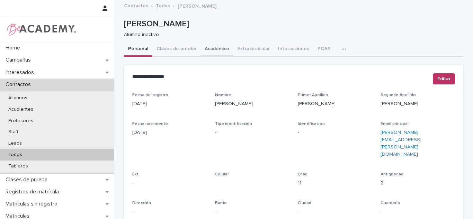
click at [207, 50] on button "Académico" at bounding box center [217, 49] width 33 height 15
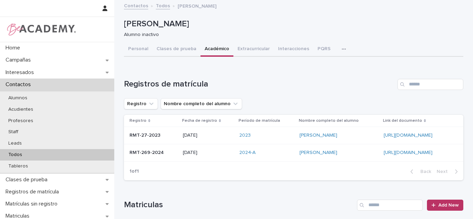
click at [205, 50] on button "Académico" at bounding box center [217, 49] width 33 height 15
click at [165, 51] on button "Clases de prueba" at bounding box center [176, 49] width 48 height 15
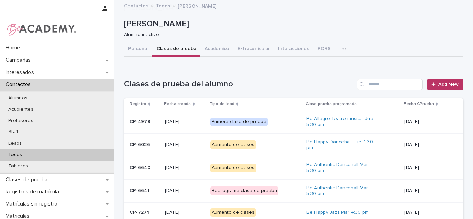
scroll to position [125, 0]
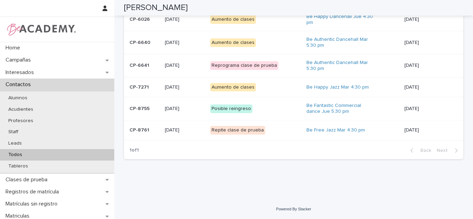
click at [455, 189] on div "Loading... Saving… Loading... Saving… [PERSON_NAME] [PERSON_NAME] Alumno inacti…" at bounding box center [293, 37] width 359 height 324
drag, startPoint x: 412, startPoint y: 202, endPoint x: 408, endPoint y: 197, distance: 6.6
drag, startPoint x: 408, startPoint y: 197, endPoint x: 250, endPoint y: 193, distance: 158.0
click at [250, 193] on div "Loading... Saving… Loading... Saving… [PERSON_NAME] [PERSON_NAME] Alumno inacti…" at bounding box center [293, 37] width 359 height 324
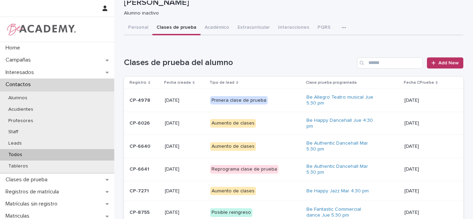
scroll to position [0, 0]
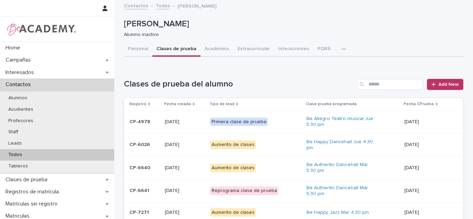
click at [214, 54] on button "Académico" at bounding box center [217, 49] width 33 height 15
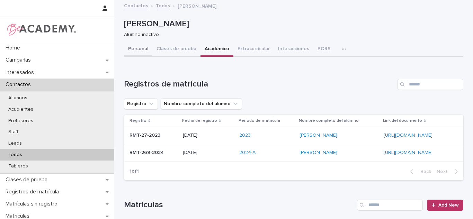
click at [142, 54] on button "Personal" at bounding box center [138, 49] width 28 height 15
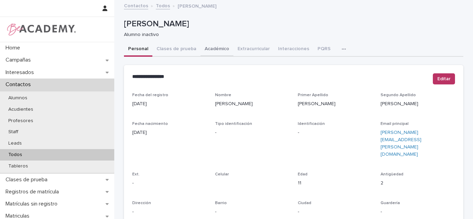
click at [213, 47] on button "Académico" at bounding box center [217, 49] width 33 height 15
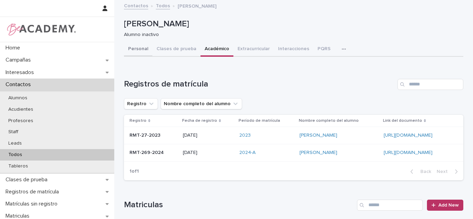
click at [142, 50] on button "Personal" at bounding box center [138, 49] width 28 height 15
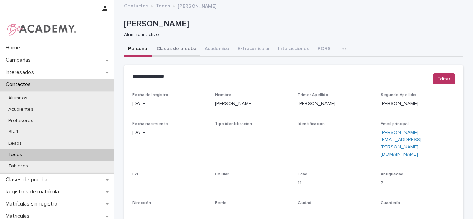
click at [209, 45] on button "Académico" at bounding box center [217, 49] width 33 height 15
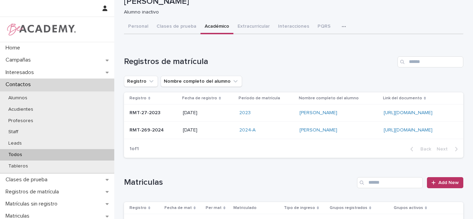
scroll to position [35, 0]
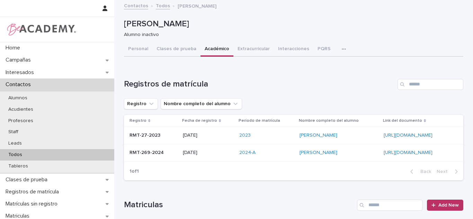
click at [56, 158] on div "Todos" at bounding box center [57, 154] width 114 height 11
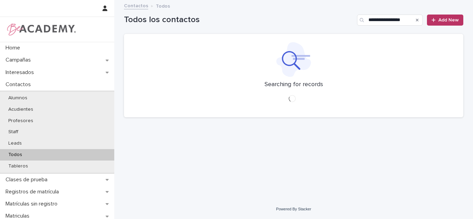
click at [405, 20] on input "**********" at bounding box center [390, 20] width 66 height 11
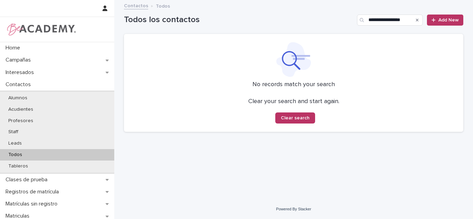
type input "**********"
click at [440, 26] on div "**********" at bounding box center [293, 17] width 339 height 33
click at [436, 18] on div at bounding box center [435, 20] width 7 height 5
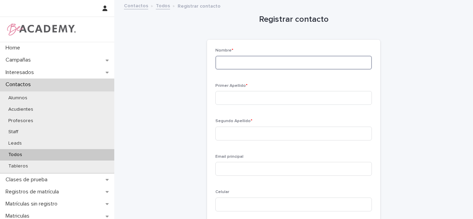
click at [224, 68] on input at bounding box center [293, 63] width 157 height 14
type input "**********"
type input "*****"
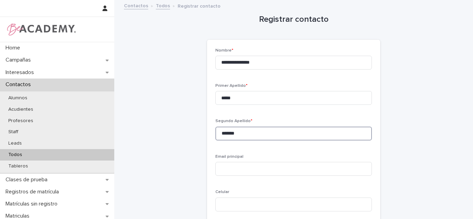
type input "*******"
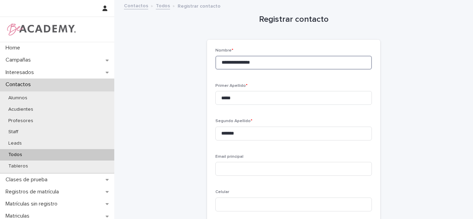
drag, startPoint x: 181, startPoint y: 83, endPoint x: 3, endPoint y: 88, distance: 177.7
click at [114, 88] on div "**********" at bounding box center [293, 166] width 359 height 332
click at [296, 175] on input at bounding box center [293, 169] width 157 height 14
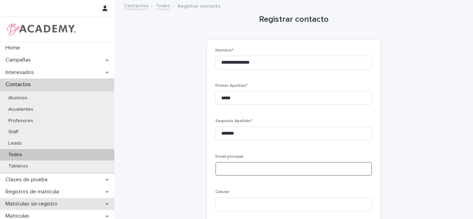
paste input "**********"
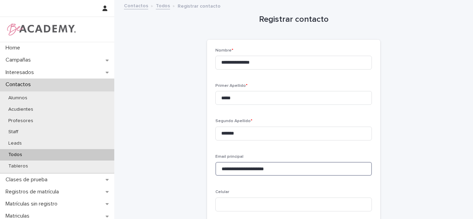
type input "**********"
click at [361, 151] on div "**********" at bounding box center [293, 150] width 157 height 204
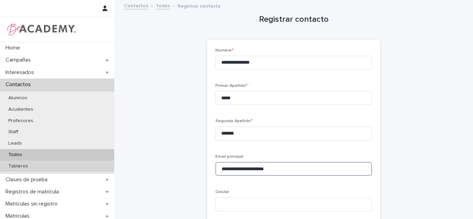
drag, startPoint x: 270, startPoint y: 171, endPoint x: 66, endPoint y: 170, distance: 204.7
click at [114, 170] on div "**********" at bounding box center [293, 166] width 359 height 332
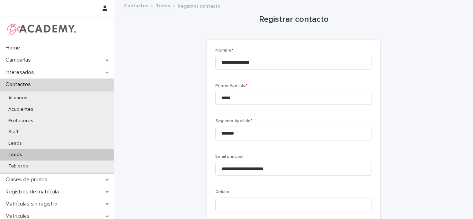
click at [268, 152] on div "**********" at bounding box center [293, 150] width 157 height 204
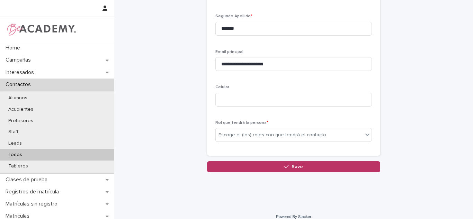
scroll to position [113, 0]
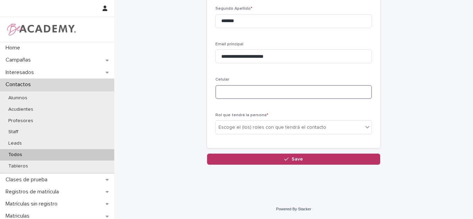
click at [250, 96] on input at bounding box center [293, 92] width 157 height 14
paste input "**********"
type input "**********"
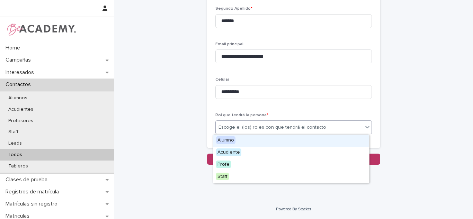
click at [268, 128] on div "Escoge el (los) roles con que tendrá el contacto" at bounding box center [273, 127] width 108 height 7
click at [226, 140] on span "Alumno" at bounding box center [225, 140] width 19 height 8
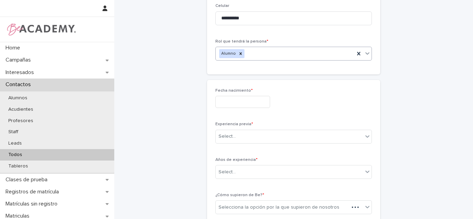
scroll to position [189, 0]
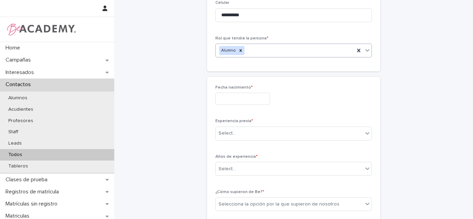
click at [233, 105] on div "Fecha nacimiento *" at bounding box center [293, 97] width 157 height 25
click at [223, 95] on input "text" at bounding box center [242, 99] width 55 height 12
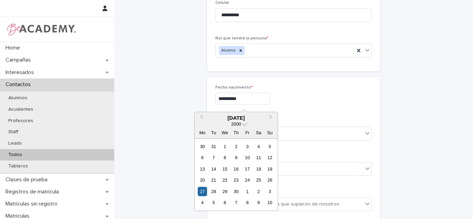
type input "**********"
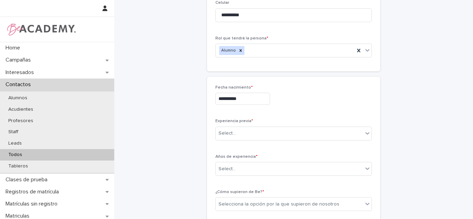
click at [310, 95] on div "**********" at bounding box center [293, 99] width 157 height 12
click at [246, 133] on div "Select..." at bounding box center [289, 133] width 147 height 11
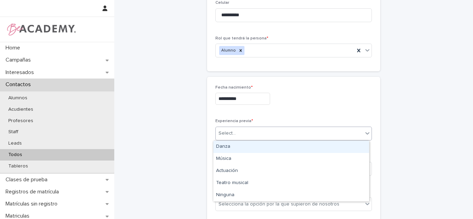
click at [222, 151] on div "Danza" at bounding box center [291, 147] width 156 height 12
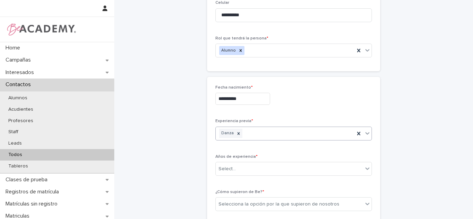
drag, startPoint x: 222, startPoint y: 170, endPoint x: 222, endPoint y: 177, distance: 6.6
click at [222, 174] on div "Select..." at bounding box center [289, 168] width 147 height 11
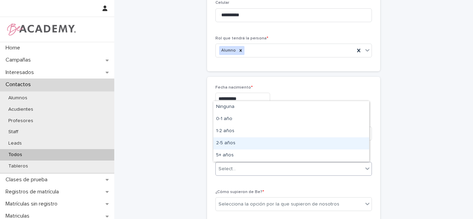
click at [222, 138] on div "2-5 años" at bounding box center [291, 143] width 156 height 12
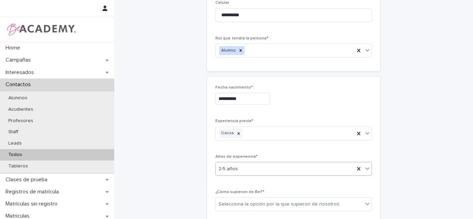
scroll to position [266, 0]
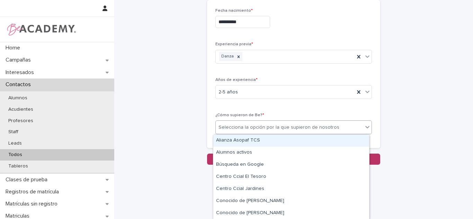
click at [245, 128] on div "Selecciona la opción por la que supieron de nosotros" at bounding box center [279, 127] width 121 height 7
click at [219, 124] on div "Selecciona la opción por la que supieron de nosotros" at bounding box center [279, 127] width 121 height 7
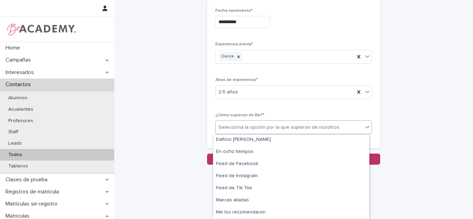
scroll to position [92, 0]
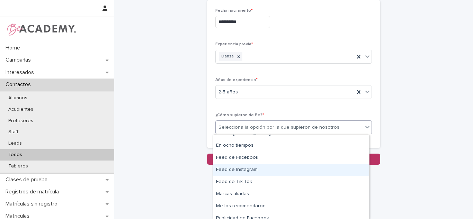
click at [224, 168] on div "Feed de Instagram" at bounding box center [291, 170] width 156 height 12
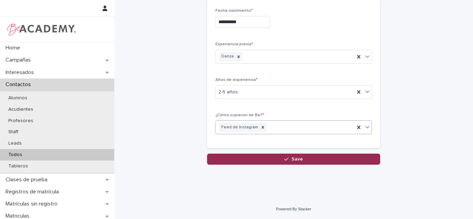
click at [223, 158] on button "Save" at bounding box center [293, 159] width 173 height 11
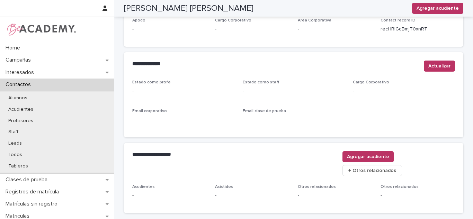
scroll to position [267, 0]
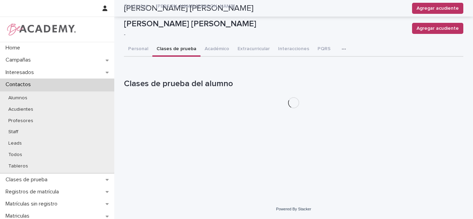
click at [160, 45] on button "Clases de prueba" at bounding box center [176, 49] width 48 height 15
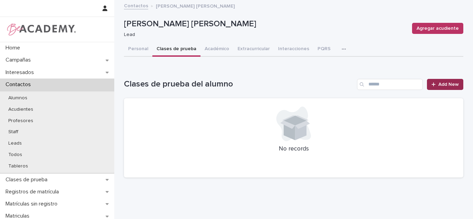
click at [438, 85] on span "Add New" at bounding box center [448, 84] width 20 height 5
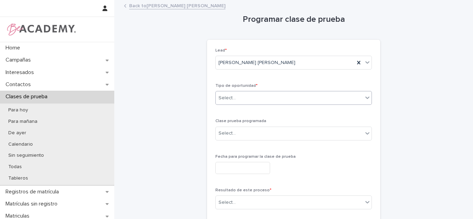
click at [238, 95] on div "Select..." at bounding box center [289, 97] width 147 height 11
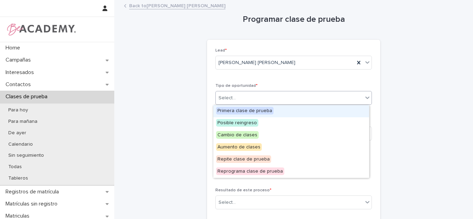
click at [247, 114] on span "Primera clase de prueba" at bounding box center [244, 111] width 57 height 8
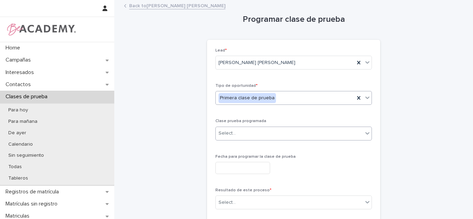
click at [242, 132] on div "Select..." at bounding box center [289, 133] width 147 height 11
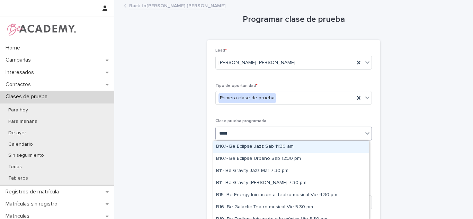
type input "******"
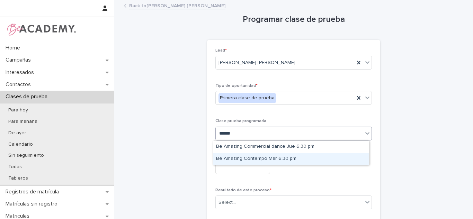
click at [241, 158] on div "Be Amazing Contempo Mar 6:30 pm" at bounding box center [291, 159] width 156 height 12
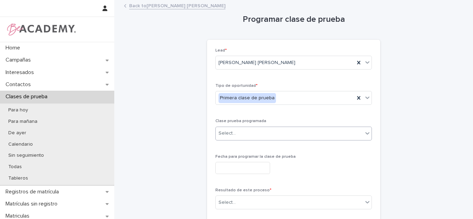
click at [235, 166] on input "text" at bounding box center [242, 168] width 55 height 12
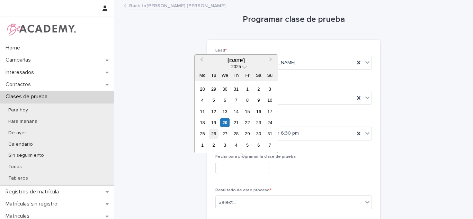
click at [211, 135] on div "26" at bounding box center [213, 133] width 9 height 9
type input "**********"
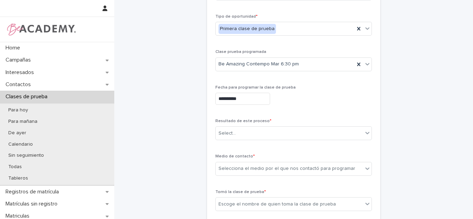
scroll to position [85, 0]
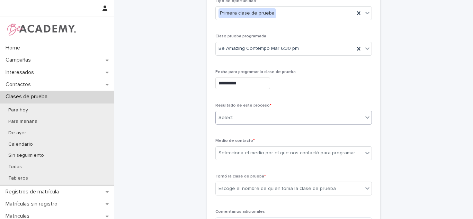
drag, startPoint x: 247, startPoint y: 117, endPoint x: 244, endPoint y: 120, distance: 4.2
click at [246, 117] on div "Select..." at bounding box center [289, 117] width 147 height 11
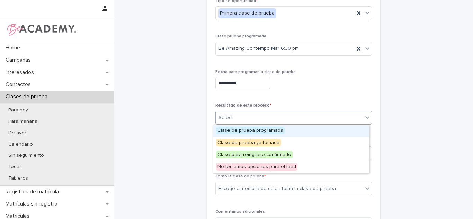
click at [237, 133] on span "Clase de prueba programada" at bounding box center [250, 131] width 69 height 8
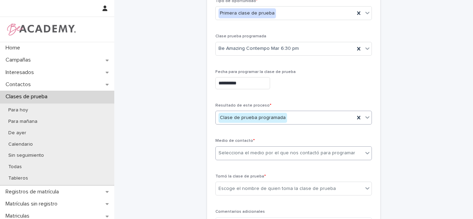
click at [275, 155] on div "Selecciona el medio por el que nos contactó para programar" at bounding box center [287, 153] width 137 height 7
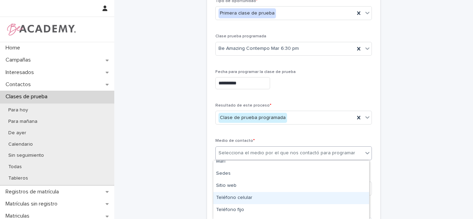
scroll to position [74, 0]
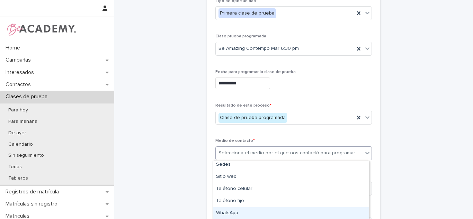
click at [279, 215] on div "WhatsApp" at bounding box center [291, 213] width 156 height 12
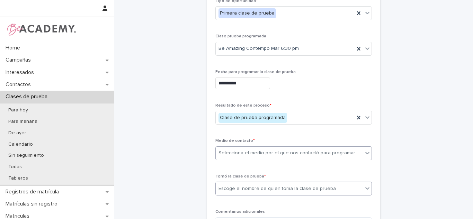
click at [224, 182] on div "Escoge el nombre de quien toma la clase de prueba" at bounding box center [293, 189] width 157 height 14
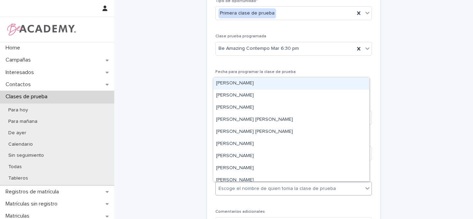
click at [232, 85] on div "Carolina Castillo Cuadrado" at bounding box center [291, 84] width 156 height 12
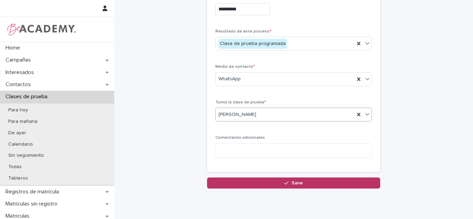
scroll to position [162, 0]
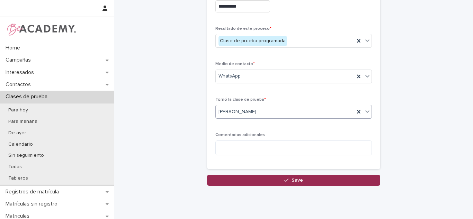
click at [263, 181] on button "Save" at bounding box center [293, 180] width 173 height 11
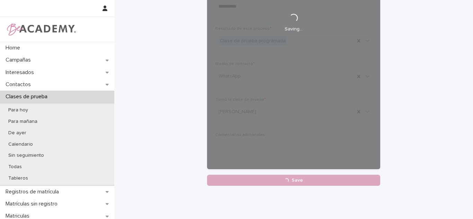
scroll to position [0, 0]
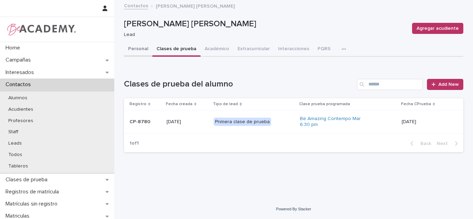
click at [129, 45] on button "Personal" at bounding box center [138, 49] width 28 height 15
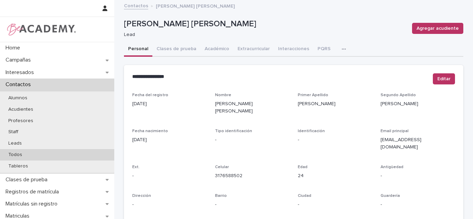
click at [14, 156] on p "Todos" at bounding box center [15, 155] width 25 height 6
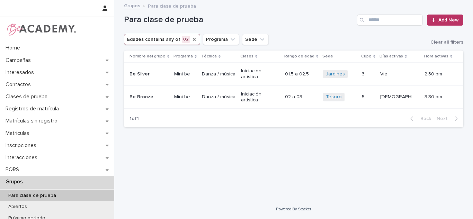
drag, startPoint x: 191, startPoint y: 41, endPoint x: 156, endPoint y: 40, distance: 35.0
click at [192, 40] on icon "Edades" at bounding box center [195, 40] width 6 height 6
click at [137, 43] on button "Edades" at bounding box center [139, 39] width 31 height 11
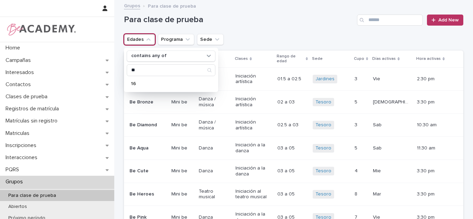
type input "**"
click at [165, 85] on p "16" at bounding box center [167, 83] width 73 height 5
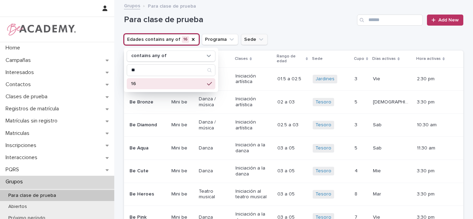
click at [258, 36] on icon "Sede" at bounding box center [261, 39] width 7 height 7
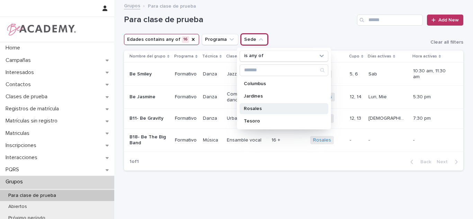
click at [254, 112] on div "Rosales" at bounding box center [284, 108] width 89 height 11
click at [301, 24] on h1 "Para clase de prueba" at bounding box center [239, 20] width 230 height 10
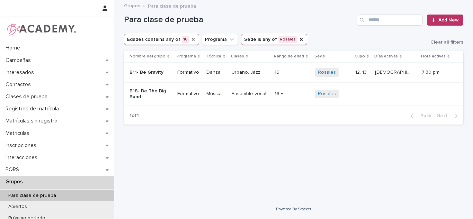
click at [190, 37] on icon "Edades" at bounding box center [193, 40] width 6 height 6
click at [141, 38] on button "Edades" at bounding box center [139, 39] width 31 height 11
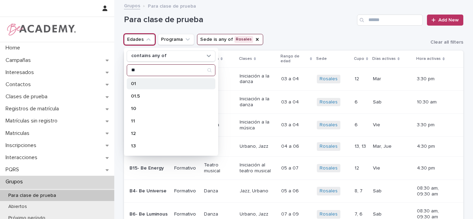
type input "**"
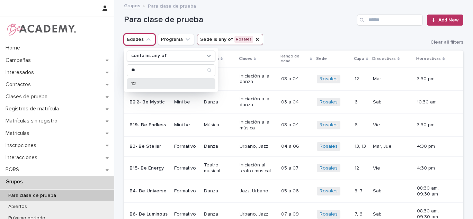
click at [144, 82] on p "12" at bounding box center [167, 83] width 73 height 5
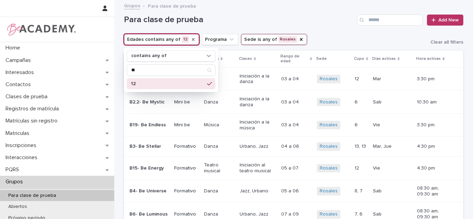
click at [232, 16] on h1 "Para clase de prueba" at bounding box center [239, 20] width 230 height 10
